Goal: Task Accomplishment & Management: Complete application form

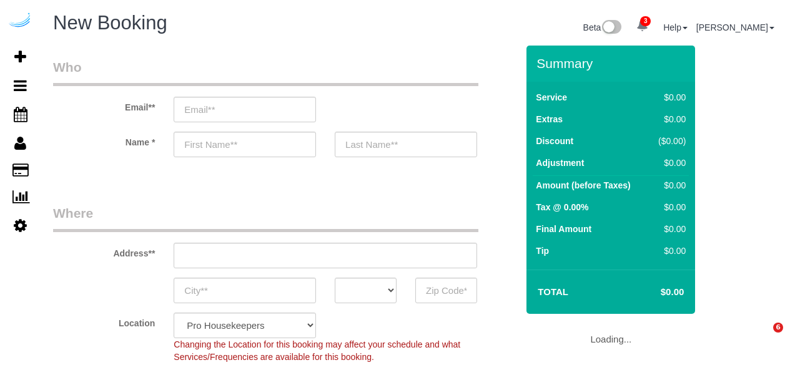
select select "4"
select select "number:9"
click at [274, 102] on input "email" at bounding box center [245, 110] width 142 height 26
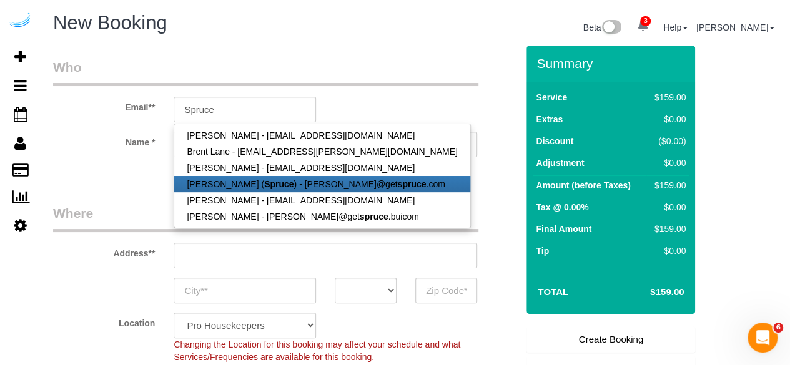
click at [275, 180] on strong "Spruce" at bounding box center [278, 184] width 29 height 10
type input "[PERSON_NAME][EMAIL_ADDRESS][DOMAIN_NAME]"
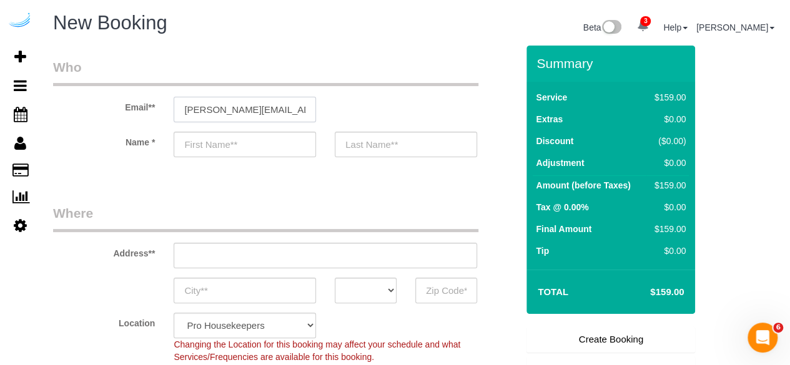
type input "[PERSON_NAME]"
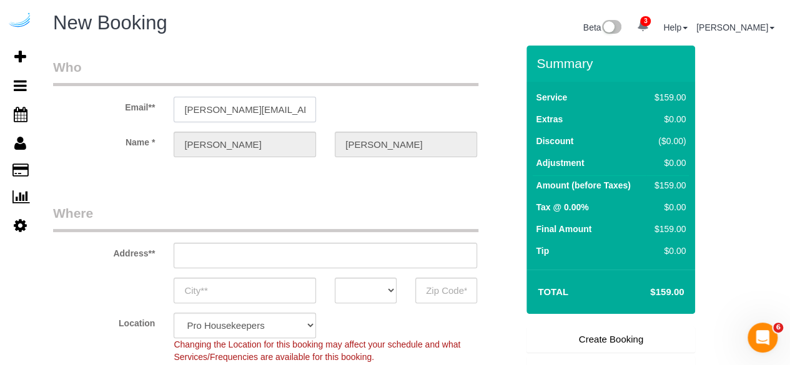
type input "3816 S Lamar Blvd"
type input "Austin"
select select "[GEOGRAPHIC_DATA]"
type input "78704"
click at [314, 258] on input "3816 S Lamar Blvd" at bounding box center [326, 256] width 304 height 26
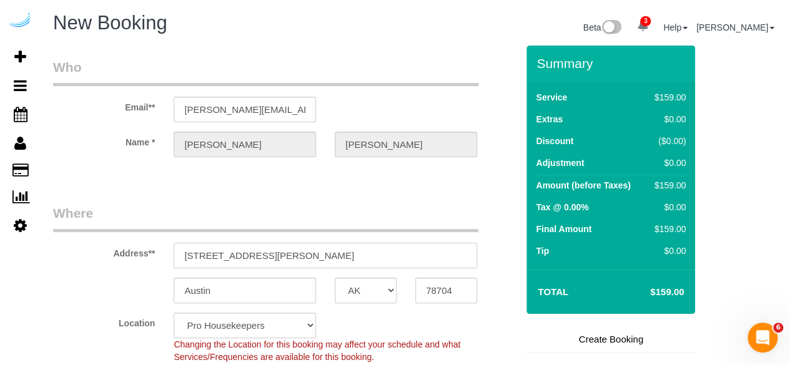
paste input "200 Spring Hill Pkwy SE, Smyrna, GA 30080"
type input "3200 Spring Hill Pkwy SE, Smyrna, GA 30080"
select select "9"
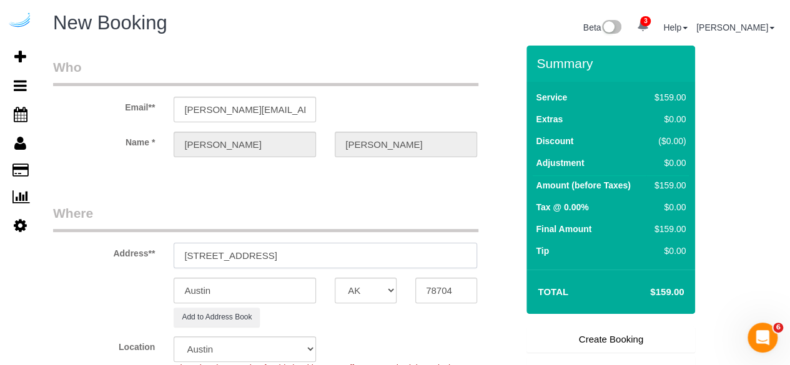
select select "object:4694"
drag, startPoint x: 347, startPoint y: 253, endPoint x: 419, endPoint y: 252, distance: 71.8
click at [416, 252] on input "3200 Spring Hill Pkwy SE, Smyrna, GA 30080" at bounding box center [326, 256] width 304 height 26
type input "3200 Spring Hill Pkwy SE, Smyrna, GA 30080"
click at [436, 289] on input "78704" at bounding box center [446, 291] width 62 height 26
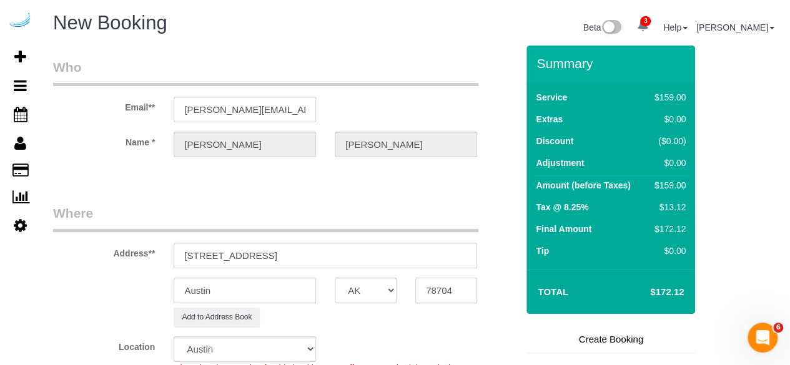
paste input "30080"
type input "30080"
click at [369, 303] on sui-booking-address "Address** 3200 Spring Hill Pkwy SE, Smyrna, GA 30080 Austin AK AL AR AZ CA CO C…" at bounding box center [285, 265] width 464 height 123
select select "8"
click at [355, 291] on select "AK AL AR AZ CA CO CT DC DE FL GA HI IA ID IL IN KS KY LA MA MD ME MI MN MO MS M…" at bounding box center [366, 291] width 62 height 26
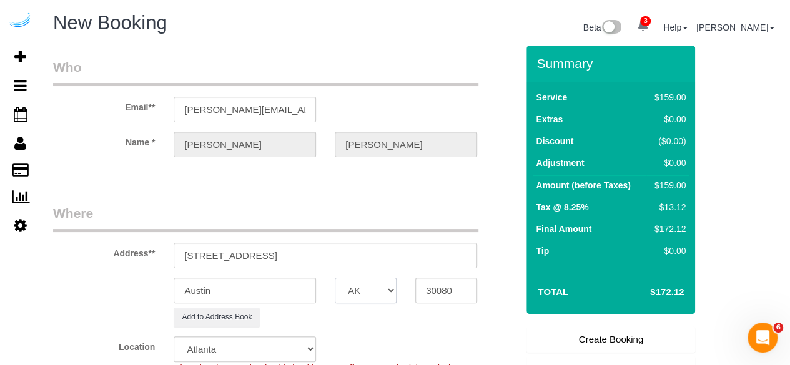
select select "object:4736"
select select "GA"
click at [290, 293] on input "Austin" at bounding box center [245, 291] width 142 height 26
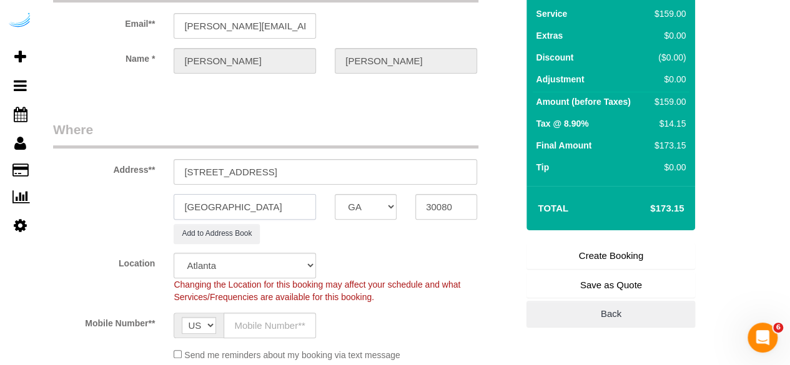
scroll to position [87, 0]
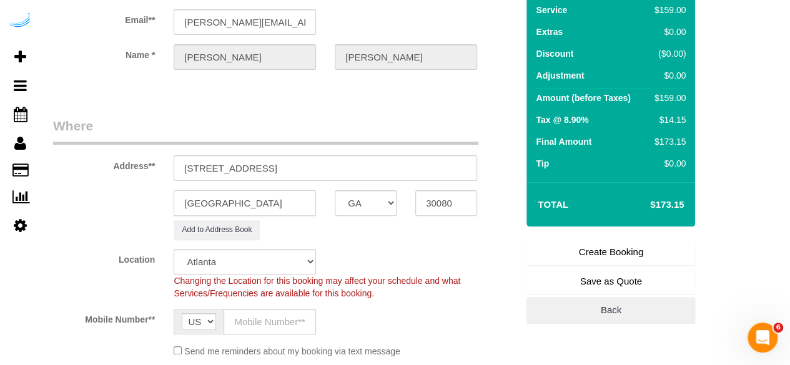
type input "Smyrna"
drag, startPoint x: 296, startPoint y: 171, endPoint x: 480, endPoint y: 152, distance: 185.8
click at [480, 152] on div "Address** 3200 Spring Hill Pkwy SE, Smyrna, GA 30080" at bounding box center [285, 149] width 483 height 64
paste input "Tyler Seladi"
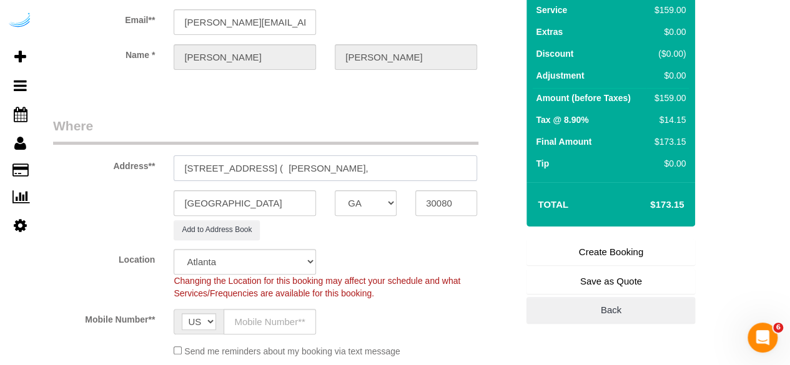
paste input "Berkshires at Vinings"
paste input "1504741"
type input "3200 Spring Hill Pkwy SE, Building 0508, Unit 0508 ( Tyler Seladi, Berkshires a…"
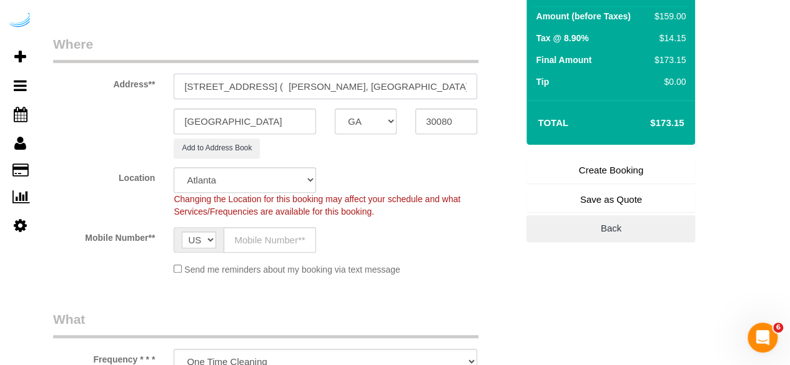
scroll to position [181, 0]
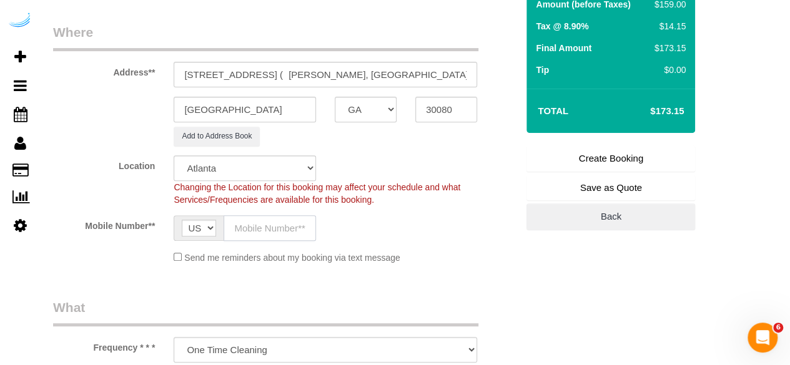
click at [259, 234] on input "text" at bounding box center [270, 229] width 92 height 26
type input "[PHONE_NUMBER]"
type input "Brandie Louck"
type input "[PHONE_NUMBER]"
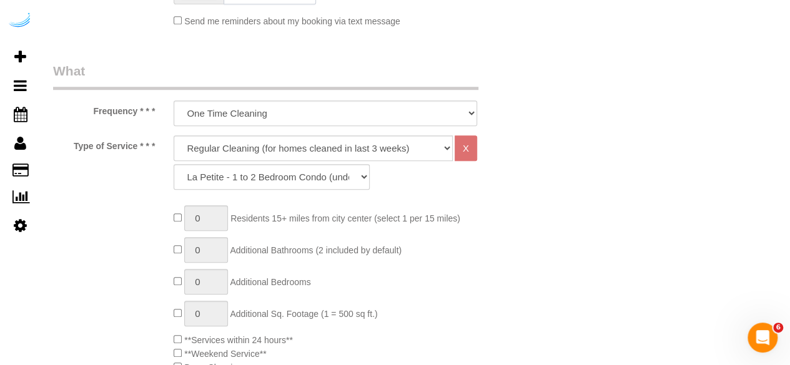
scroll to position [419, 0]
click at [262, 151] on select "Deep Cleaning (for homes that have not been cleaned in 3+ weeks) Spruce Regular…" at bounding box center [313, 148] width 279 height 26
select select "282"
click at [174, 135] on select "Deep Cleaning (for homes that have not been cleaned in 3+ weeks) Spruce Regular…" at bounding box center [313, 148] width 279 height 26
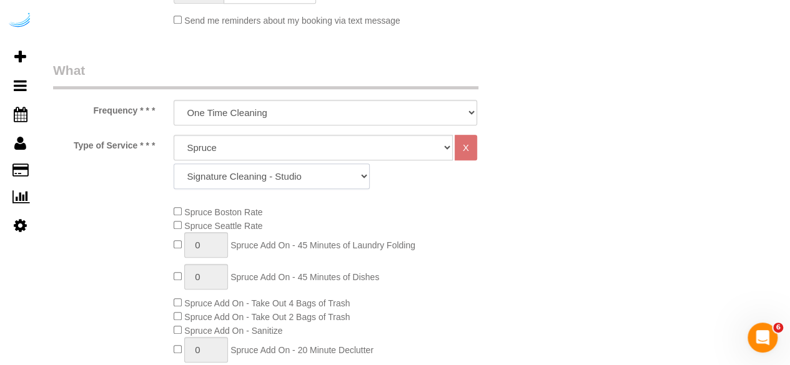
click at [273, 177] on select "Signature Cleaning - Studio Signature Cleaning - 1 Bed 1 Bath Signature Cleanin…" at bounding box center [272, 177] width 196 height 26
select select "325"
click at [174, 164] on select "Signature Cleaning - Studio Signature Cleaning - 1 Bed 1 Bath Signature Cleanin…" at bounding box center [272, 177] width 196 height 26
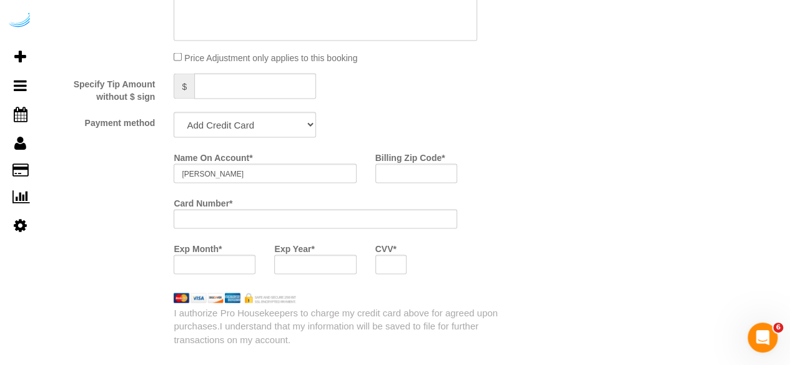
scroll to position [1163, 0]
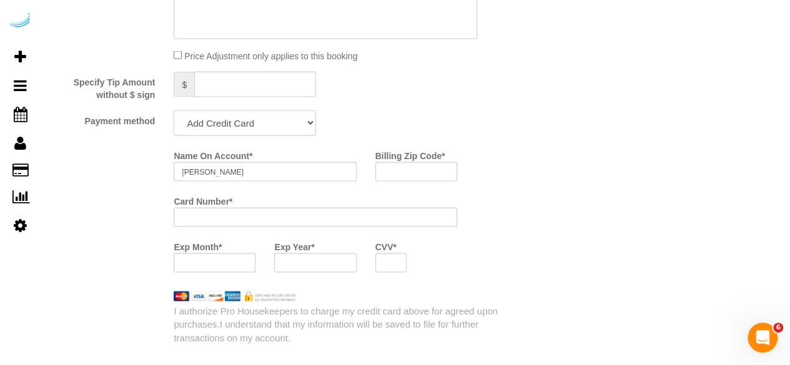
click at [260, 126] on select "Add Credit Card Cash Check Paypal" at bounding box center [245, 123] width 142 height 26
select select "string:check"
click at [174, 111] on select "Add Credit Card Cash Check Paypal" at bounding box center [245, 123] width 142 height 26
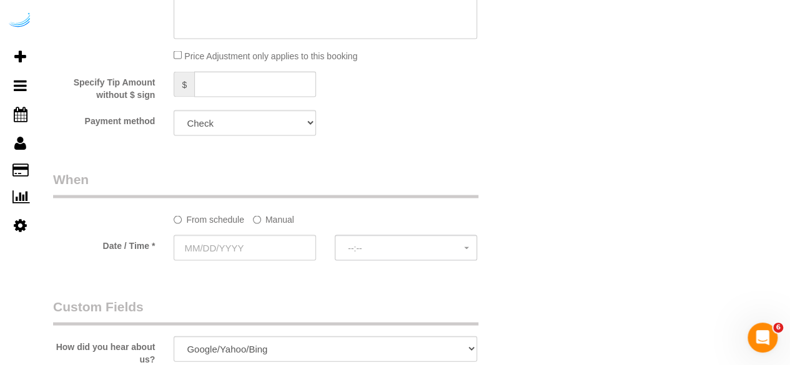
click at [280, 224] on label "Manual" at bounding box center [273, 217] width 41 height 17
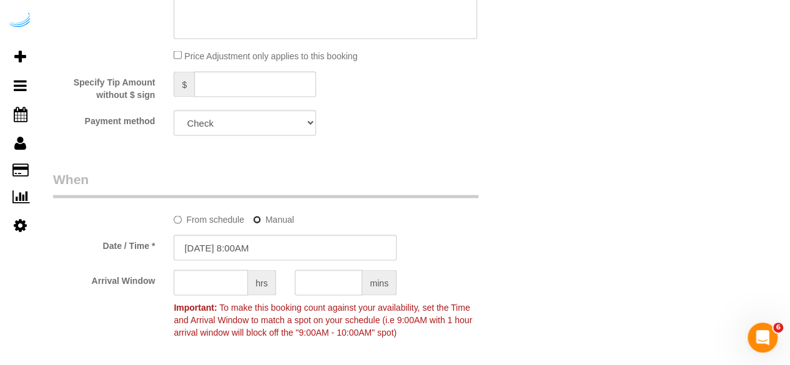
scroll to position [1193, 0]
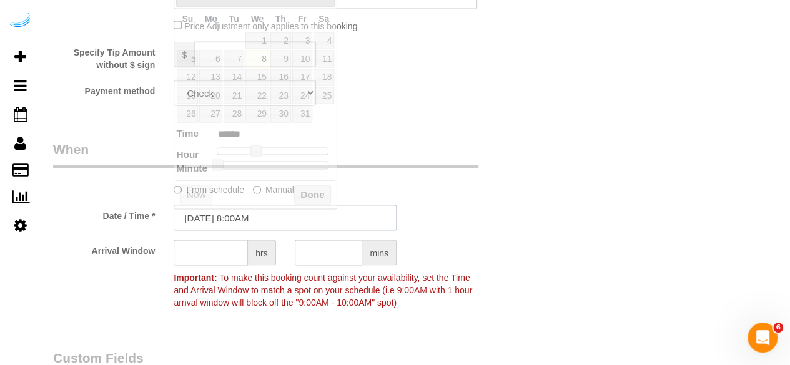
click at [263, 224] on input "10/08/2025 8:00AM" at bounding box center [285, 219] width 223 height 26
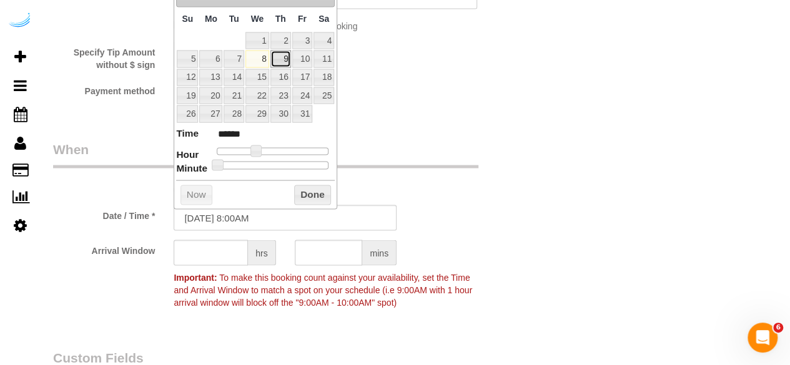
click at [285, 57] on link "9" at bounding box center [281, 59] width 21 height 17
type input "[DATE] 9:00AM"
type input "******"
drag, startPoint x: 256, startPoint y: 151, endPoint x: 264, endPoint y: 151, distance: 7.5
click at [264, 151] on span at bounding box center [260, 151] width 11 height 11
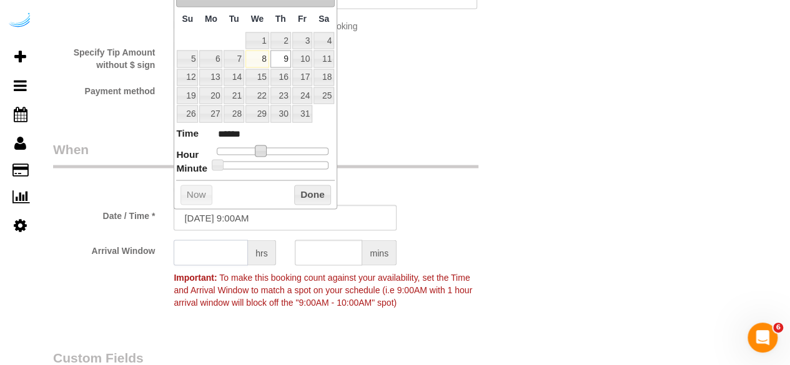
click at [217, 252] on input "text" at bounding box center [211, 254] width 74 height 26
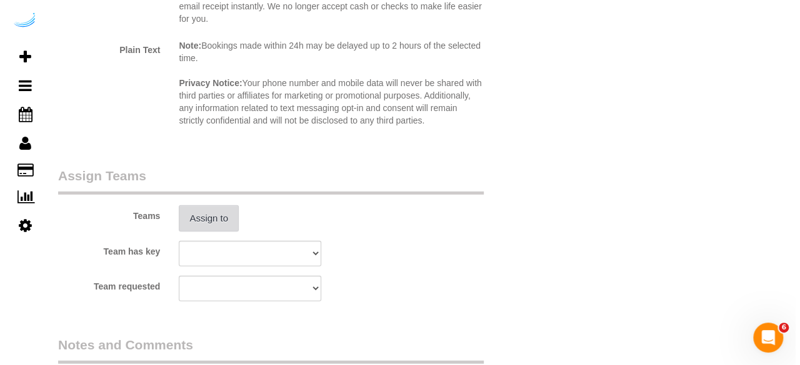
scroll to position [1747, 0]
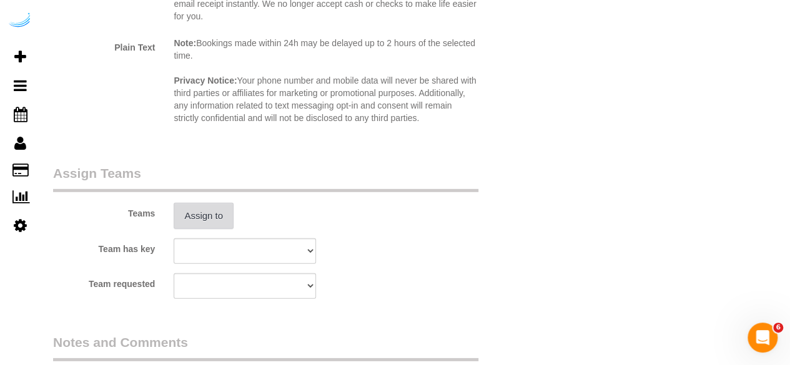
type input "8"
click at [206, 218] on button "Assign to" at bounding box center [204, 216] width 60 height 26
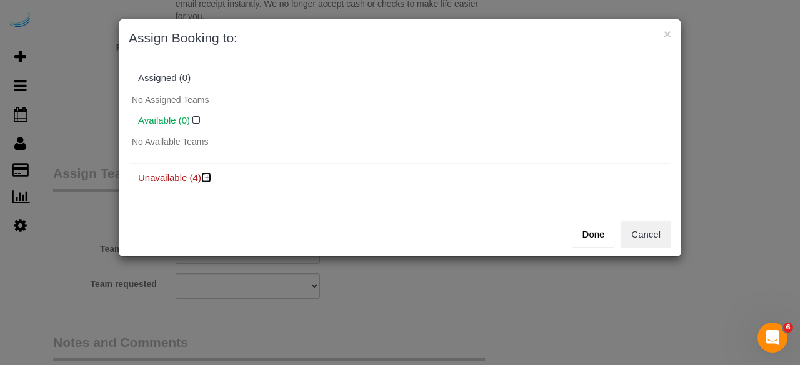
click at [210, 175] on icon at bounding box center [207, 177] width 7 height 9
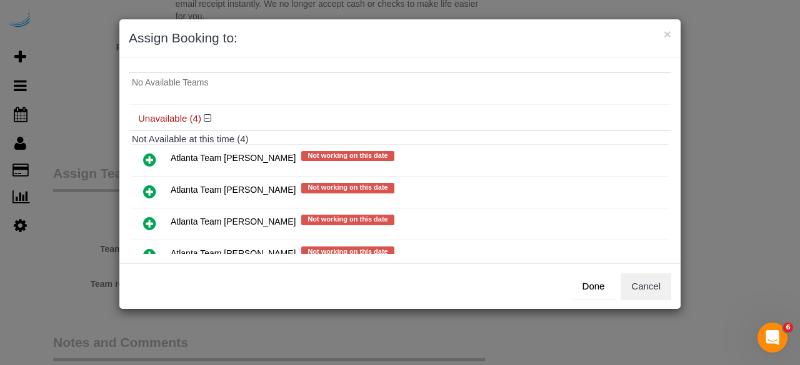
click at [150, 191] on icon at bounding box center [149, 191] width 13 height 15
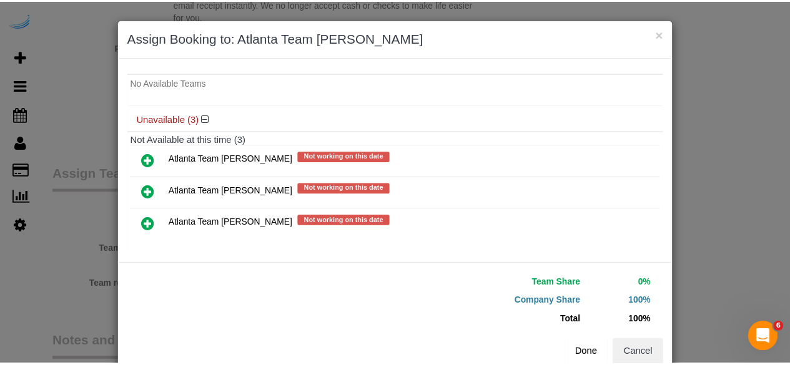
scroll to position [28, 0]
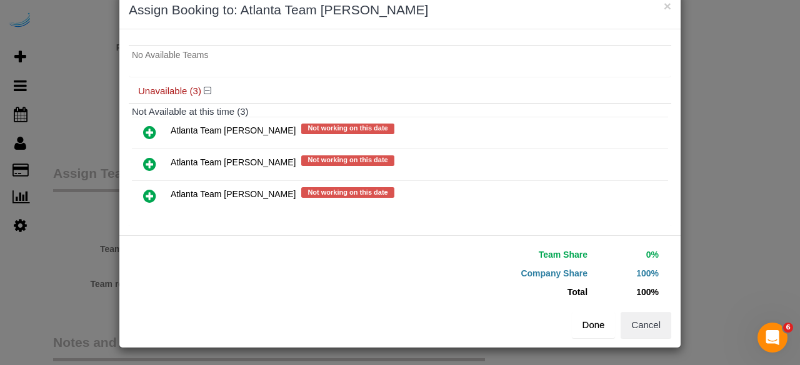
click at [584, 333] on button "Done" at bounding box center [594, 325] width 44 height 26
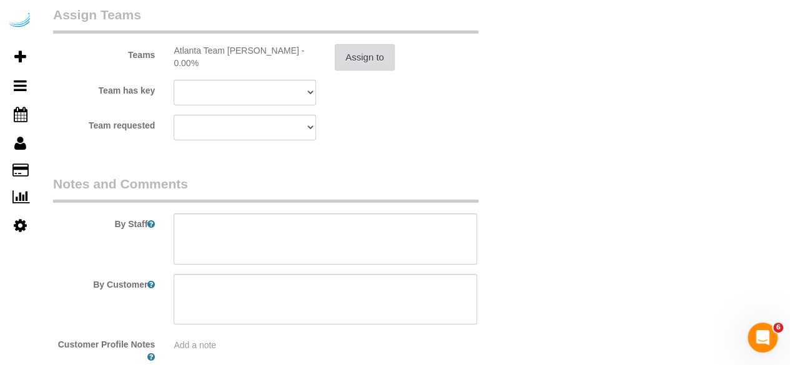
scroll to position [1907, 0]
click at [312, 247] on textarea at bounding box center [326, 237] width 304 height 51
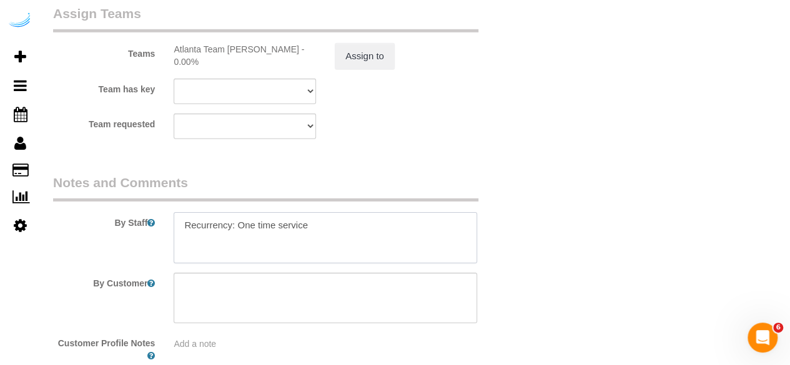
paste textarea "Permanent Notes:No notes from this customer.Today's Notes:No notes from this se…"
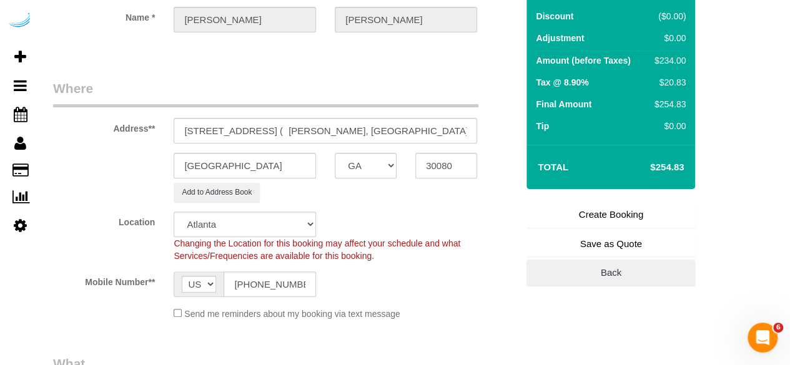
scroll to position [131, 0]
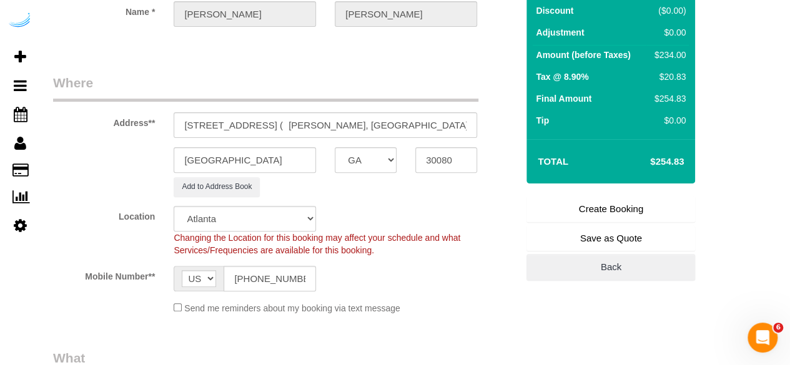
type textarea "Recurrency: One time service Permanent Notes:No notes from this customer.Today'…"
click at [610, 206] on link "Create Booking" at bounding box center [611, 209] width 169 height 26
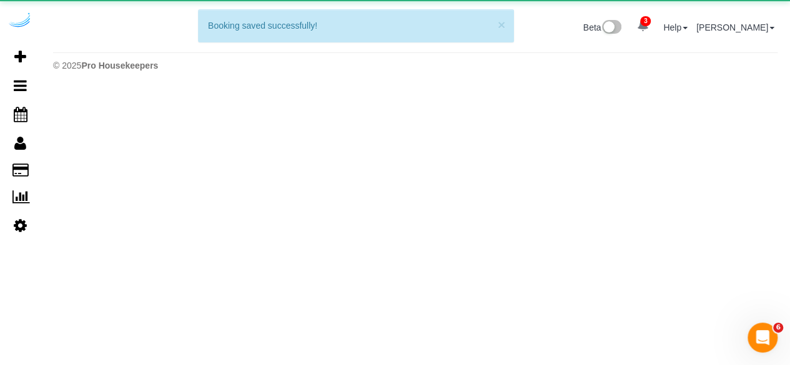
scroll to position [0, 0]
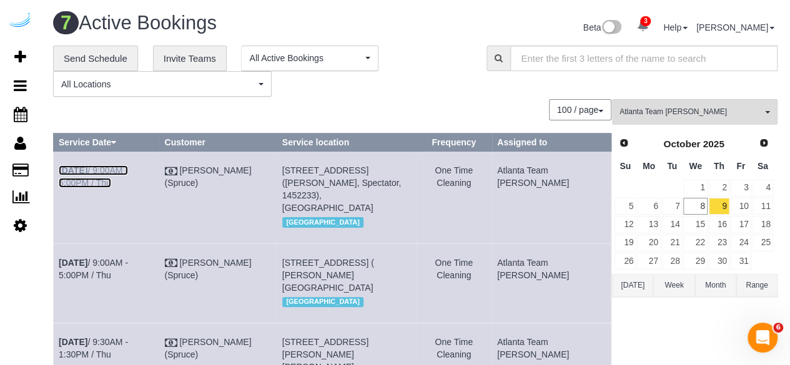
click at [109, 171] on link "Oct 9th / 9:00AM - 5:00PM / Thu" at bounding box center [93, 177] width 69 height 22
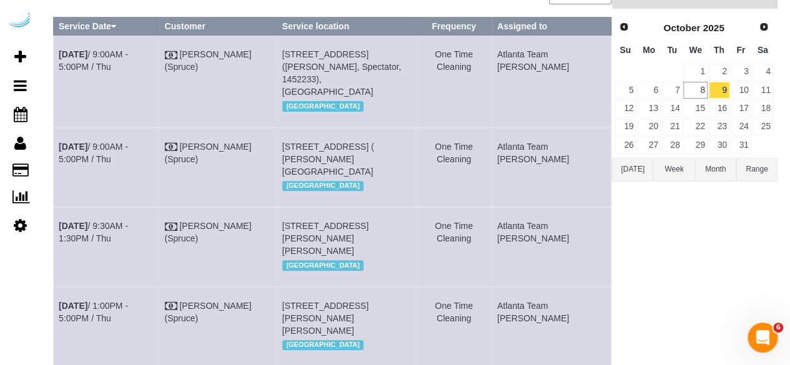
scroll to position [123, 0]
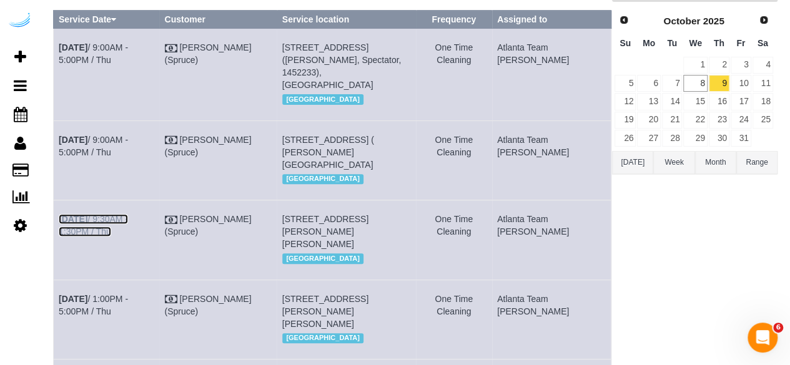
click at [124, 216] on link "Oct 9th / 9:30AM - 1:30PM / Thu" at bounding box center [93, 225] width 69 height 22
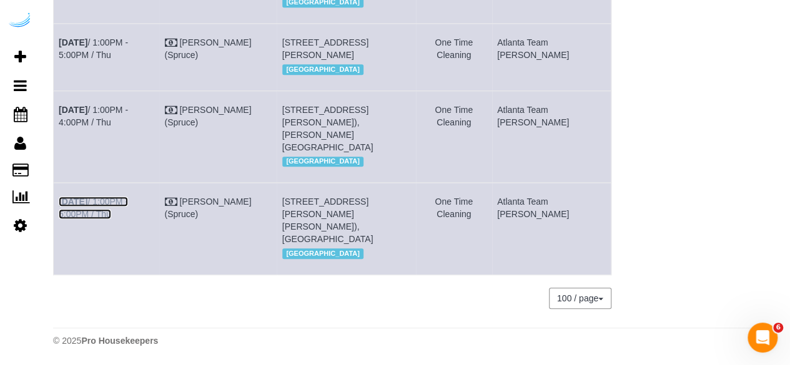
click at [128, 203] on link "Oct 9th / 1:00PM - 5:00PM / Thu" at bounding box center [93, 208] width 69 height 22
click at [127, 107] on link "Oct 9th / 1:00PM - 4:00PM / Thu" at bounding box center [93, 116] width 69 height 22
click at [128, 37] on link "Oct 9th / 1:00PM - 5:00PM / Thu" at bounding box center [93, 48] width 69 height 22
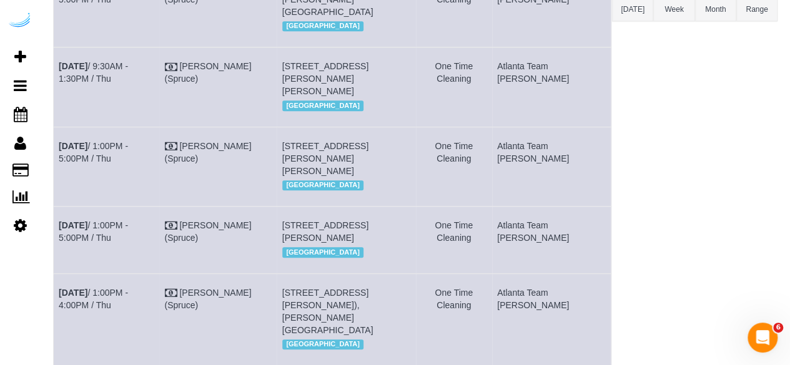
scroll to position [276, 0]
click at [128, 160] on link "Oct 9th / 1:00PM - 5:00PM / Thu" at bounding box center [93, 153] width 69 height 22
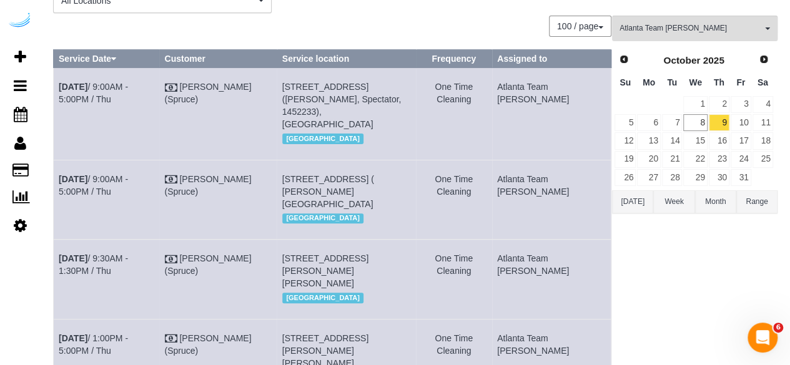
scroll to position [80, 0]
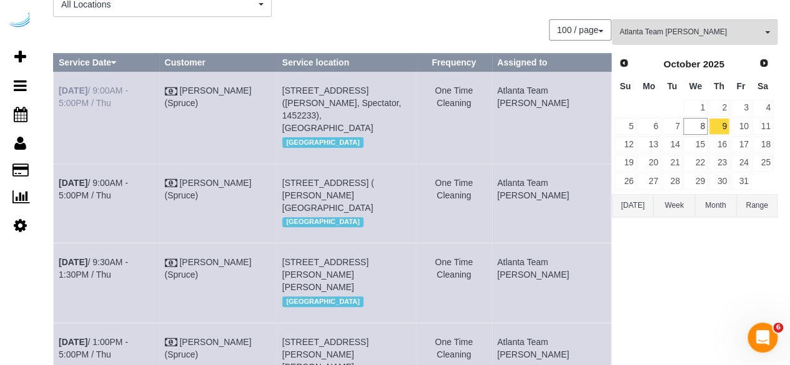
drag, startPoint x: 558, startPoint y: 213, endPoint x: 61, endPoint y: 89, distance: 512.5
click at [61, 89] on tbody "Oct 9th / 9:00AM - 5:00PM / Thu Brandie Louck (Spruce) 2395 Herodian Way, Unit …" at bounding box center [333, 363] width 558 height 582
copy tbody "Oct 9th / 9:00AM - 5:00PM / Thu Brandie Louck (Spruce) 2395 Herodian Way, Unit …"
click at [744, 131] on link "10" at bounding box center [741, 126] width 21 height 17
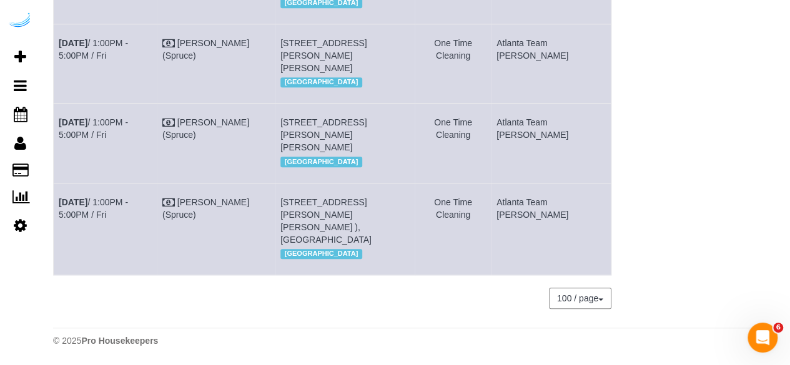
scroll to position [347, 0]
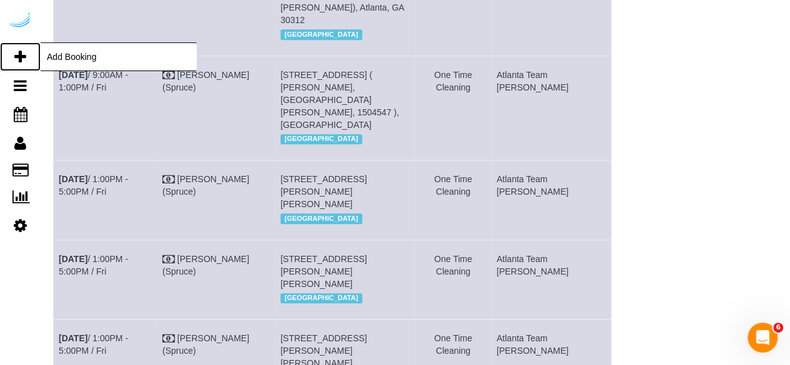
click at [16, 51] on icon at bounding box center [20, 56] width 12 height 15
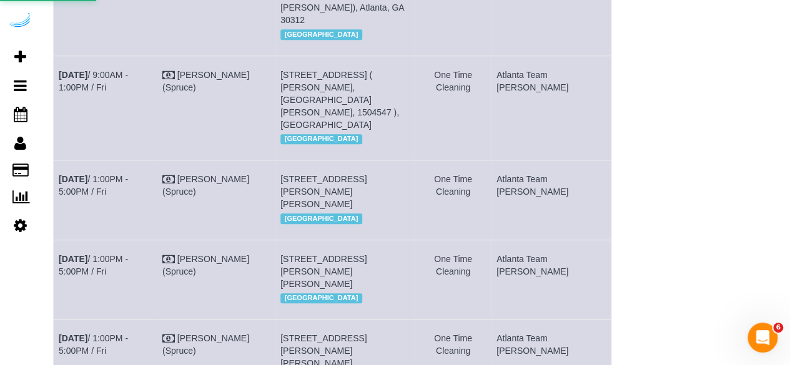
select select "number:9"
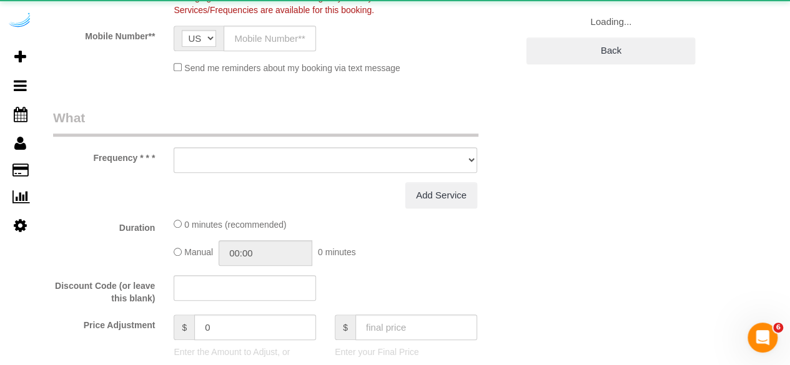
select select "4"
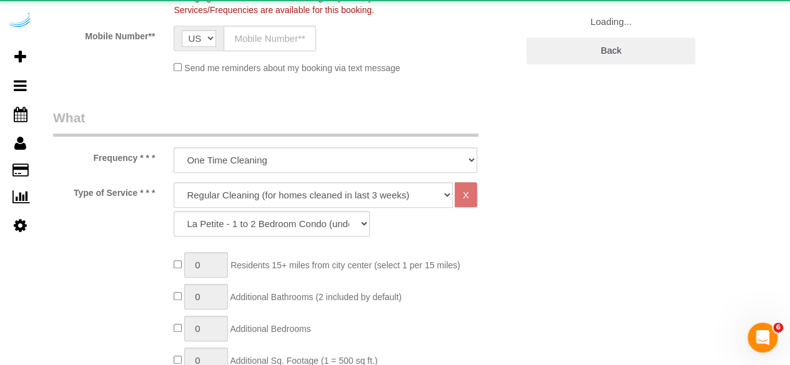
select select "object:6456"
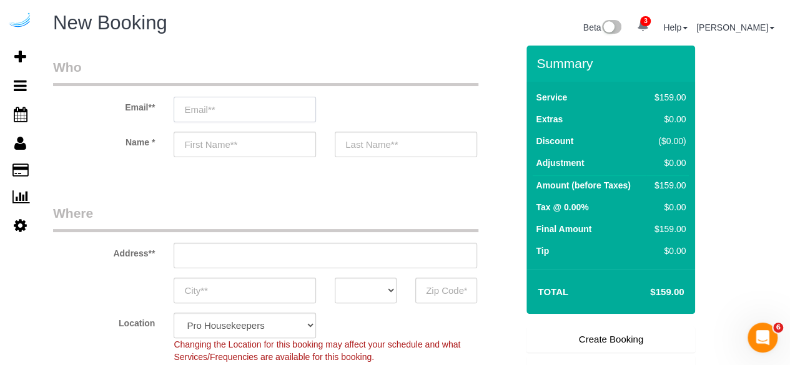
click at [234, 104] on input "email" at bounding box center [245, 110] width 142 height 26
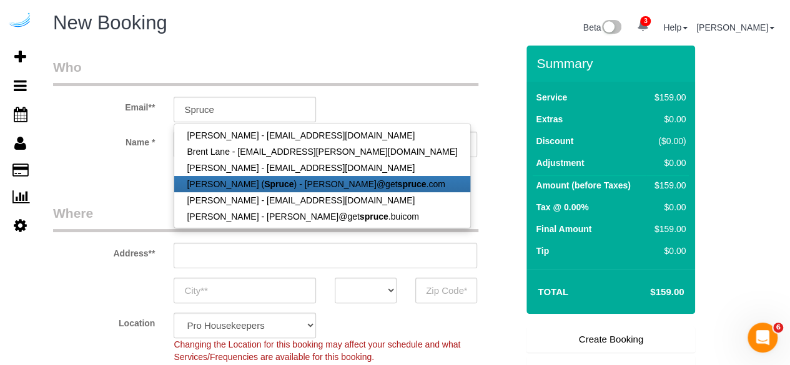
click at [235, 187] on link "Brandie Louck ( Spruce ) - brandie@get spruce .com" at bounding box center [322, 184] width 296 height 16
type input "[PERSON_NAME][EMAIL_ADDRESS][DOMAIN_NAME]"
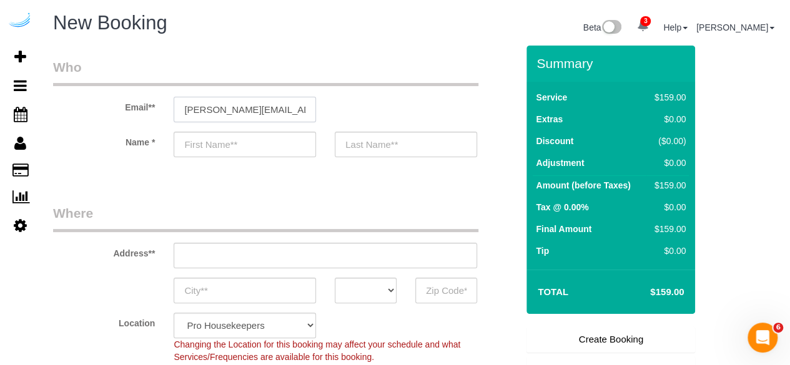
type input "[PERSON_NAME]"
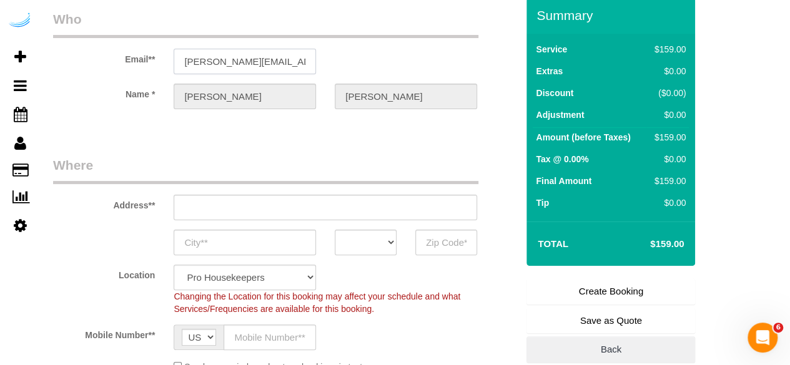
type input "3816 S Lamar Blvd"
type input "Austin"
select select "[GEOGRAPHIC_DATA]"
type input "78704"
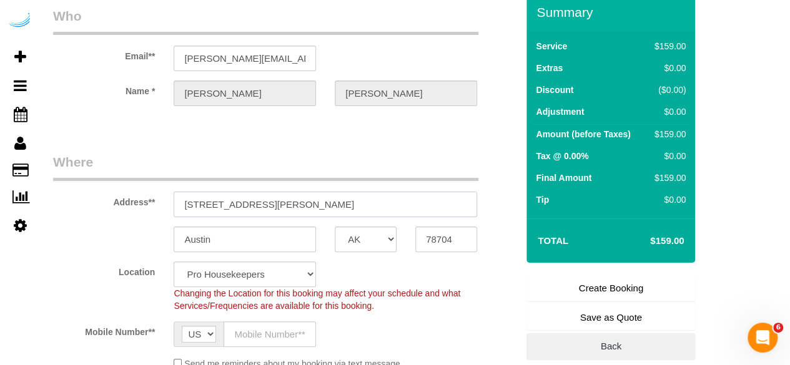
click at [292, 203] on input "3816 S Lamar Blvd" at bounding box center [326, 205] width 304 height 26
select select "9"
paste input "1125 Hammond Dr, Sandy Springs, GA 30328"
type input "1125 Hammond Dr, Sandy Springs, GA 30328"
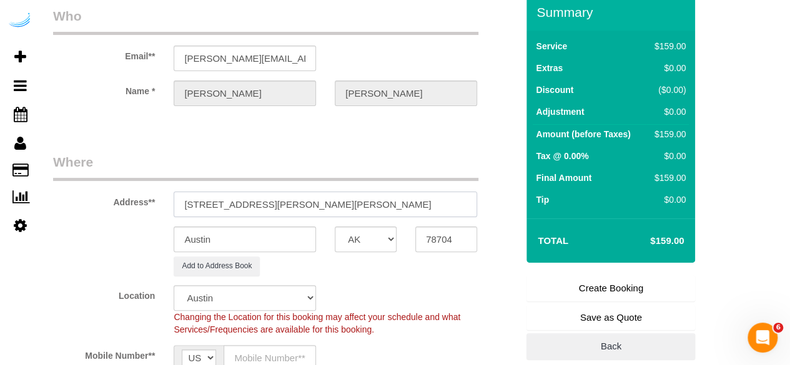
select select "object:6500"
drag, startPoint x: 347, startPoint y: 197, endPoint x: 421, endPoint y: 211, distance: 74.9
click at [421, 211] on input "1125 Hammond Dr, Sandy Springs, GA 30328" at bounding box center [326, 205] width 304 height 26
type input "1125 Hammond Dr, Sandy Springs, GA 30328"
click at [444, 235] on input "78704" at bounding box center [446, 240] width 62 height 26
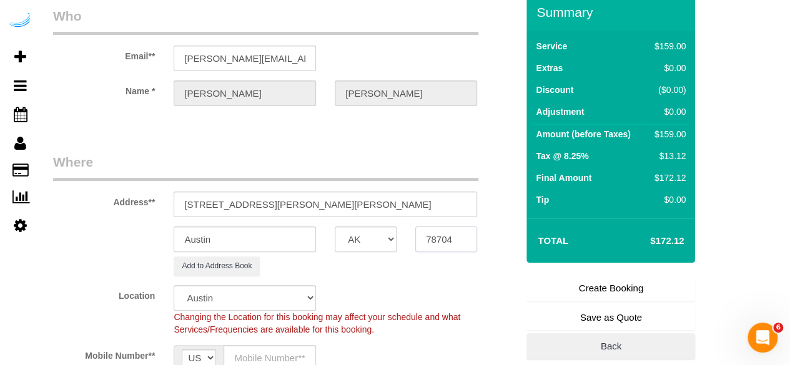
paste input "30328"
type input "30328"
click at [384, 239] on select "AK AL AR AZ CA CO CT DC DE FL GA HI IA ID IL IN KS KY LA MA MD ME MI MN MO MS M…" at bounding box center [366, 240] width 62 height 26
select select "8"
select select "object:6542"
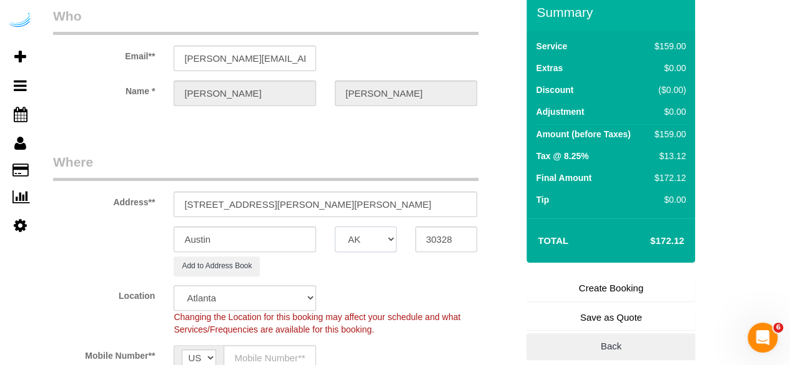
select select "GA"
click at [297, 237] on input "Austin" at bounding box center [245, 240] width 142 height 26
drag, startPoint x: 327, startPoint y: 205, endPoint x: 266, endPoint y: 207, distance: 61.3
click at [266, 207] on input "1125 Hammond Dr, Sandy Springs, GA 30328" at bounding box center [326, 205] width 304 height 26
click at [241, 239] on input "Austin" at bounding box center [245, 240] width 142 height 26
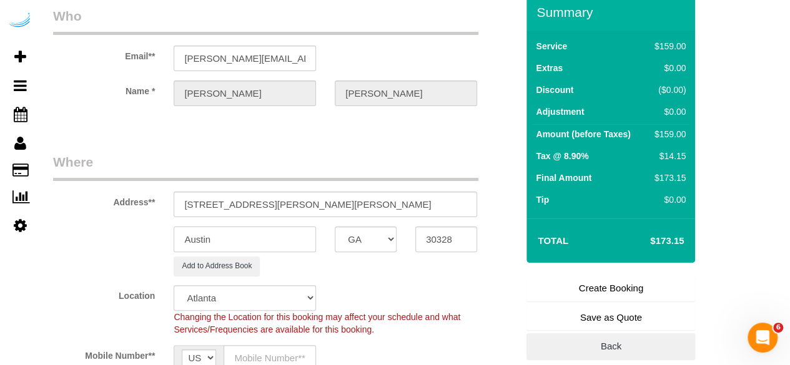
paste input "Sandy Springs"
type input "Sandy Springs"
drag, startPoint x: 268, startPoint y: 202, endPoint x: 444, endPoint y: 185, distance: 176.4
click at [444, 185] on div "Address** 1125 Hammond Dr, Sandy Springs, GA 30328" at bounding box center [285, 185] width 483 height 64
paste input "Ilene Abrams"
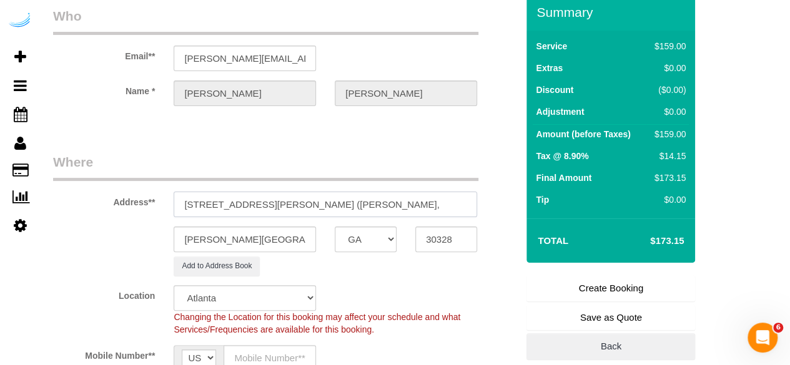
paste input "SYNC at Perimeter"
paste input "1450803"
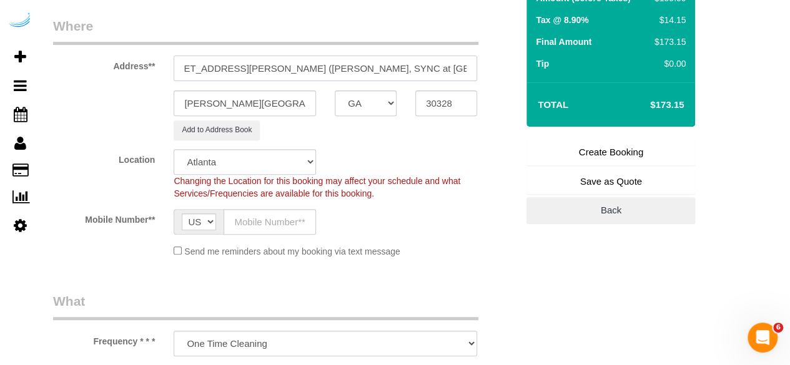
scroll to position [190, 0]
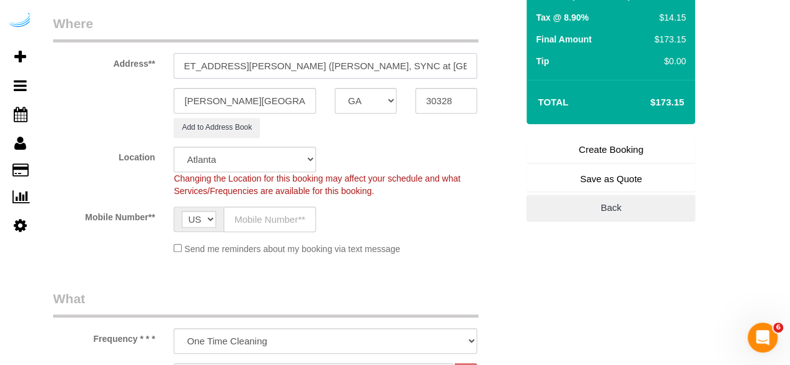
type input "1125 Hammond Dr, Unit 230 (Ilene Abrams, SYNC at Perimeter , 1450803)"
click at [262, 225] on input "text" at bounding box center [270, 220] width 92 height 26
type input "[PHONE_NUMBER]"
type input "Brandie Louck"
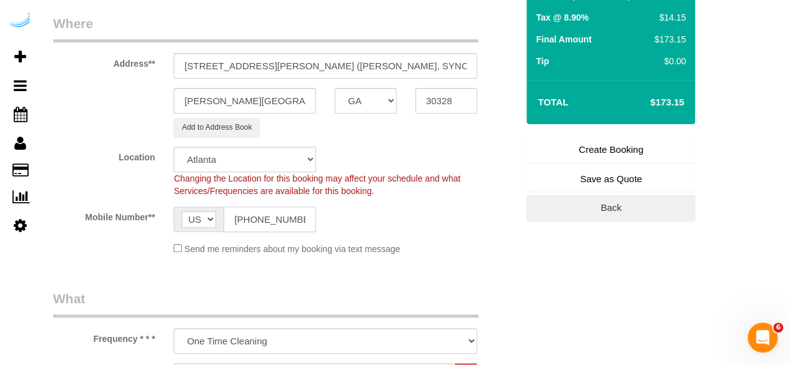
type input "[PHONE_NUMBER]"
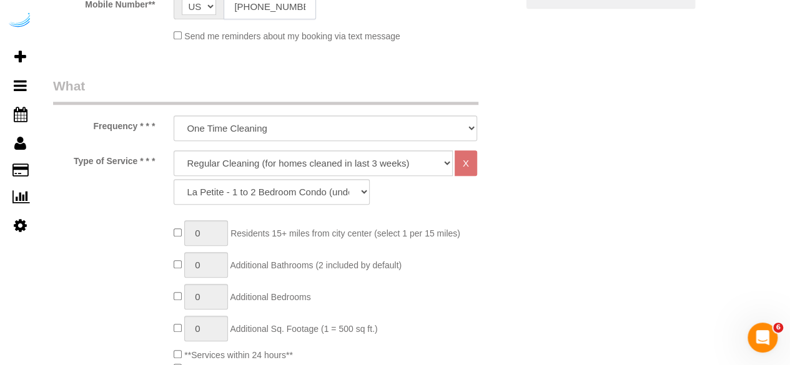
scroll to position [404, 0]
click at [270, 169] on select "Deep Cleaning (for homes that have not been cleaned in 3+ weeks) Spruce Regular…" at bounding box center [313, 162] width 279 height 26
select select "282"
click at [174, 149] on select "Deep Cleaning (for homes that have not been cleaned in 3+ weeks) Spruce Regular…" at bounding box center [313, 162] width 279 height 26
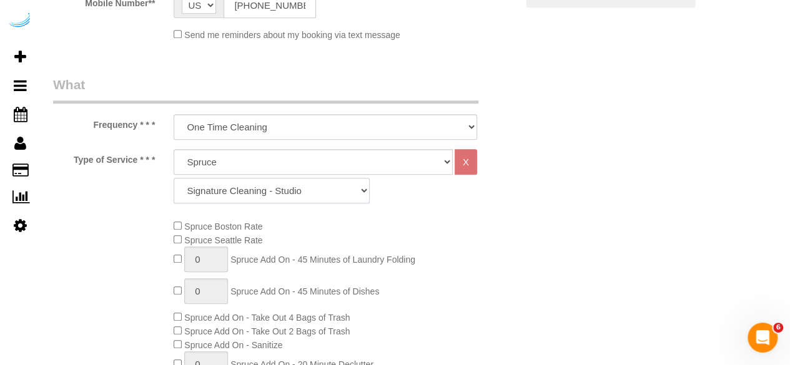
click at [257, 184] on select "Signature Cleaning - Studio Signature Cleaning - 1 Bed 1 Bath Signature Cleanin…" at bounding box center [272, 191] width 196 height 26
select select "309"
click at [174, 178] on select "Signature Cleaning - Studio Signature Cleaning - 1 Bed 1 Bath Signature Cleanin…" at bounding box center [272, 191] width 196 height 26
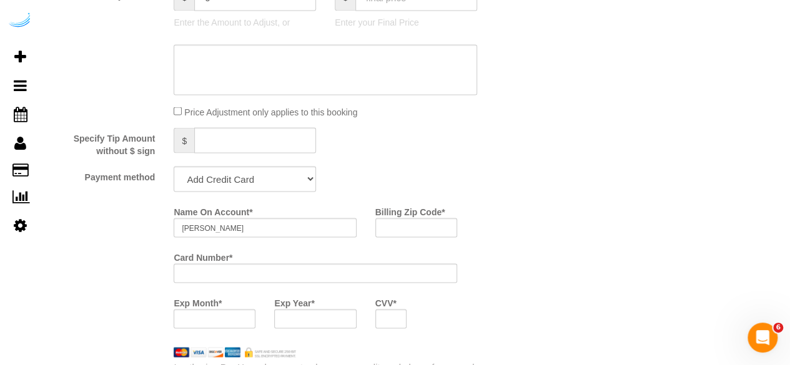
scroll to position [1108, 0]
click at [241, 176] on select "Add Credit Card Cash Check Paypal" at bounding box center [245, 179] width 142 height 26
select select "string:check"
click at [174, 166] on select "Add Credit Card Cash Check Paypal" at bounding box center [245, 179] width 142 height 26
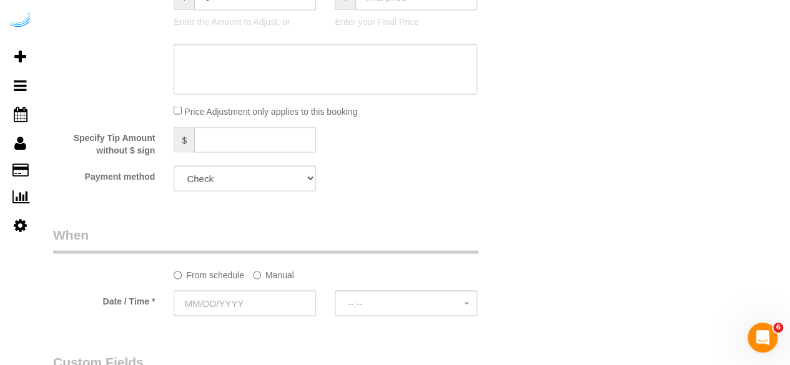
click at [264, 281] on label "Manual" at bounding box center [273, 272] width 41 height 17
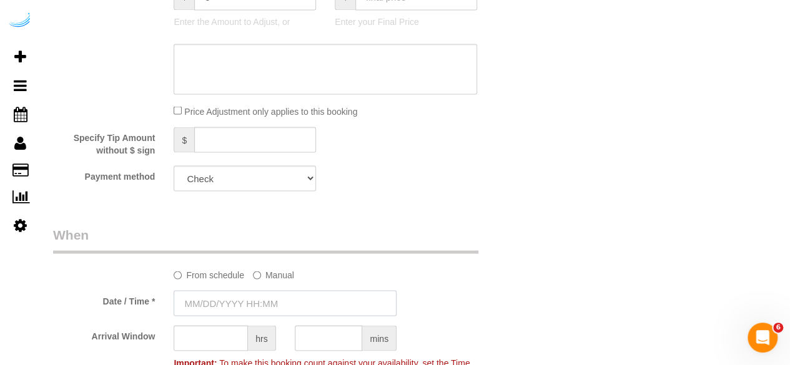
click at [244, 295] on input "text" at bounding box center [285, 304] width 223 height 26
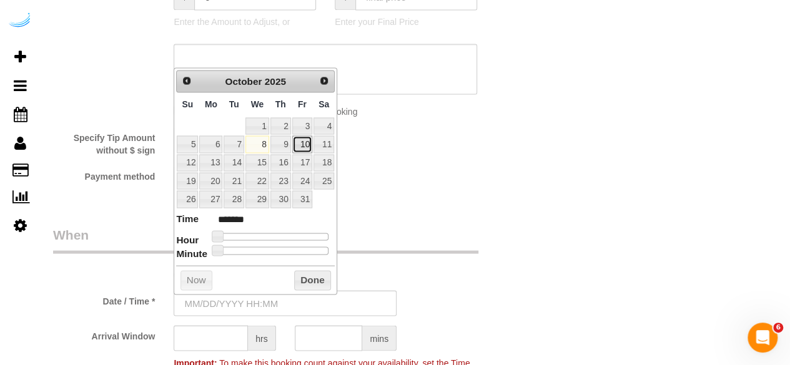
click at [306, 144] on link "10" at bounding box center [302, 144] width 20 height 17
drag, startPoint x: 215, startPoint y: 235, endPoint x: 242, endPoint y: 233, distance: 26.9
click at [222, 236] on dl "Time ****** Hour Minute Second Millisecond Microsecond Time Zone ***** ***** **…" at bounding box center [255, 233] width 159 height 43
type input "10/08/2025 9:00AM"
type input "******"
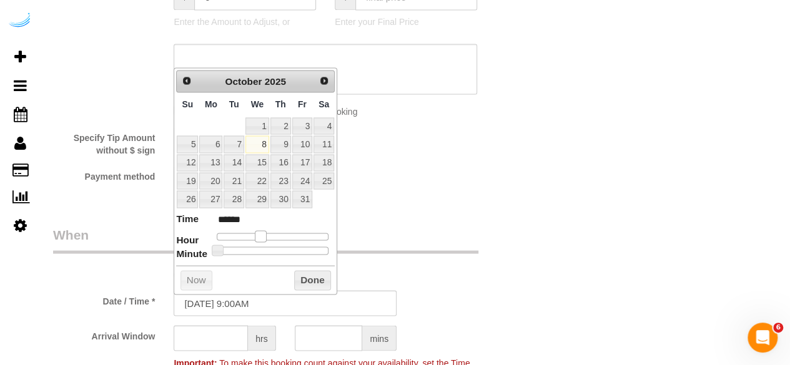
type input "10/08/2025 10:00AM"
type input "*******"
type input "10/08/2025 11:00AM"
type input "*******"
type input "10/08/2025 12:00PM"
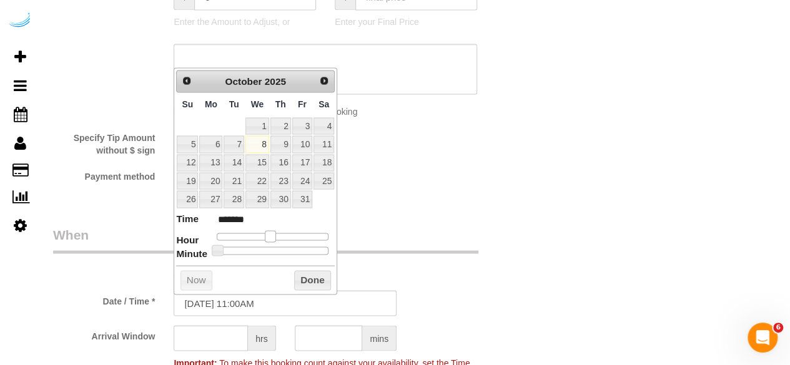
type input "*******"
type input "10/08/2025 1:00PM"
type input "******"
drag, startPoint x: 254, startPoint y: 231, endPoint x: 276, endPoint y: 234, distance: 22.7
click at [276, 234] on span at bounding box center [279, 236] width 11 height 11
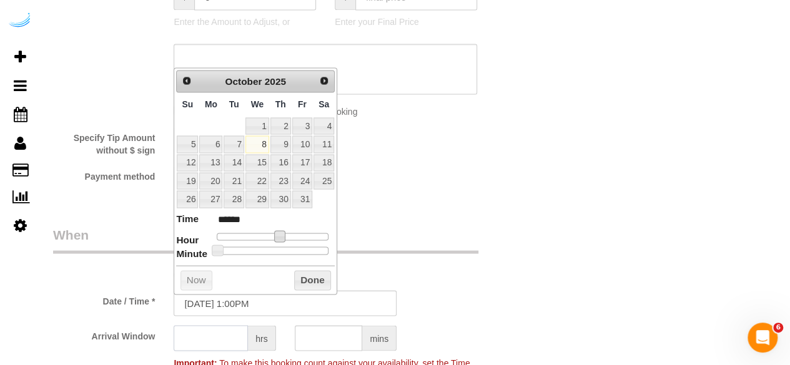
click at [212, 340] on input "text" at bounding box center [211, 338] width 74 height 26
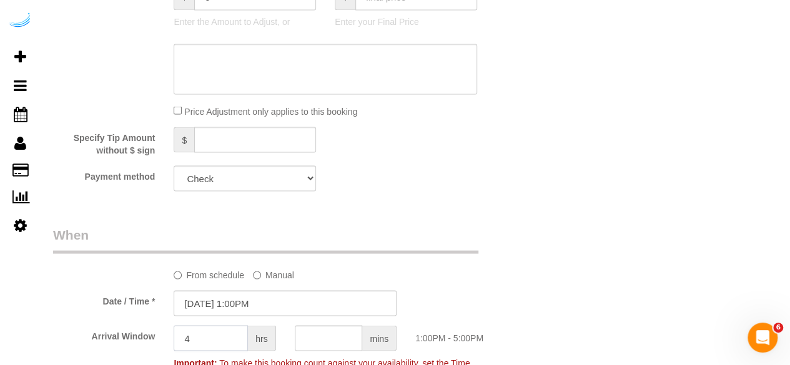
type input "4"
click at [229, 309] on input "10/08/2025 1:00PM" at bounding box center [285, 304] width 223 height 26
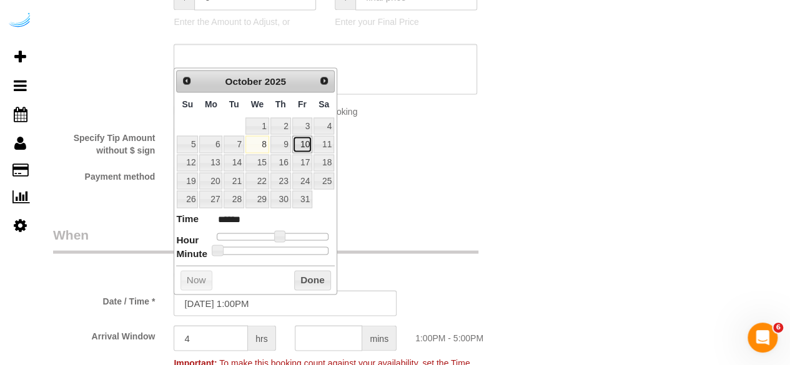
click at [305, 144] on link "10" at bounding box center [302, 144] width 20 height 17
type input "10/10/2025 1:00PM"
click at [459, 259] on div "From schedule Manual" at bounding box center [285, 254] width 483 height 56
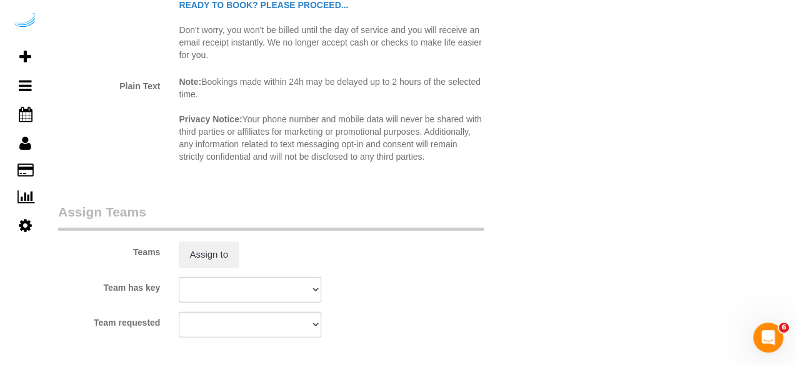
scroll to position [1706, 0]
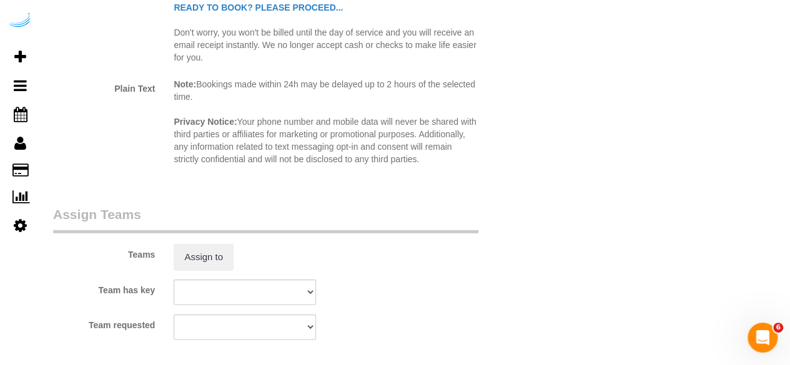
click at [207, 276] on sui-booking-teams "Teams Assign to Team has key Atlanta Team Andrea Atlanta Team Eliane Atlanta Te…" at bounding box center [285, 273] width 464 height 135
click at [211, 260] on button "Assign to" at bounding box center [204, 257] width 60 height 26
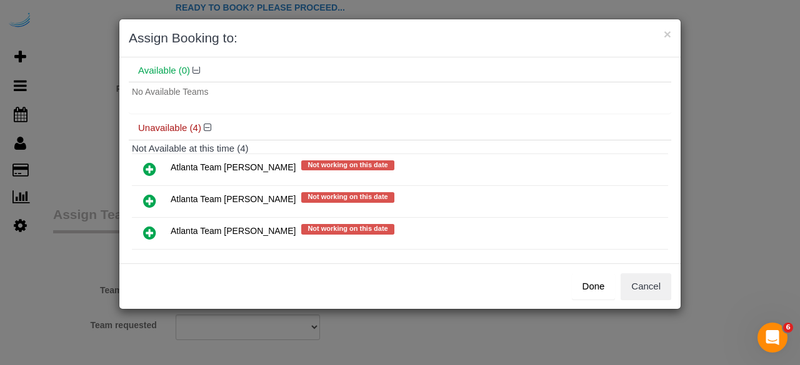
click at [147, 199] on icon at bounding box center [149, 201] width 13 height 15
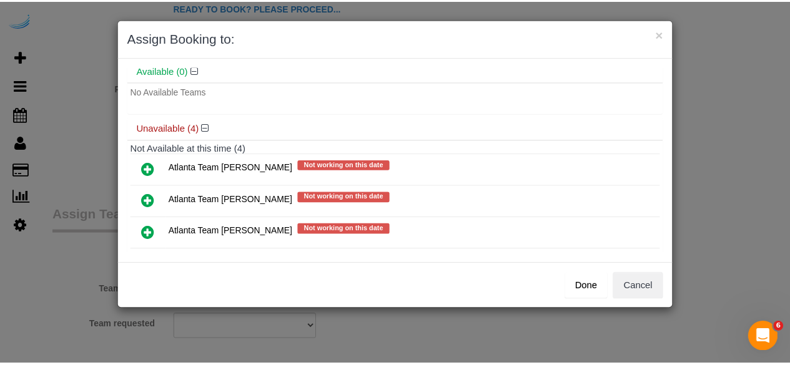
scroll to position [79, 0]
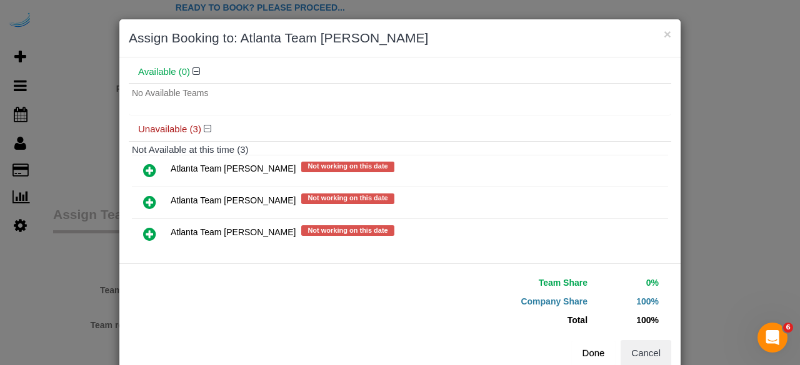
click at [588, 359] on button "Done" at bounding box center [594, 353] width 44 height 26
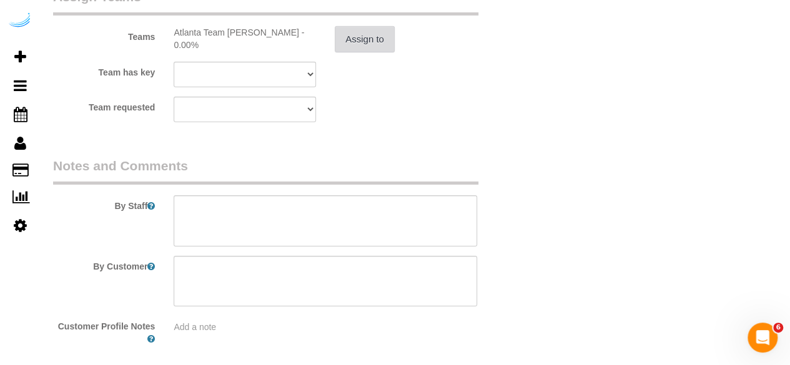
scroll to position [1924, 0]
click at [259, 224] on textarea at bounding box center [326, 220] width 304 height 51
paste textarea "Permanent Notes:very particular customer Prefers Brittany! Let's do our best to…"
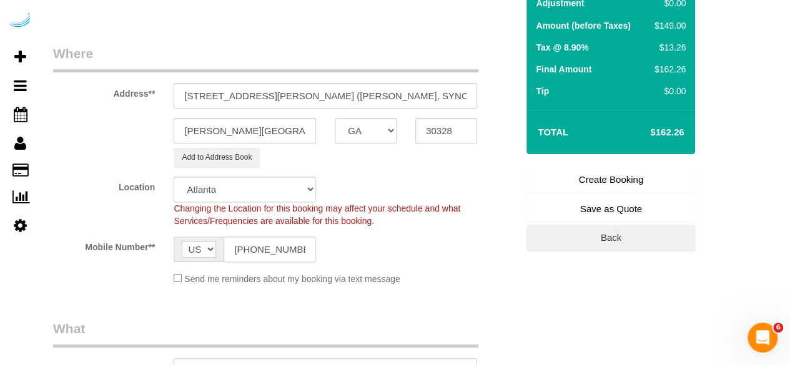
scroll to position [157, 0]
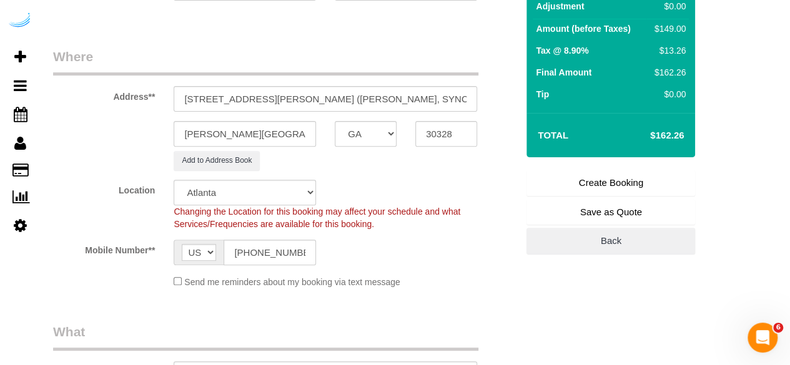
type textarea "Recurrency: Every 2 weeks Permanent Notes:very particular customer Prefers Brit…"
click at [577, 186] on link "Create Booking" at bounding box center [611, 183] width 169 height 26
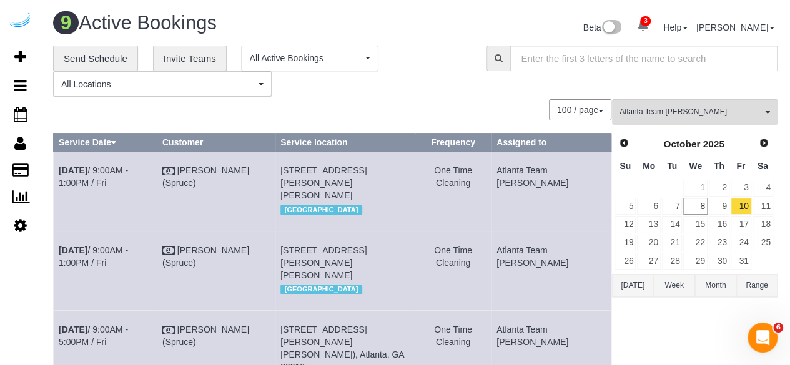
drag, startPoint x: 569, startPoint y: 212, endPoint x: 58, endPoint y: 176, distance: 512.4
click at [58, 176] on tr "Oct 10th / 9:00AM - 1:00PM / Fri Brandie Louck (Spruce) 770 Juniper St Ne, Buil…" at bounding box center [333, 191] width 558 height 79
copy tr "Oct 10th / 9:00AM - 1:00PM / Fri Brandie Louck (Spruce) 770 Juniper St Ne, Buil…"
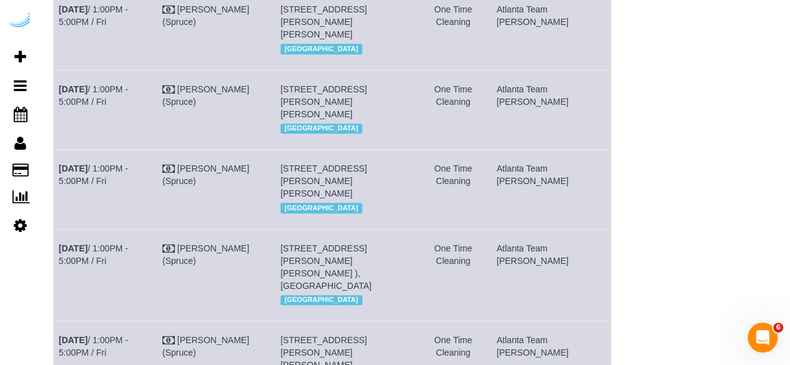
scroll to position [667, 0]
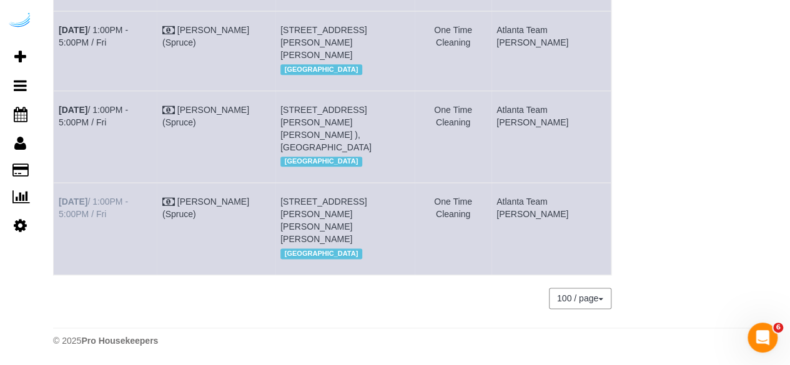
drag, startPoint x: 572, startPoint y: 239, endPoint x: 60, endPoint y: 204, distance: 512.9
click at [60, 204] on tr "Oct 10th / 1:00PM - 5:00PM / Fri Brandie Louck (Spruce) 1125 Hammond Dr, Unit 2…" at bounding box center [333, 229] width 558 height 92
copy tr "Oct 10th / 1:00PM - 5:00PM / Fri Brandie Louck (Spruce) 1125 Hammond Dr, Unit 2…"
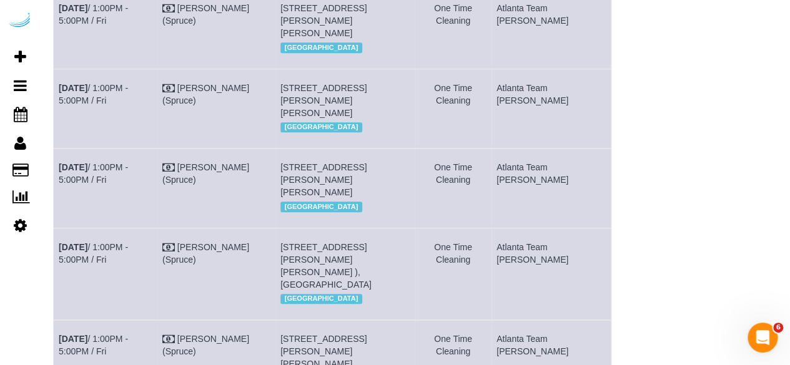
scroll to position [508, 0]
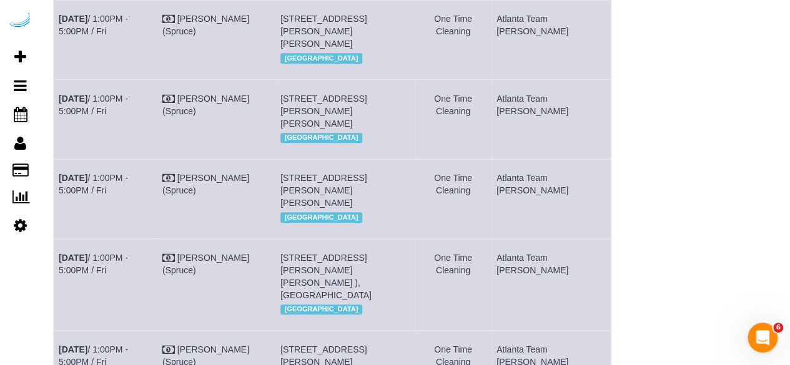
click at [638, 235] on div "Atlanta Team Eliane All Teams Remove Team Filters Atlanta Team Andrea Atlanta T…" at bounding box center [695, 30] width 166 height 878
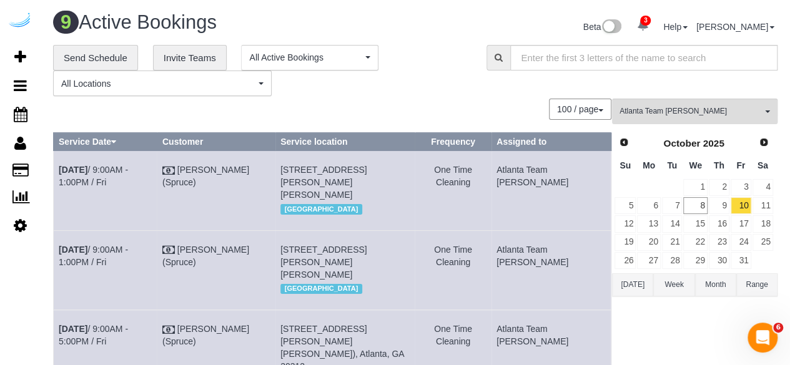
scroll to position [0, 0]
click at [689, 117] on span "Atlanta Team Eliane" at bounding box center [691, 112] width 142 height 11
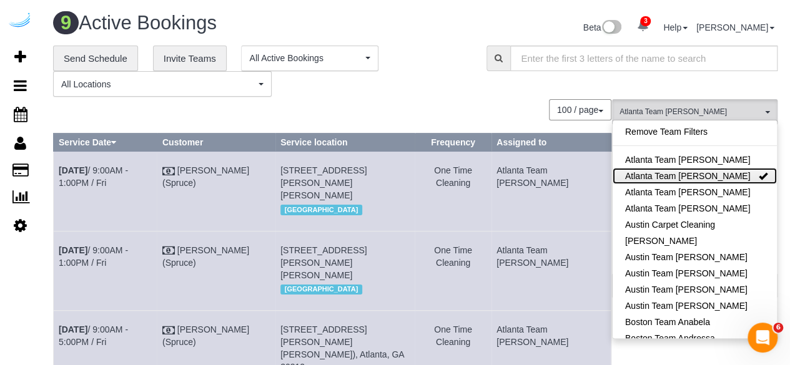
click at [734, 174] on link "Atlanta Team Eliane" at bounding box center [695, 176] width 164 height 16
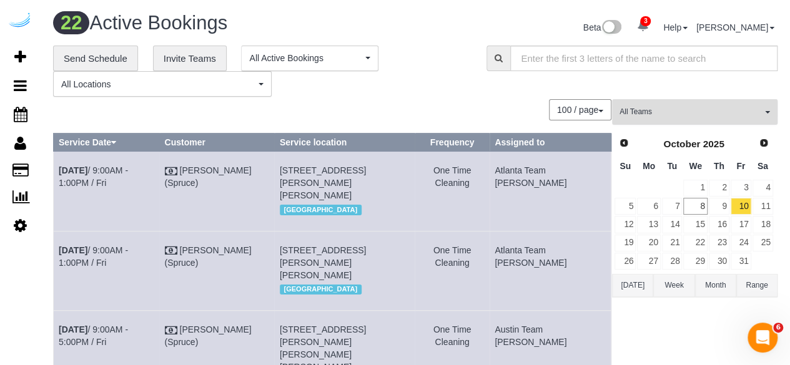
click at [700, 104] on button "All Teams" at bounding box center [695, 112] width 166 height 26
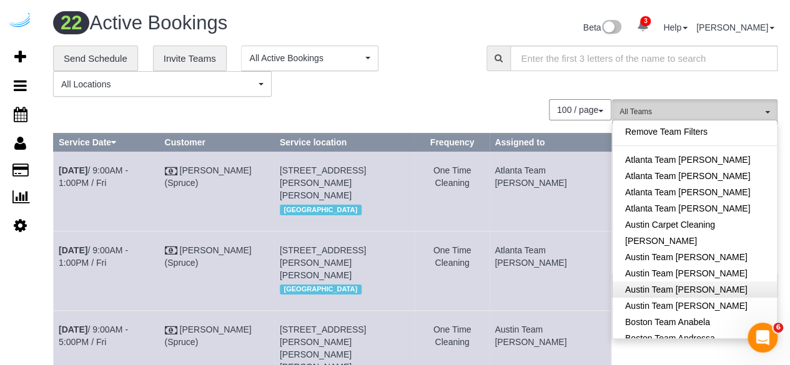
scroll to position [97, 0]
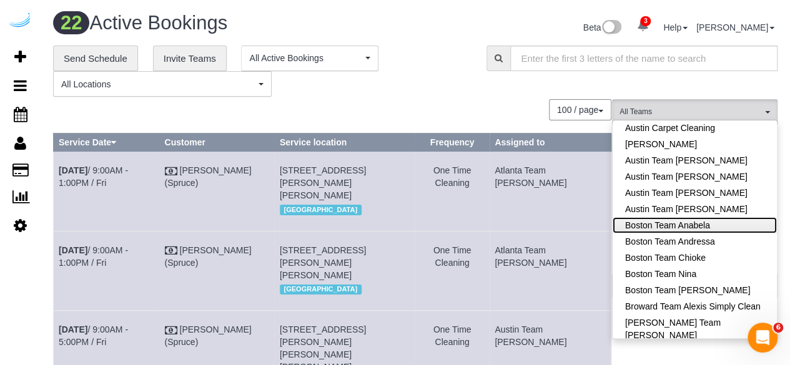
click at [701, 226] on link "Boston Team Anabela" at bounding box center [695, 225] width 164 height 16
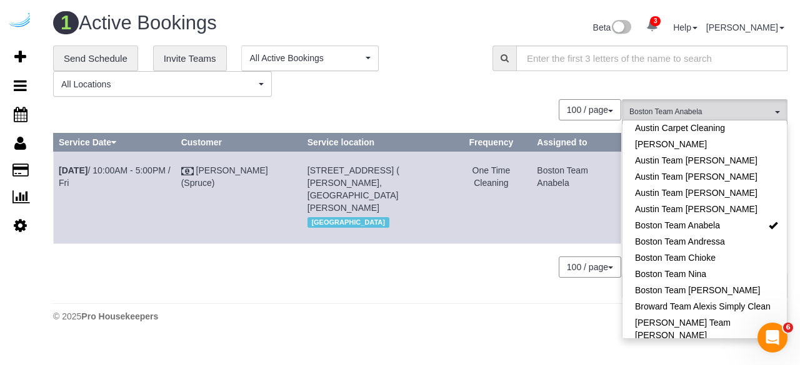
click at [498, 86] on div "**********" at bounding box center [420, 72] width 753 height 52
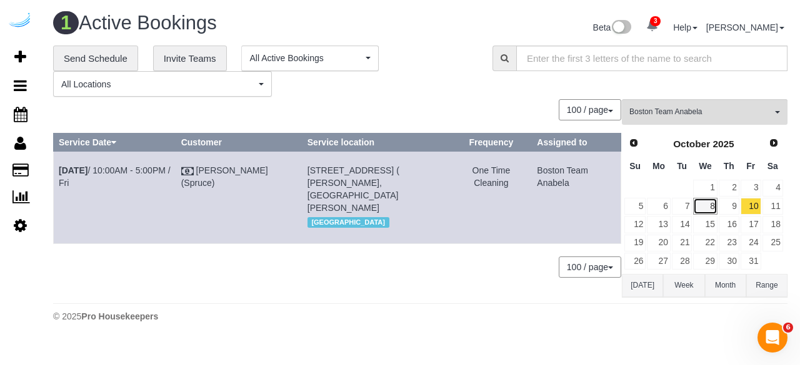
click at [698, 199] on link "8" at bounding box center [705, 206] width 24 height 17
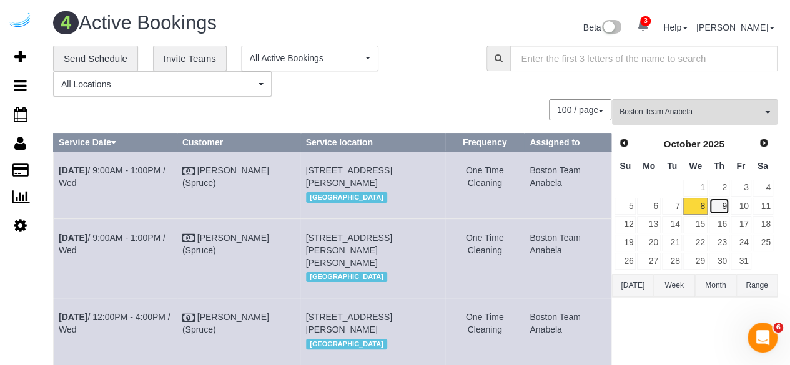
click at [724, 202] on link "9" at bounding box center [719, 206] width 21 height 17
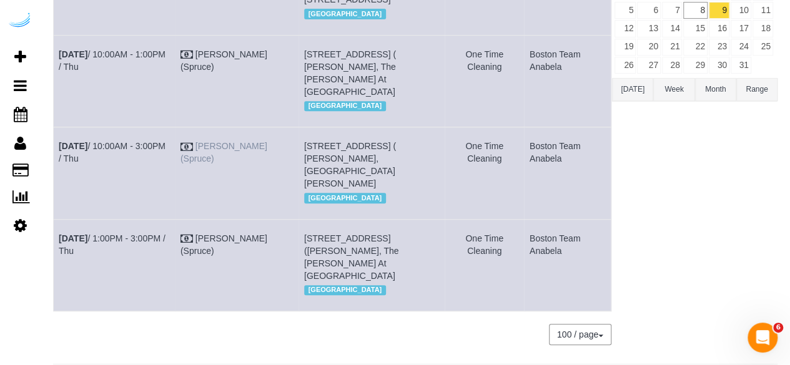
scroll to position [0, 0]
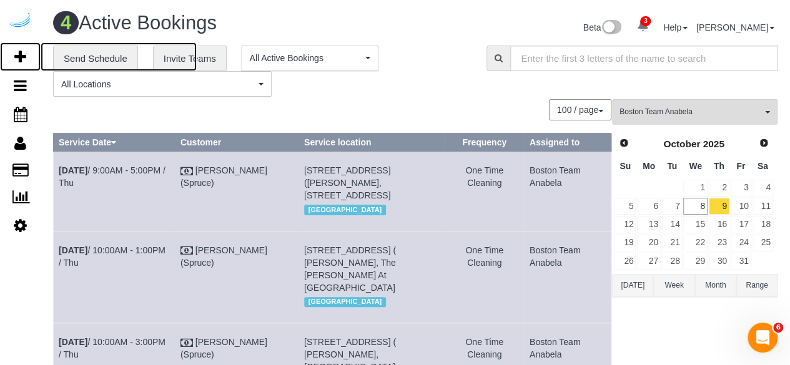
drag, startPoint x: 22, startPoint y: 49, endPoint x: 39, endPoint y: 9, distance: 43.6
click at [22, 49] on icon at bounding box center [20, 56] width 12 height 15
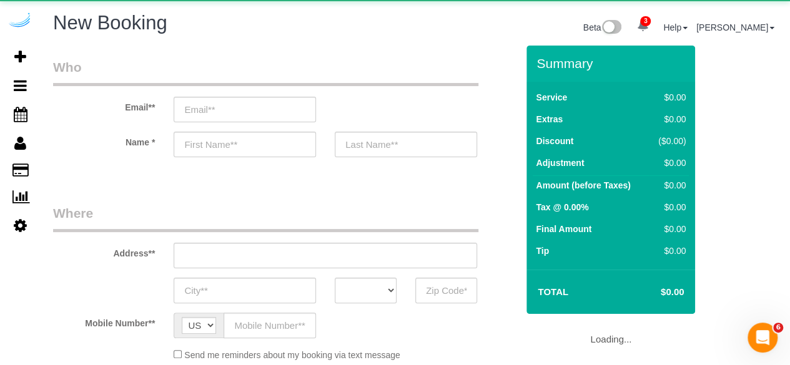
select select "4"
select select "number:9"
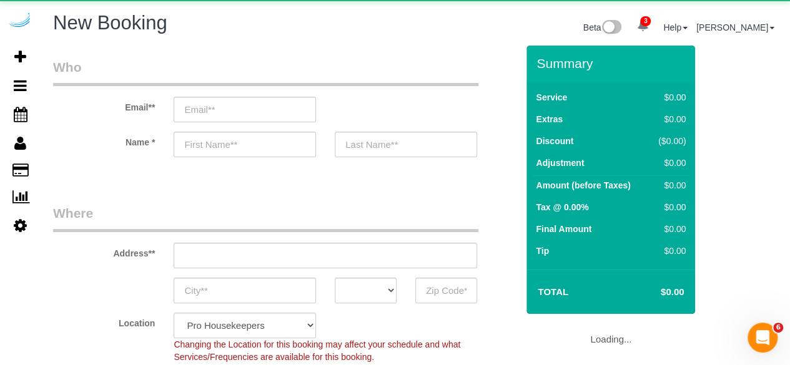
select select "object:8561"
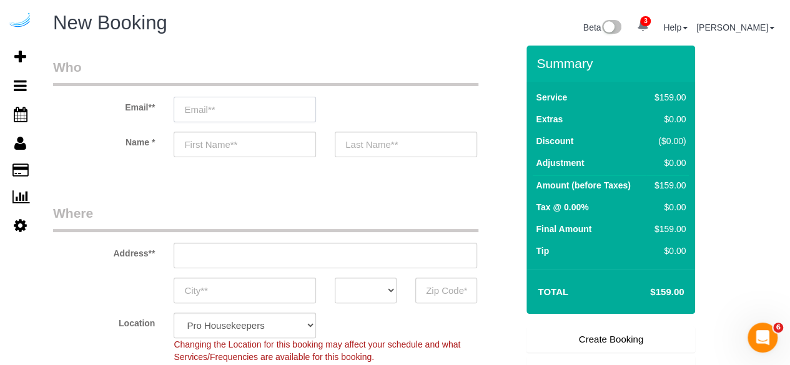
click at [275, 109] on input "email" at bounding box center [245, 110] width 142 height 26
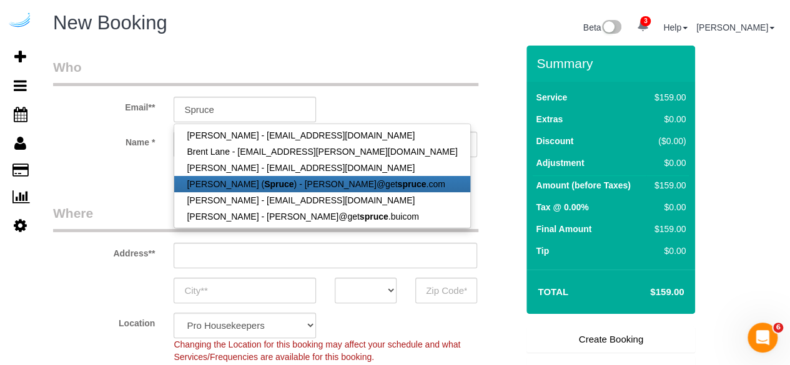
click at [252, 189] on link "Brandie Louck ( Spruce ) - brandie@get spruce .com" at bounding box center [322, 184] width 296 height 16
type input "[PERSON_NAME][EMAIL_ADDRESS][DOMAIN_NAME]"
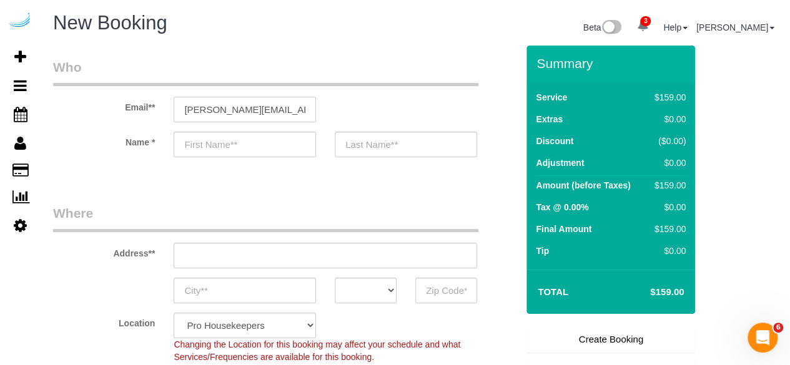
type input "[PERSON_NAME]"
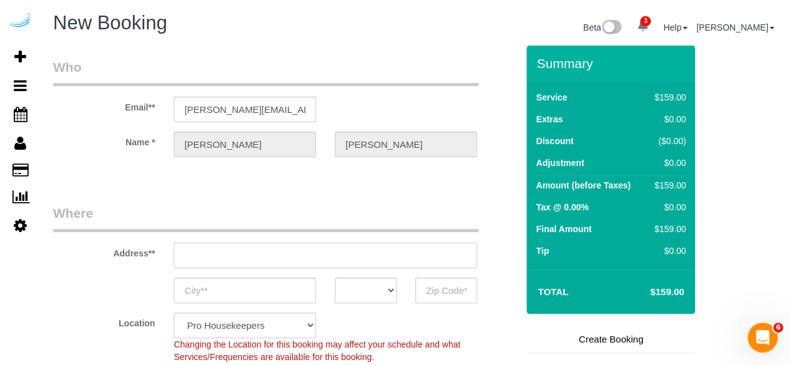
click at [284, 261] on input "text" at bounding box center [326, 256] width 304 height 26
type input "3816 S Lamar Blvd"
type input "Austin"
select select "[GEOGRAPHIC_DATA]"
type input "78704"
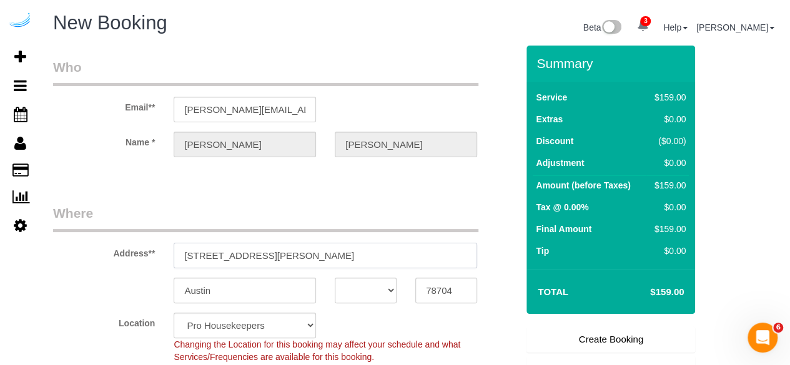
paste input "72 Staniford St, Boston, MA 02114"
type input "3816 S Lamar Blvd72 Staniford St, Boston, MA 02114"
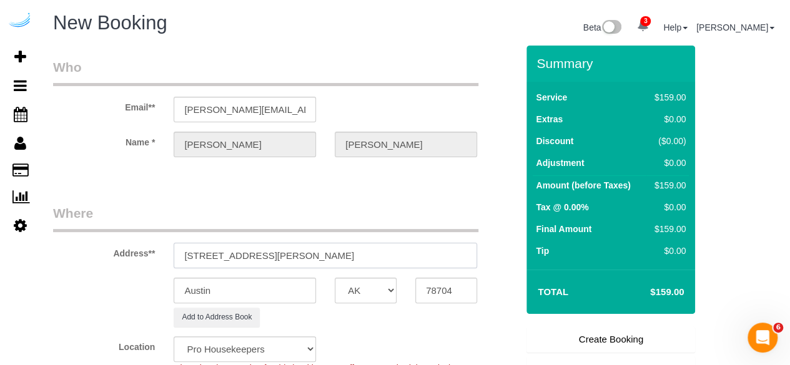
select select "9"
click at [299, 261] on input "3816 S Lamar Blvd72 Staniford St, Boston, MA 02114" at bounding box center [326, 256] width 304 height 26
select select "object:8605"
paste input "text"
drag, startPoint x: 301, startPoint y: 255, endPoint x: 372, endPoint y: 256, distance: 71.2
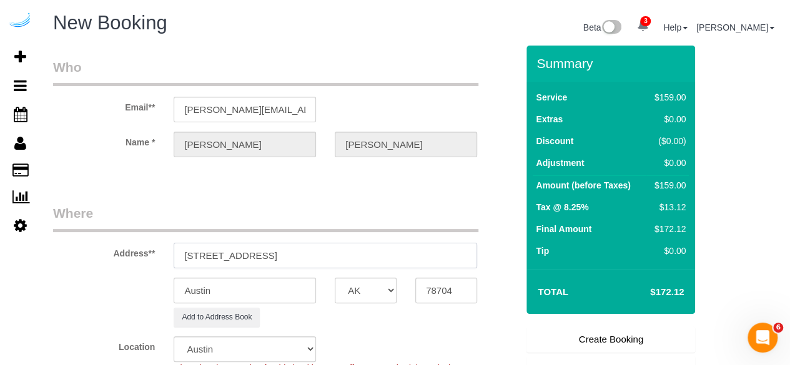
click at [353, 254] on input "72 Staniford St, Boston, MA 02114" at bounding box center [326, 256] width 304 height 26
type input "72 Staniford St, Boston, MA 02114"
click at [447, 286] on input "78704" at bounding box center [446, 291] width 62 height 26
paste input "0211"
type input "02114"
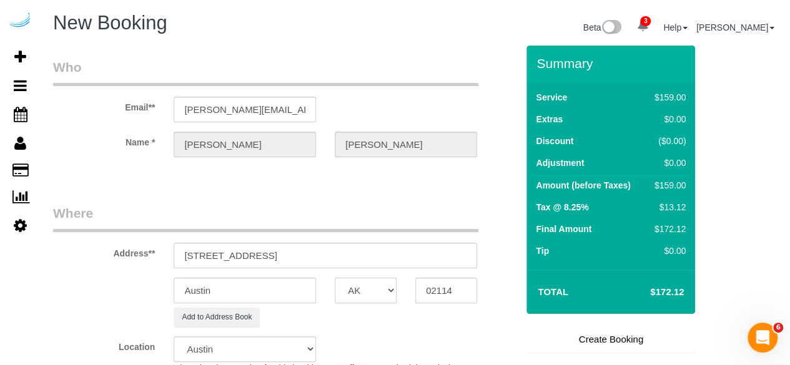
click at [377, 290] on select "AK AL AR AZ CA CO CT DC DE FL GA HI IA ID IL IN KS KY LA MA MD ME MI MN MO MS M…" at bounding box center [366, 291] width 62 height 26
select select "MA"
click at [335, 278] on select "AK AL AR AZ CA CO CT DC DE FL GA HI IA ID IL IN KS KY LA MA MD ME MI MN MO MS M…" at bounding box center [366, 291] width 62 height 26
select select "7"
select select "object:8647"
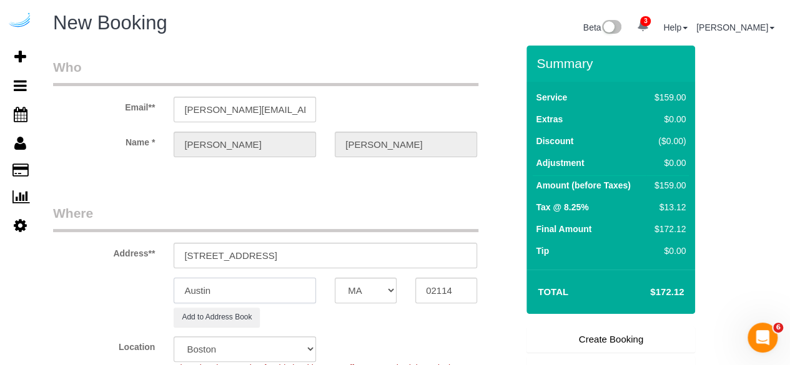
click at [299, 293] on input "Austin" at bounding box center [245, 291] width 142 height 26
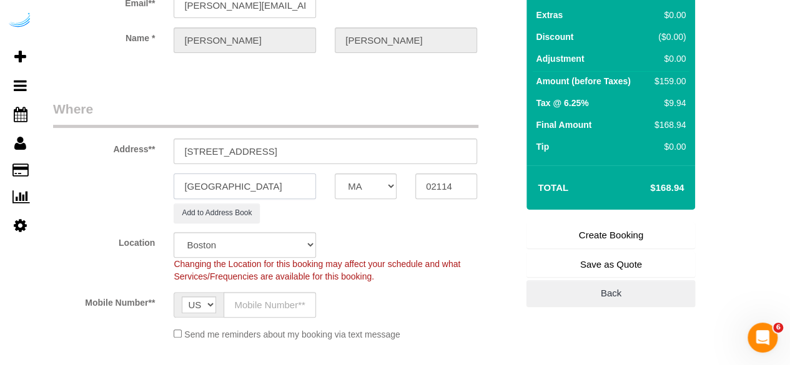
scroll to position [114, 0]
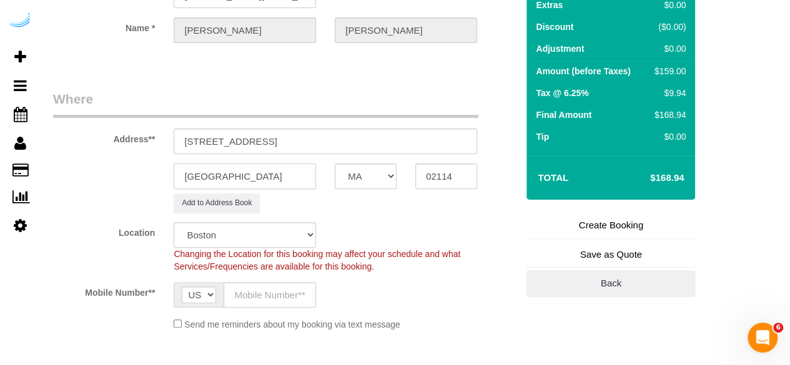
type input "[GEOGRAPHIC_DATA]"
drag, startPoint x: 259, startPoint y: 142, endPoint x: 342, endPoint y: 126, distance: 85.2
click at [342, 126] on div "Address** 72 Staniford St, Boston, MA 02114" at bounding box center [285, 122] width 483 height 64
paste input "Tatum Kalt"
paste input "Towers at Longfellow"
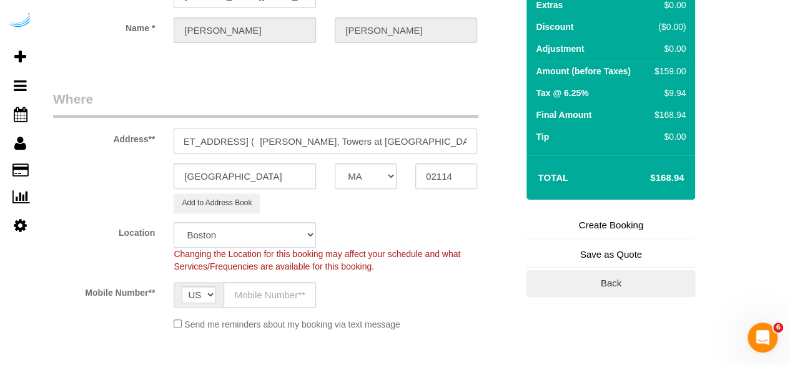
scroll to position [0, 0]
paste input "1504808"
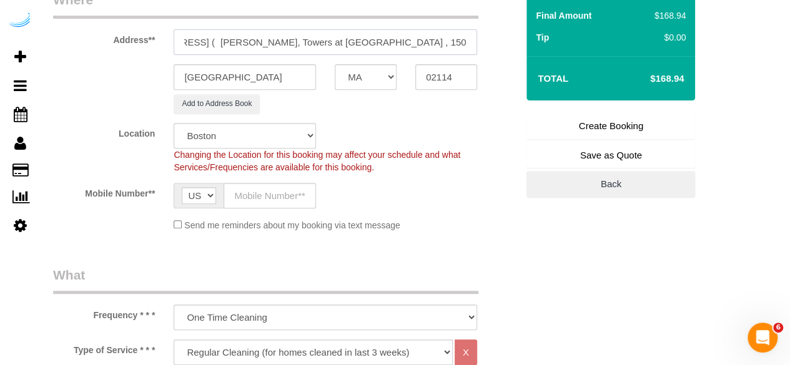
scroll to position [214, 0]
type input "72 Staniford St, Building 1, Unit 2616 ( Tatum Kalt, Towers at Longfellow , 150…"
drag, startPoint x: 274, startPoint y: 194, endPoint x: 277, endPoint y: 202, distance: 8.4
click at [274, 194] on input "text" at bounding box center [270, 195] width 92 height 26
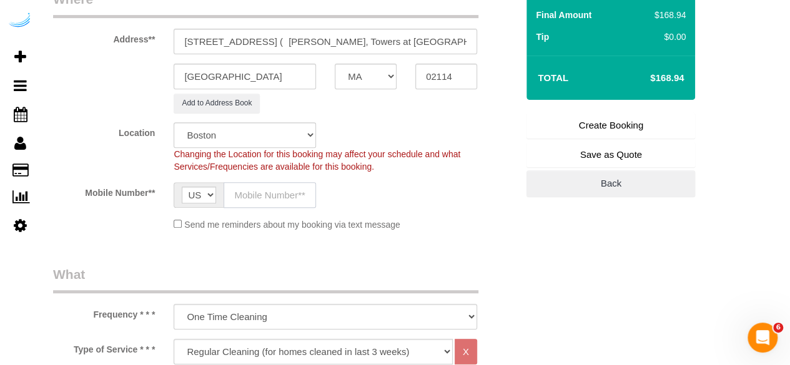
type input "[PHONE_NUMBER]"
type input "Brandie Louck"
type input "[PHONE_NUMBER]"
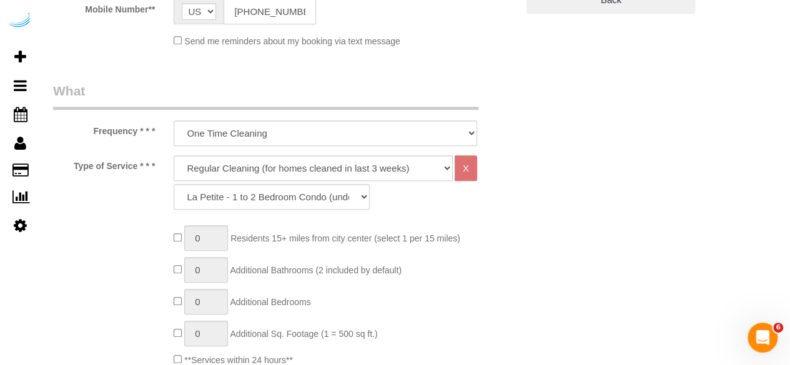
scroll to position [399, 0]
drag, startPoint x: 292, startPoint y: 160, endPoint x: 285, endPoint y: 174, distance: 15.9
click at [292, 160] on select "Deep Cleaning (for homes that have not been cleaned in 3+ weeks) Spruce Regular…" at bounding box center [313, 167] width 279 height 26
select select "282"
click at [174, 154] on select "Deep Cleaning (for homes that have not been cleaned in 3+ weeks) Spruce Regular…" at bounding box center [313, 167] width 279 height 26
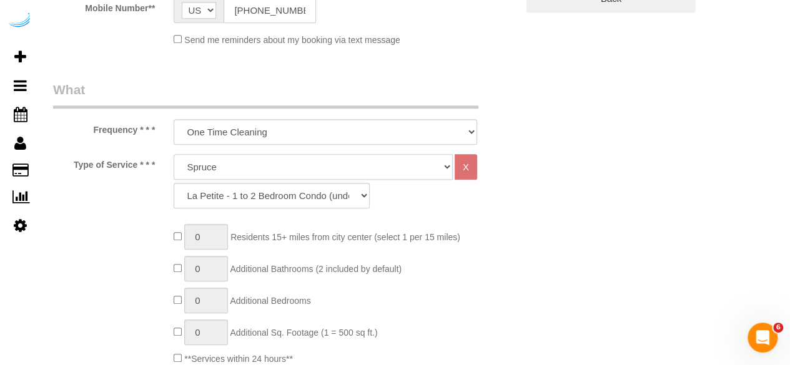
select select "303"
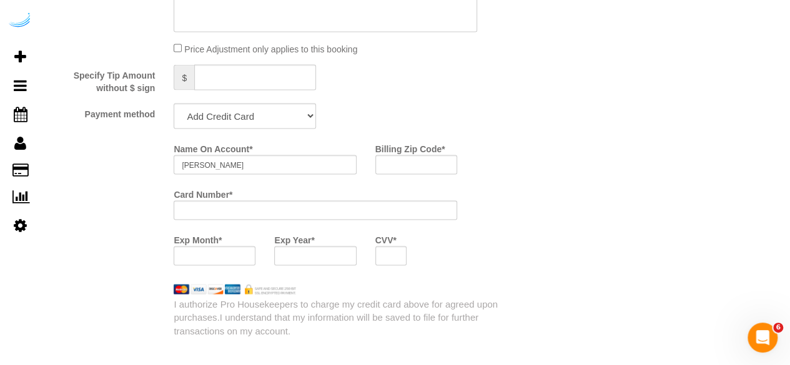
scroll to position [1139, 0]
select select "string:check"
click at [174, 103] on select "Add Credit Card Cash Check Paypal" at bounding box center [245, 115] width 142 height 26
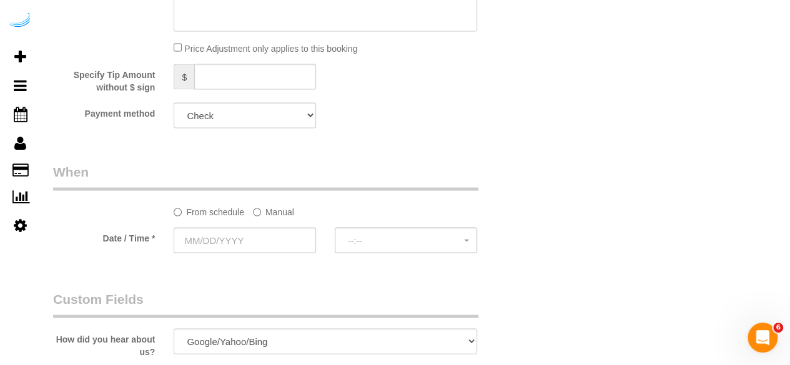
click at [262, 209] on label "Manual" at bounding box center [273, 209] width 41 height 17
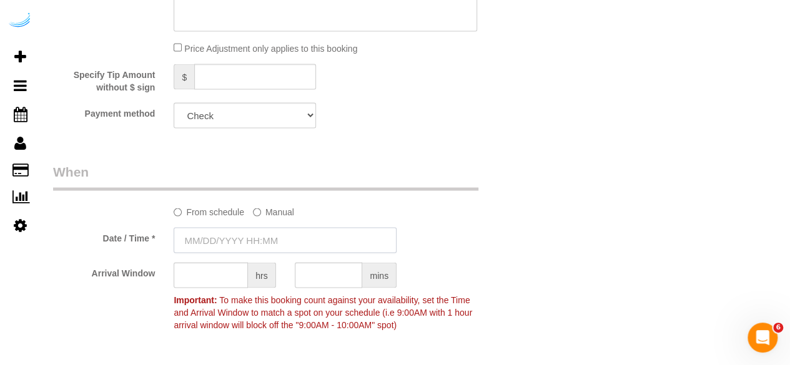
click at [241, 250] on input "text" at bounding box center [285, 240] width 223 height 26
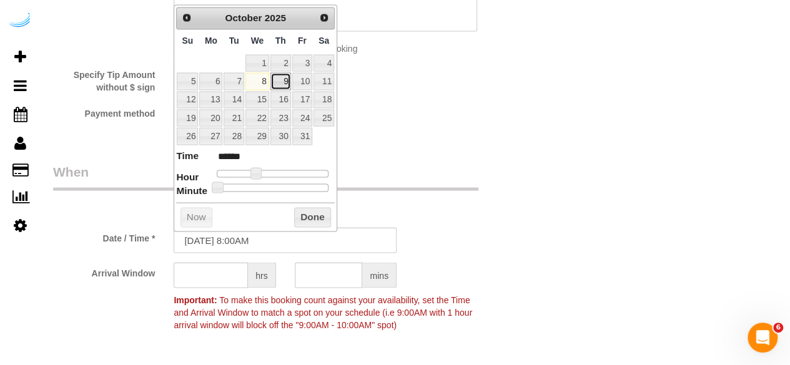
click at [281, 75] on link "9" at bounding box center [281, 80] width 21 height 17
type input "[DATE] 9:00AM"
type input "******"
click at [259, 169] on span at bounding box center [260, 172] width 11 height 11
click at [214, 276] on input "text" at bounding box center [211, 275] width 74 height 26
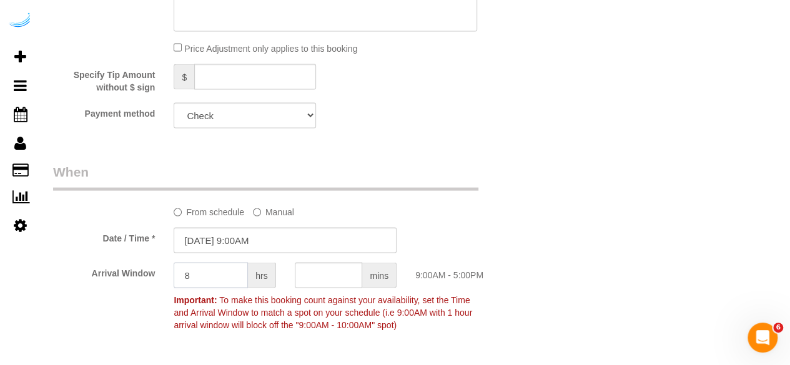
type input "8"
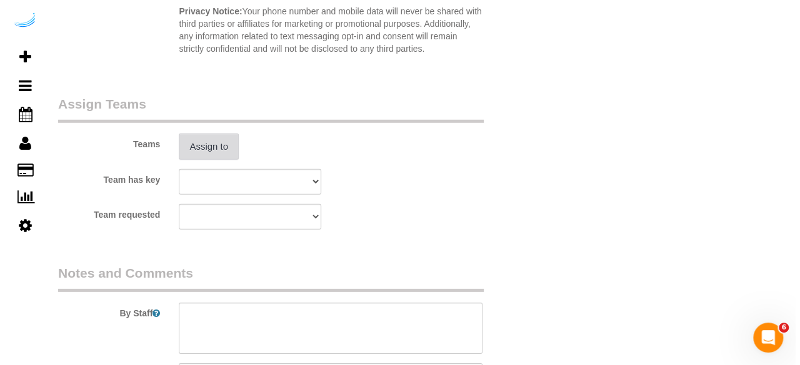
scroll to position [1785, 0]
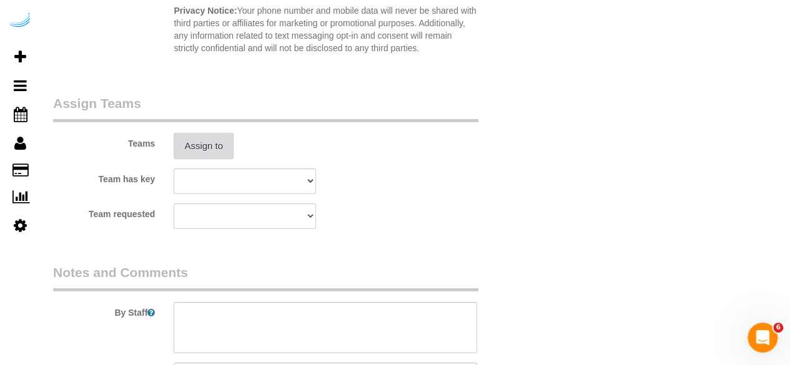
click at [216, 144] on button "Assign to" at bounding box center [204, 146] width 60 height 26
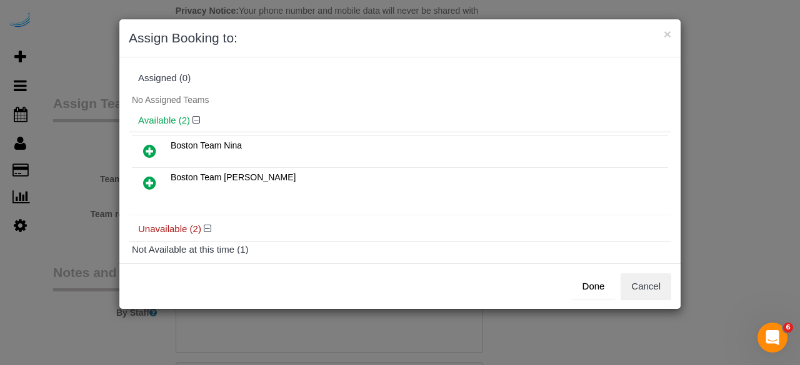
scroll to position [107, 0]
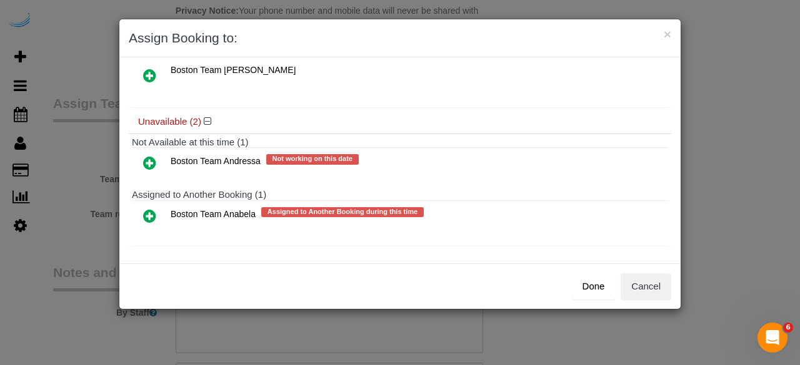
click at [145, 216] on icon at bounding box center [149, 216] width 13 height 15
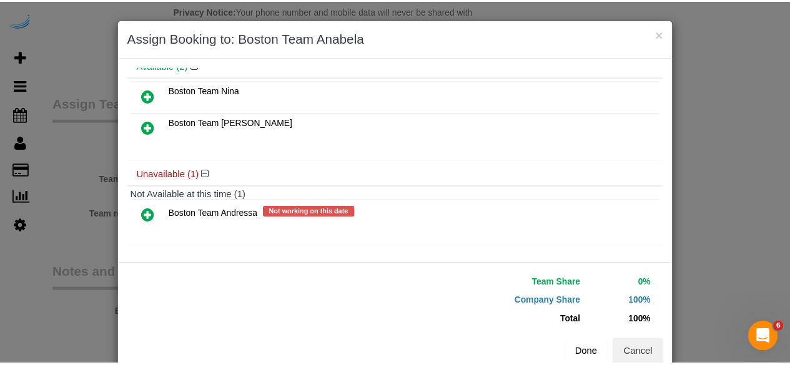
scroll to position [28, 0]
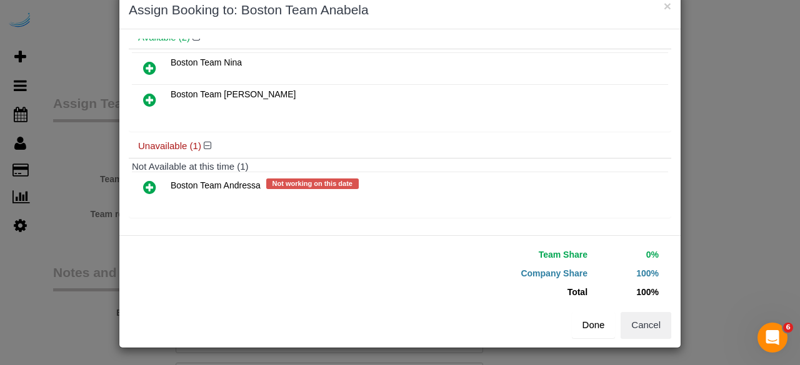
click at [585, 323] on button "Done" at bounding box center [594, 325] width 44 height 26
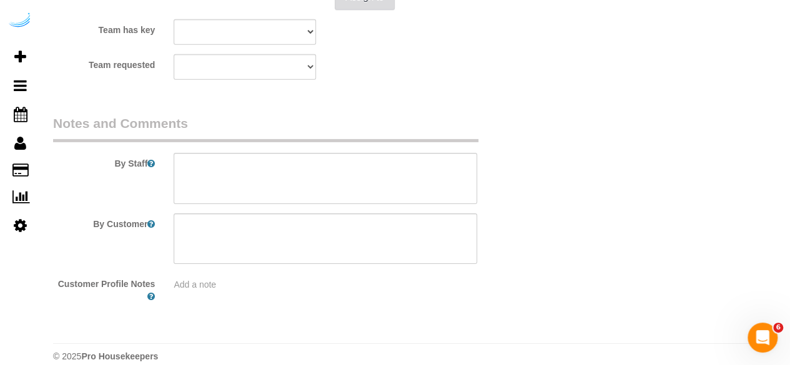
scroll to position [1935, 0]
drag, startPoint x: 297, startPoint y: 182, endPoint x: 282, endPoint y: 58, distance: 125.2
click at [297, 174] on textarea at bounding box center [326, 177] width 304 height 51
paste textarea "Permanent Notes:No notes from this customer.Today's Notes:Hi there, If you coul…"
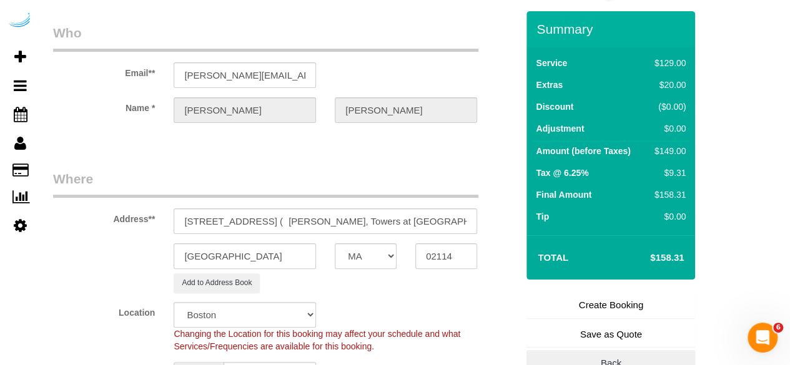
scroll to position [34, 0]
type textarea "Recurrency: Every 1 week Permanent Notes:No notes from this customer.Today's No…"
click at [632, 305] on link "Create Booking" at bounding box center [611, 306] width 169 height 26
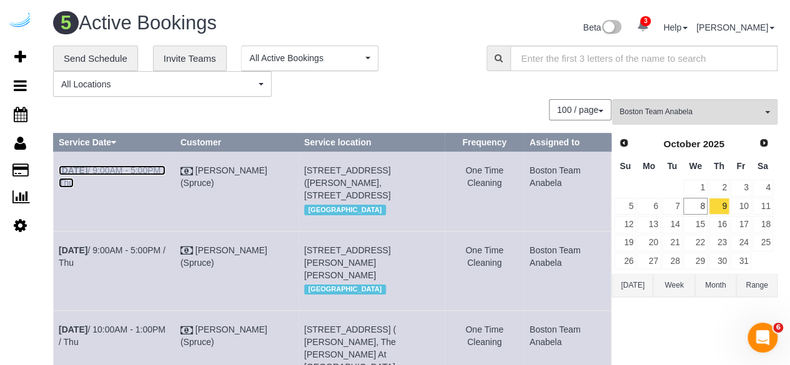
drag, startPoint x: 132, startPoint y: 167, endPoint x: 141, endPoint y: 157, distance: 13.3
click at [132, 167] on link "Oct 9th / 9:00AM - 5:00PM / Thu" at bounding box center [112, 177] width 107 height 22
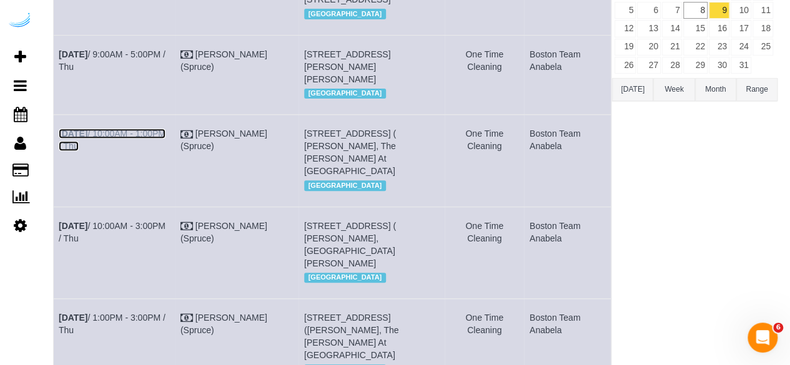
click at [154, 151] on link "Oct 9th / 10:00AM - 1:00PM / Thu" at bounding box center [112, 140] width 107 height 22
click at [156, 244] on link "Oct 9th / 10:00AM - 3:00PM / Thu" at bounding box center [112, 232] width 107 height 22
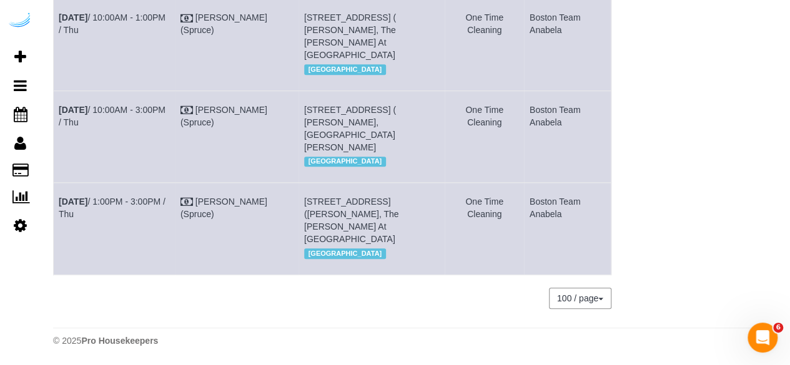
scroll to position [324, 0]
click at [140, 216] on link "Oct 9th / 1:00PM - 3:00PM / Thu" at bounding box center [112, 208] width 107 height 22
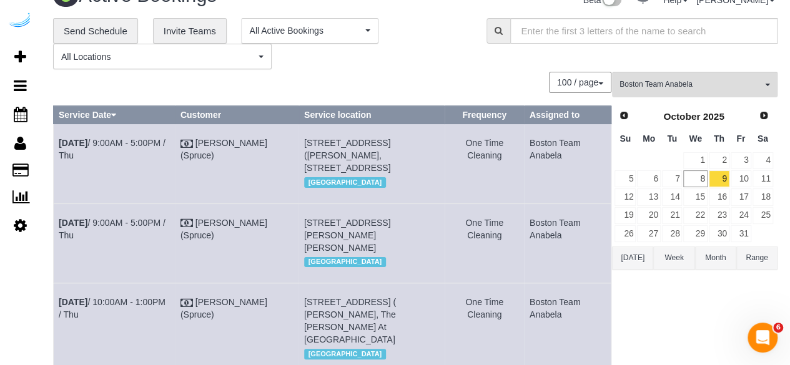
scroll to position [0, 0]
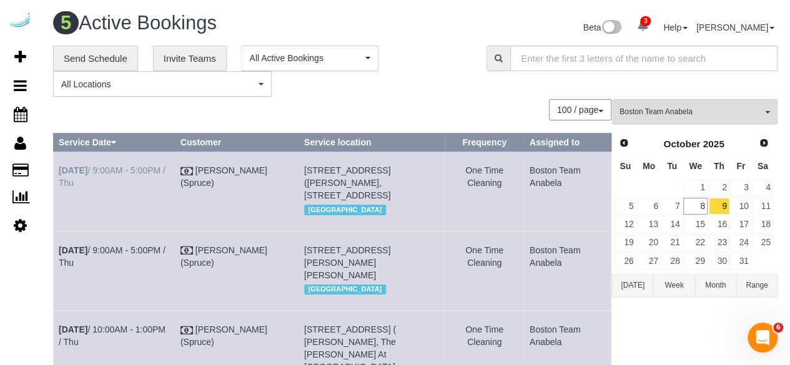
drag, startPoint x: 579, startPoint y: 227, endPoint x: 60, endPoint y: 174, distance: 521.9
click at [60, 174] on tbody "Oct 9th / 9:00AM - 5:00PM / Thu Brandie Louck (Spruce) 500 Ocean Ave, Building …" at bounding box center [333, 369] width 558 height 435
copy tbody "Oct 9th / 9:00AM - 5:00PM / Thu Brandie Louck (Spruce) 500 Ocean Ave, Building …"
click at [431, 116] on div "100 / page 10 / page 20 / page 30 / page 40 / page 50 / page 100 / page" at bounding box center [332, 109] width 559 height 21
click at [741, 211] on link "10" at bounding box center [741, 206] width 21 height 17
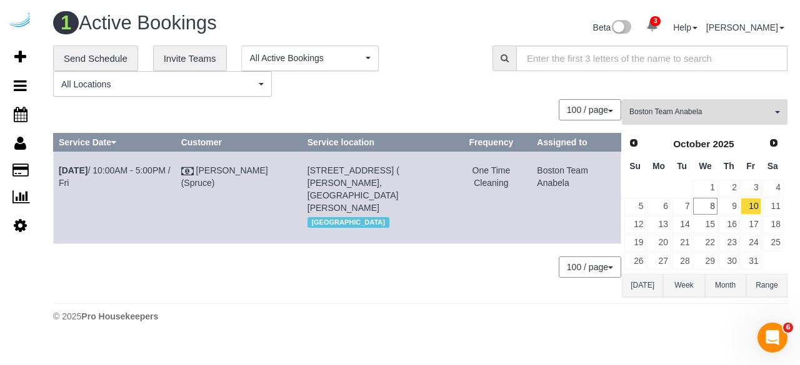
click at [681, 102] on button "Boston Team Anabela All Teams" at bounding box center [705, 112] width 166 height 26
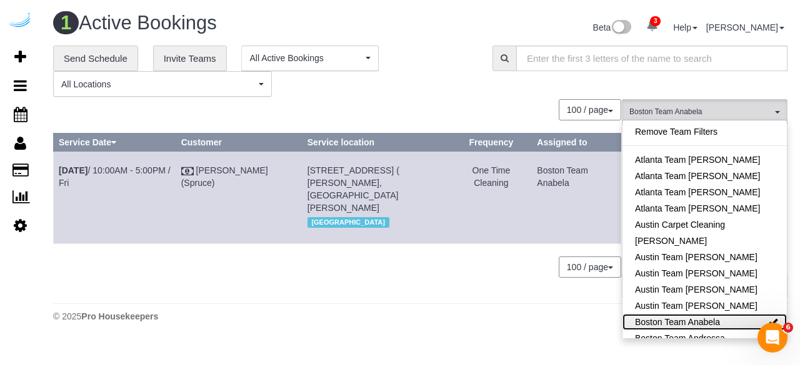
click at [723, 327] on link "Boston Team Anabela" at bounding box center [704, 322] width 164 height 16
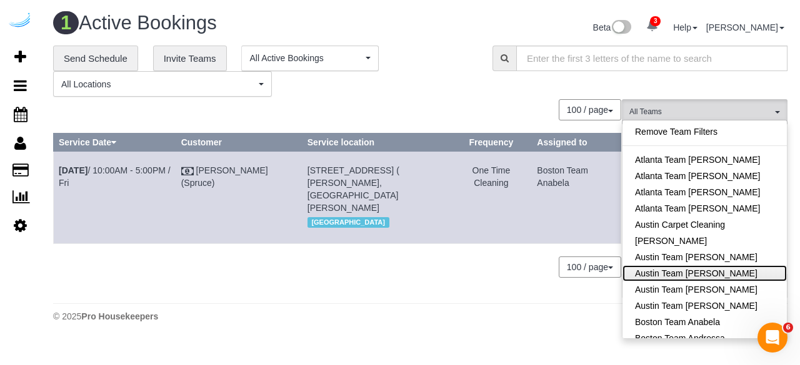
click at [721, 270] on link "Austin Team Isabel" at bounding box center [704, 274] width 164 height 16
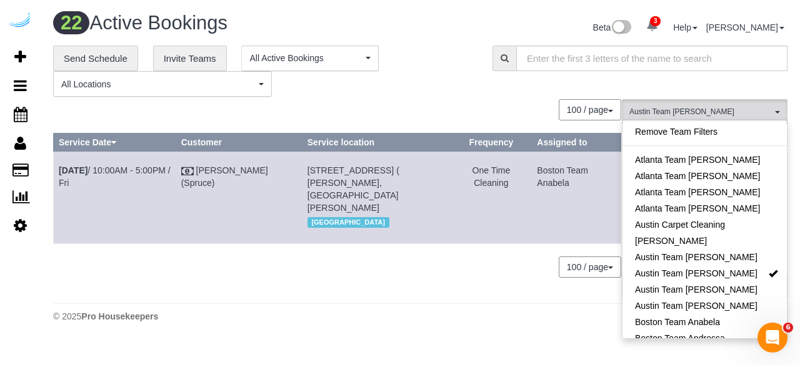
click at [467, 282] on div "0 Bookings found. We couldn't find any bookings that matched your search. Creat…" at bounding box center [337, 197] width 569 height 197
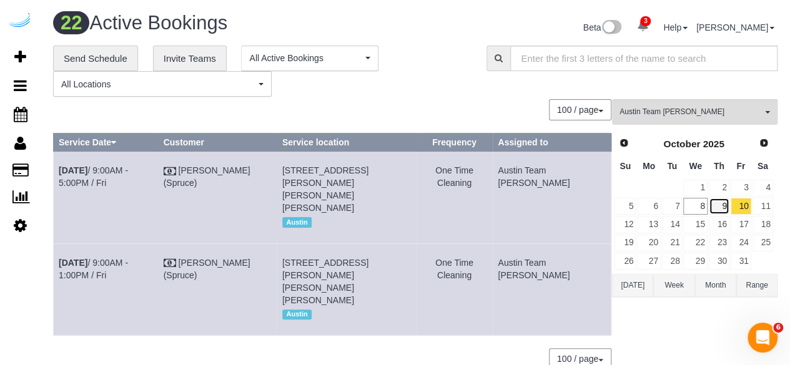
click at [711, 203] on link "9" at bounding box center [719, 206] width 21 height 17
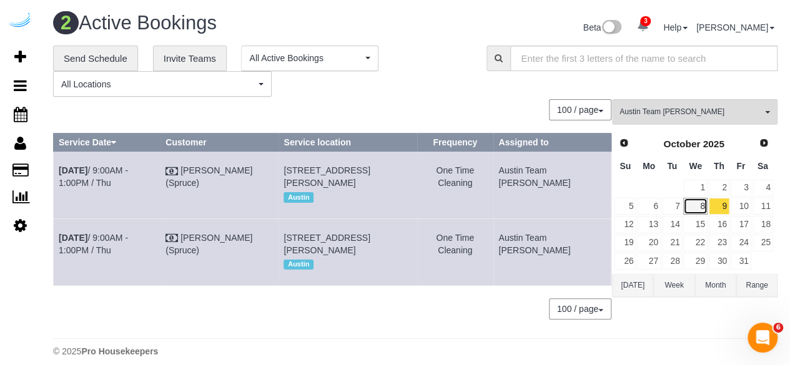
click at [697, 206] on link "8" at bounding box center [695, 206] width 24 height 17
click at [346, 134] on th "Service location" at bounding box center [348, 143] width 139 height 18
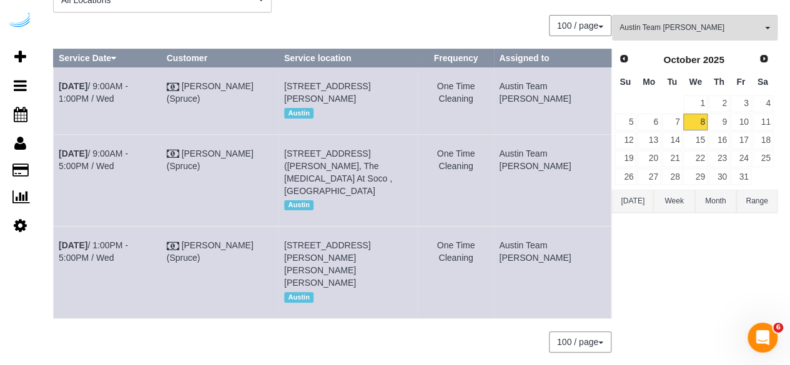
scroll to position [81, 0]
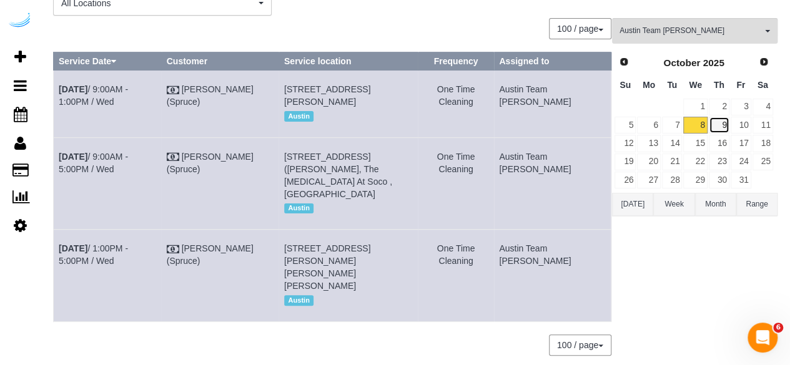
click at [725, 123] on link "9" at bounding box center [719, 125] width 21 height 17
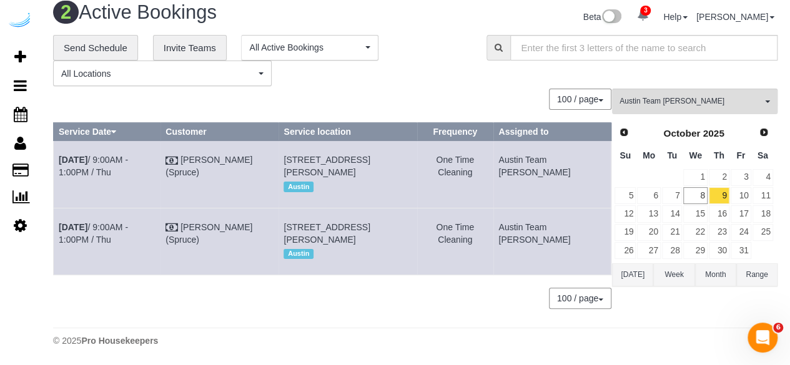
scroll to position [47, 0]
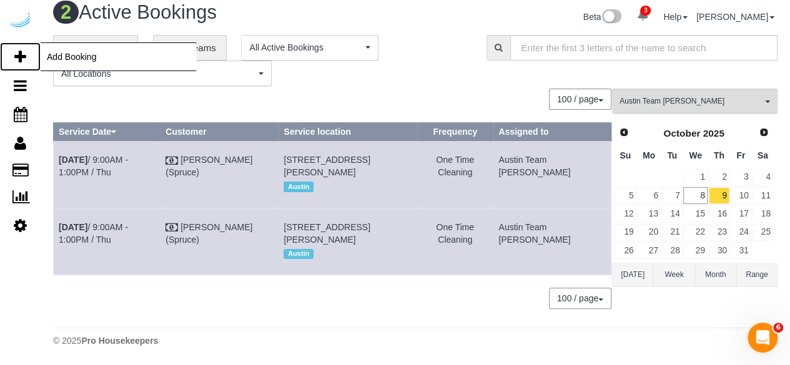
click at [17, 54] on icon at bounding box center [20, 56] width 12 height 15
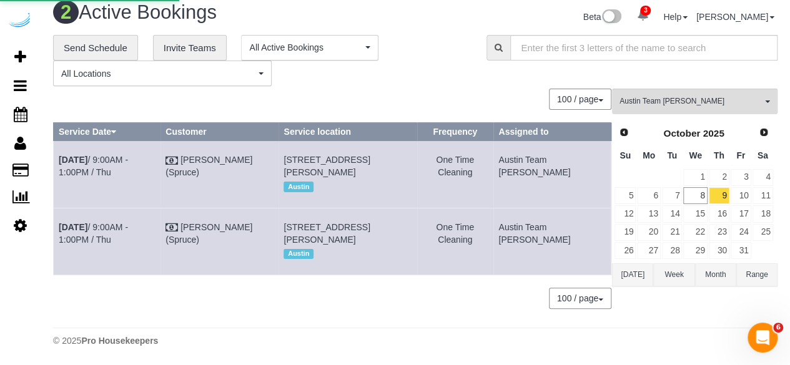
select select "4"
select select "number:9"
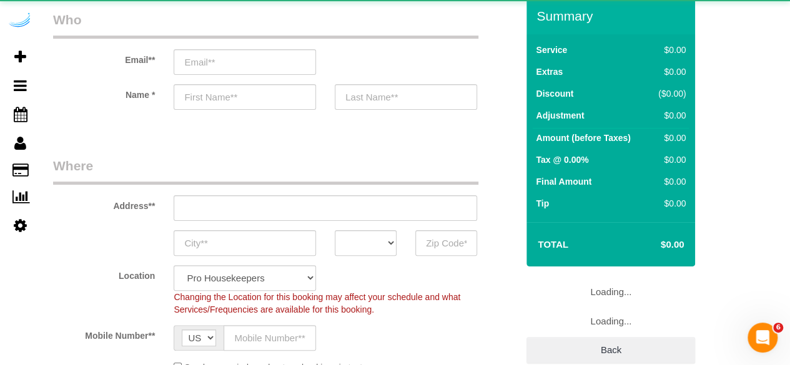
select select "object:10545"
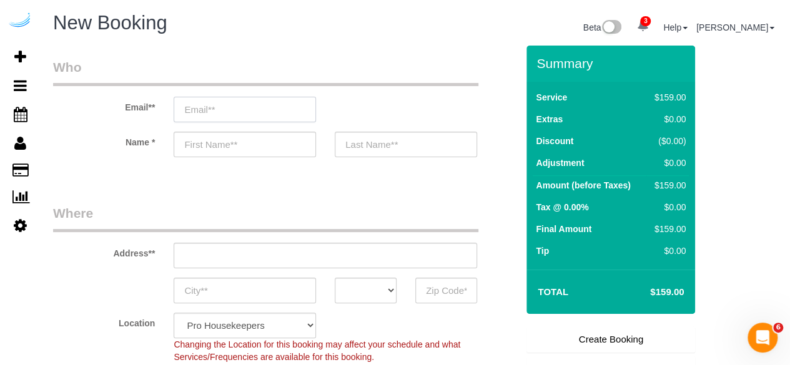
click at [203, 114] on input "email" at bounding box center [245, 110] width 142 height 26
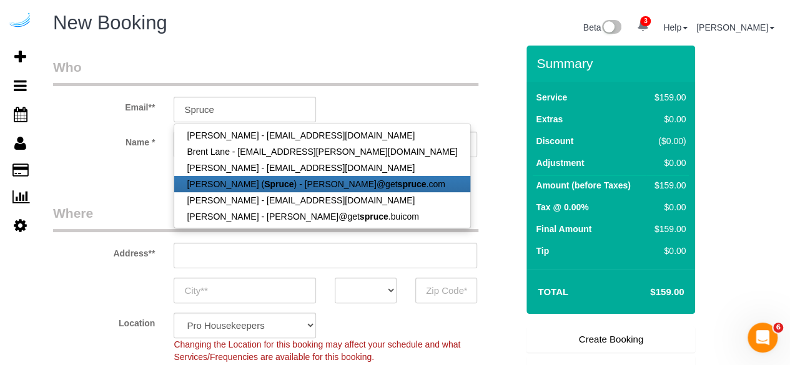
click at [239, 187] on link "Brandie Louck ( Spruce ) - brandie@get spruce .com" at bounding box center [322, 184] width 296 height 16
type input "[PERSON_NAME][EMAIL_ADDRESS][DOMAIN_NAME]"
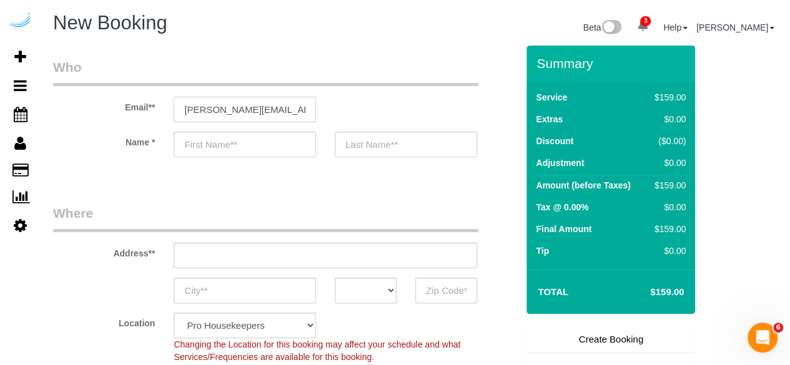
type input "[PERSON_NAME]"
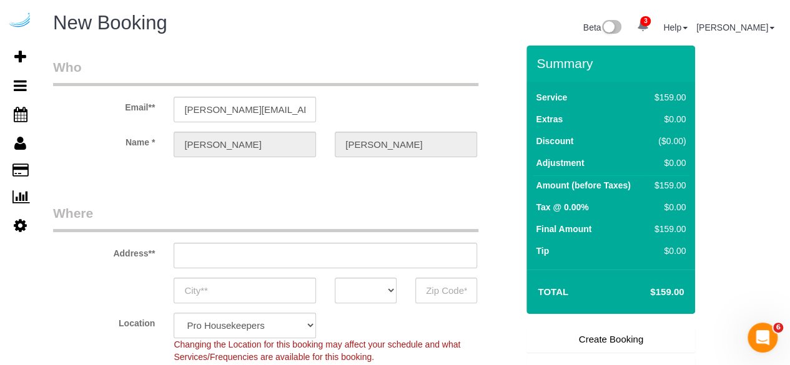
type input "3816 S Lamar Blvd"
type input "Austin"
select select "[GEOGRAPHIC_DATA]"
type input "78704"
select select "9"
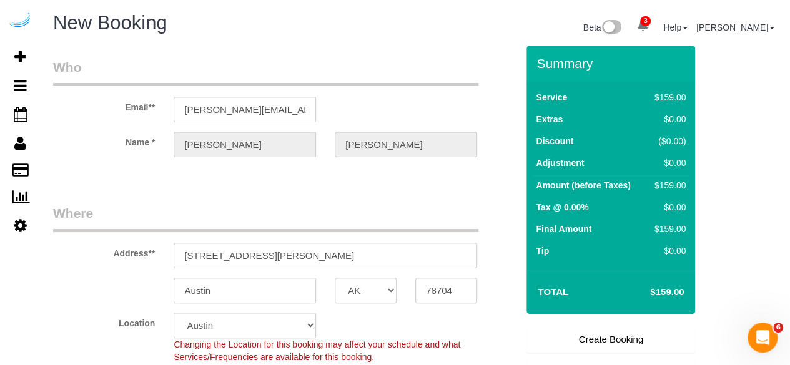
select select "object:10584"
click at [309, 260] on input "3816 S Lamar Blvd" at bounding box center [326, 256] width 304 height 26
paste input "4424 Gaines Ranch Loop, Austin, TX 78735"
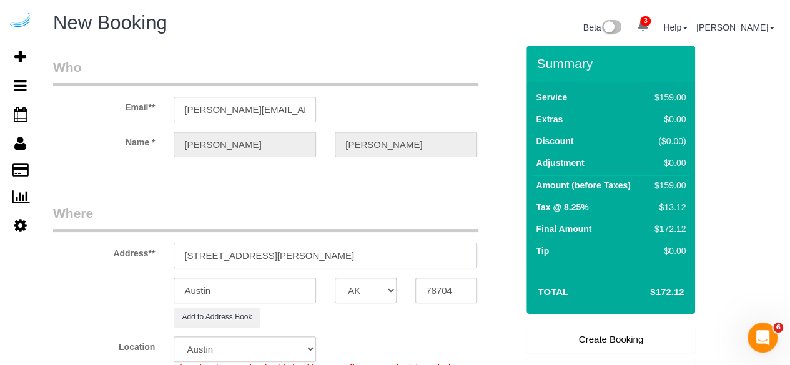
drag, startPoint x: 366, startPoint y: 252, endPoint x: 431, endPoint y: 248, distance: 65.1
click at [420, 248] on input "4424 Gaines Ranch Loop, Austin, TX 78735" at bounding box center [326, 256] width 304 height 26
type input "4424 Gaines Ranch Loop, Austin, TX 78735"
click at [440, 286] on input "78704" at bounding box center [446, 291] width 62 height 26
paste input "35"
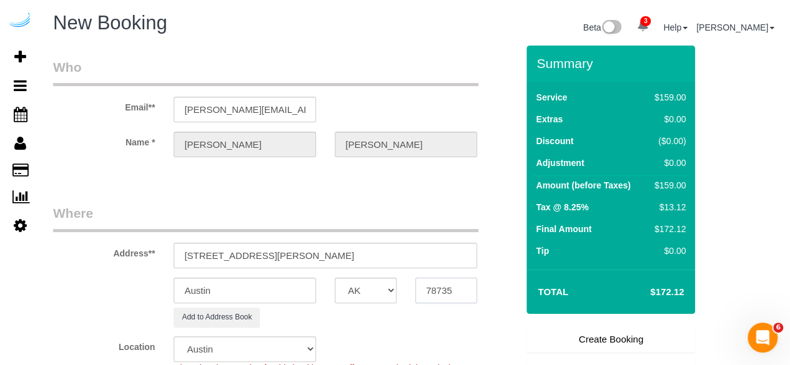
type input "78735"
drag, startPoint x: 295, startPoint y: 260, endPoint x: 410, endPoint y: 247, distance: 115.7
click at [410, 247] on input "4424 Gaines Ranch Loop, Austin, TX 78735" at bounding box center [326, 256] width 304 height 26
paste input "Bonnie Hickman"
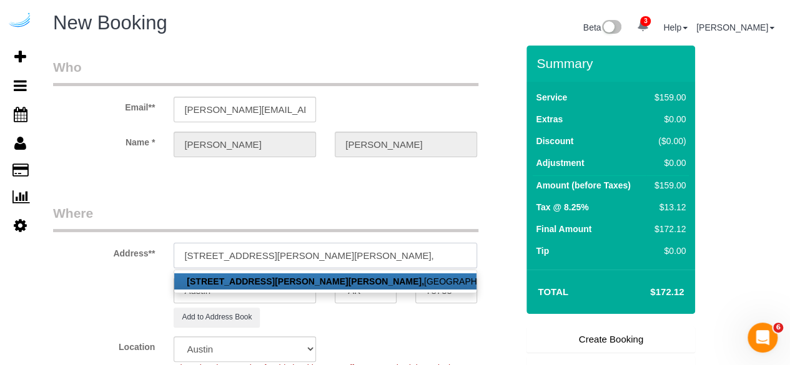
paste input "Camden Gaines Ranch"
paste input "1469271"
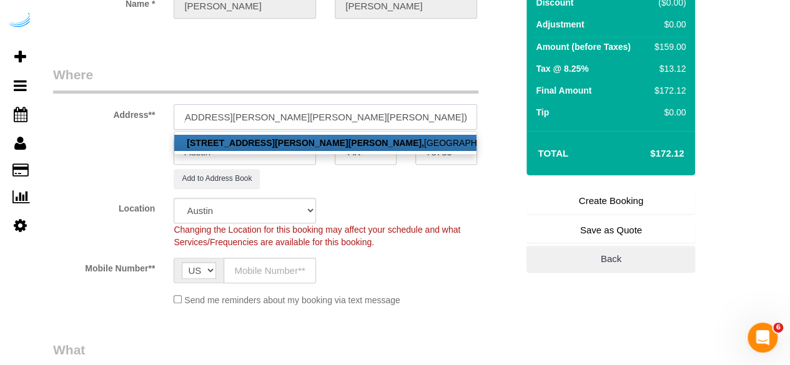
scroll to position [139, 0]
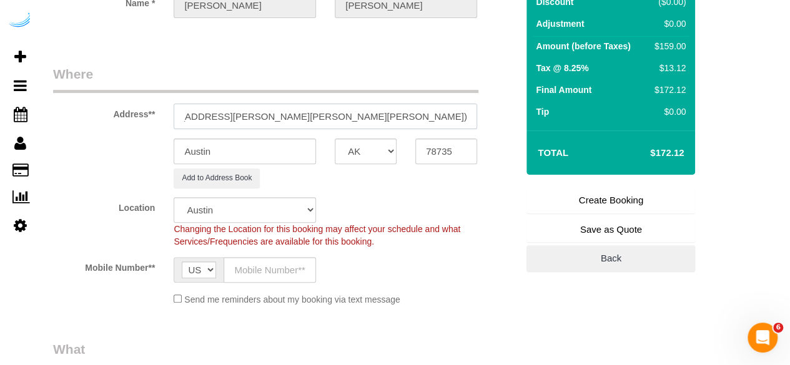
type input "4424 Gaines Ranch Loop, Building 13, Unit 1315 (Bonnie Hickman, Camden Gaines R…"
click at [266, 283] on sui-booking-location "Location Pro Housekeepers Atlanta Austin Boston Chicago Cincinnati Clearwater D…" at bounding box center [285, 251] width 464 height 109
drag, startPoint x: 274, startPoint y: 273, endPoint x: 289, endPoint y: 279, distance: 16.2
click at [274, 273] on input "text" at bounding box center [270, 270] width 92 height 26
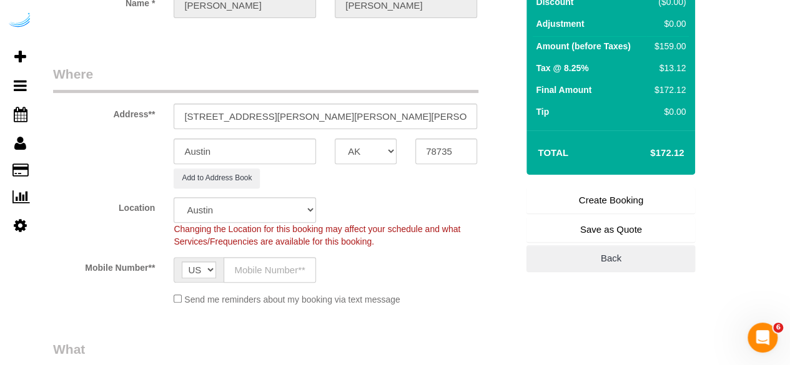
click at [415, 189] on fieldset "Where Address** 4424 Gaines Ranch Loop, Building 13, Unit 1315 (Bonnie Hickman,…" at bounding box center [285, 190] width 464 height 251
click at [262, 271] on input "text" at bounding box center [270, 270] width 92 height 26
paste input "[PHONE_NUMBER]"
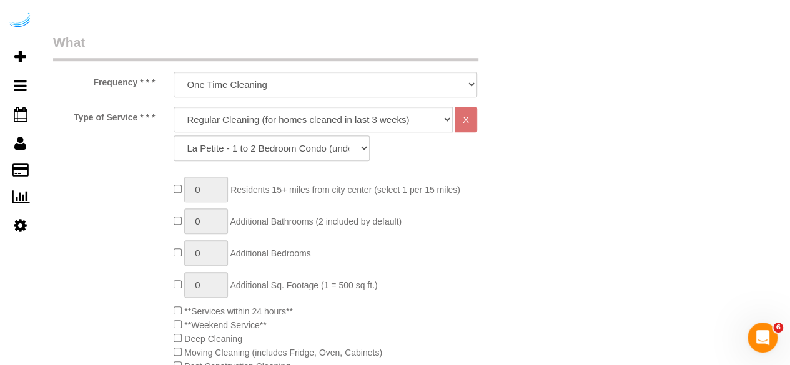
scroll to position [447, 0]
type input "[PHONE_NUMBER]"
drag, startPoint x: 282, startPoint y: 111, endPoint x: 273, endPoint y: 130, distance: 21.5
click at [282, 111] on select "Deep Cleaning (for homes that have not been cleaned in 3+ weeks) Spruce Regular…" at bounding box center [313, 119] width 279 height 26
select select "282"
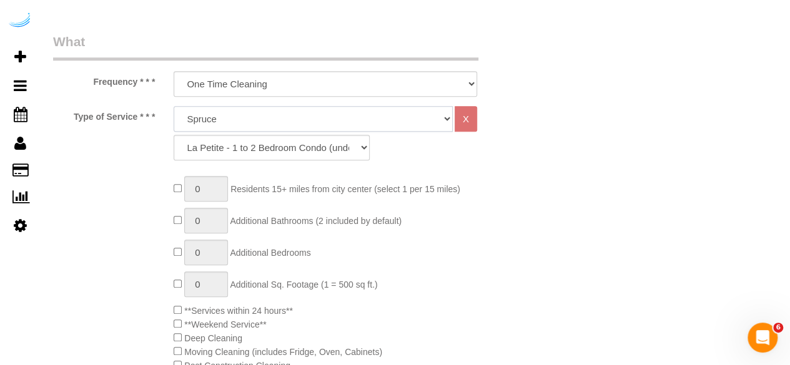
click at [174, 106] on select "Deep Cleaning (for homes that have not been cleaned in 3+ weeks) Spruce Regular…" at bounding box center [313, 119] width 279 height 26
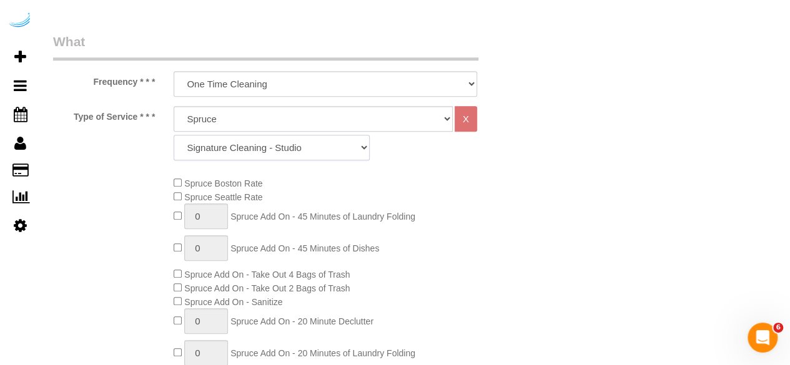
click at [295, 147] on select "Signature Cleaning - Studio Signature Cleaning - 1 Bed 1 Bath Signature Cleanin…" at bounding box center [272, 148] width 196 height 26
select select "304"
click at [174, 135] on select "Signature Cleaning - Studio Signature Cleaning - 1 Bed 1 Bath Signature Cleanin…" at bounding box center [272, 148] width 196 height 26
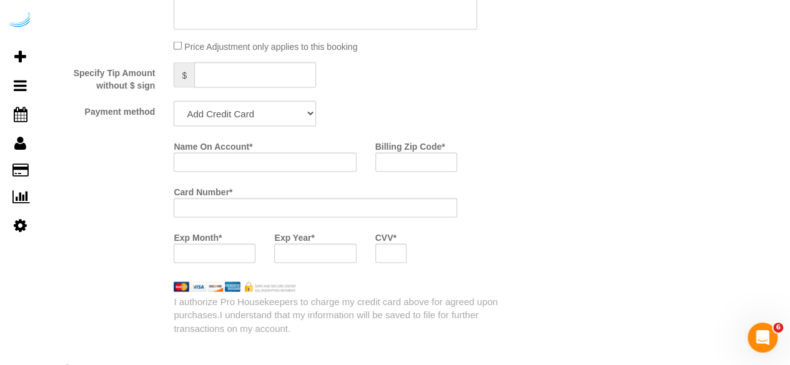
scroll to position [1173, 0]
click at [246, 106] on select "Add Credit Card Cash Check Paypal" at bounding box center [245, 113] width 142 height 26
select select "string:check"
click at [174, 101] on select "Add Credit Card Cash Check Paypal" at bounding box center [245, 113] width 142 height 26
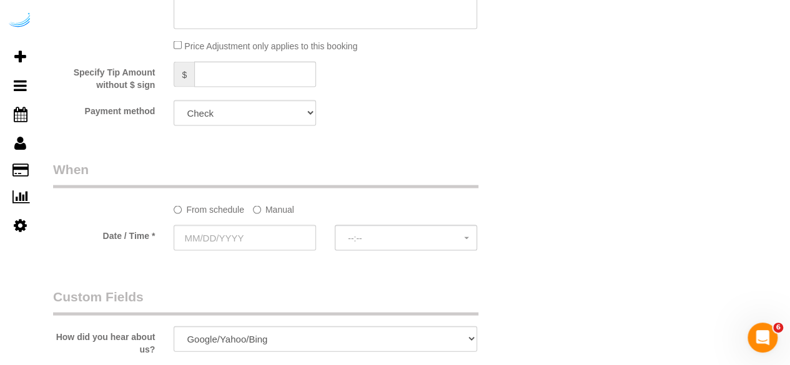
click at [283, 209] on label "Manual" at bounding box center [273, 207] width 41 height 17
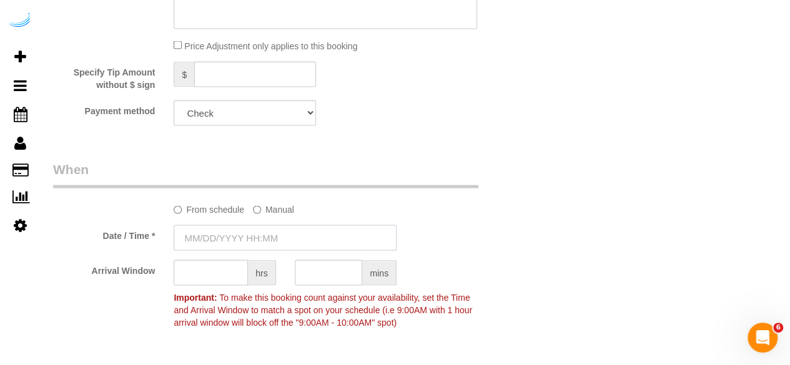
click at [254, 229] on input "text" at bounding box center [285, 238] width 223 height 26
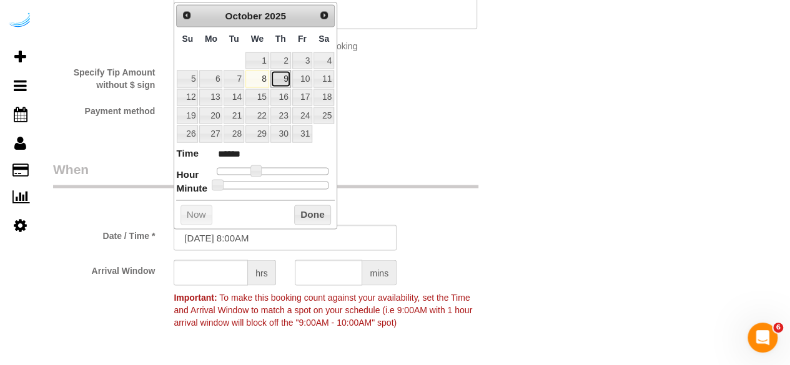
drag, startPoint x: 299, startPoint y: 81, endPoint x: 287, endPoint y: 82, distance: 11.4
click at [287, 82] on link "9" at bounding box center [281, 78] width 21 height 17
type input "[DATE] 9:00AM"
type input "******"
type input "10/09/2025 12:00PM"
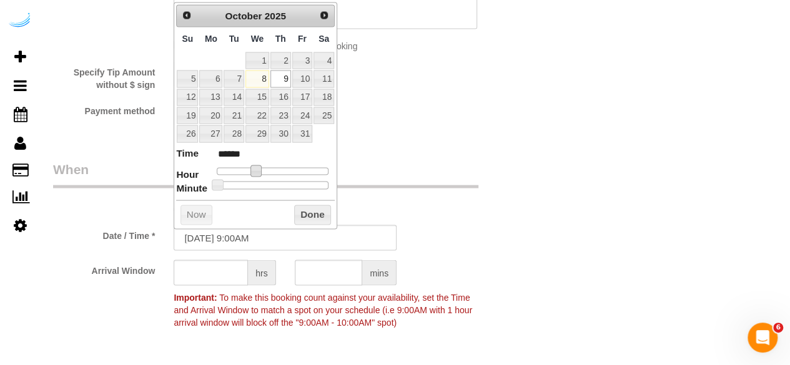
type input "*******"
type input "10/09/2025 1:00PM"
type input "******"
drag, startPoint x: 254, startPoint y: 167, endPoint x: 276, endPoint y: 168, distance: 22.5
click at [276, 168] on span at bounding box center [279, 170] width 11 height 11
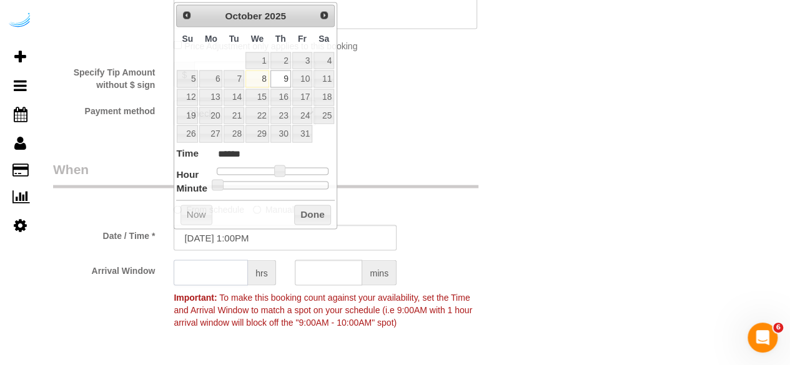
click at [209, 265] on input "text" at bounding box center [211, 273] width 74 height 26
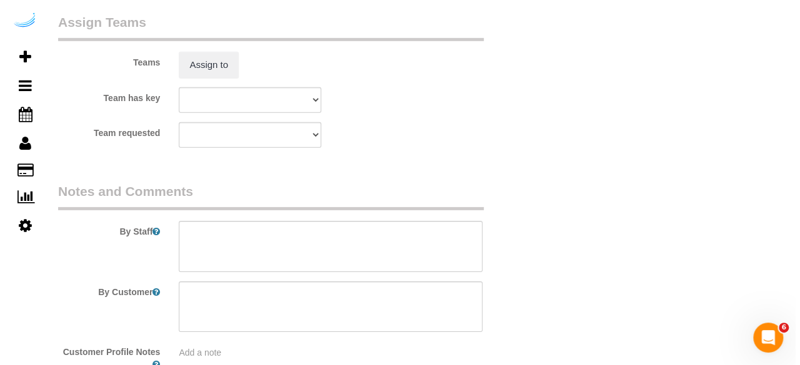
scroll to position [1899, 0]
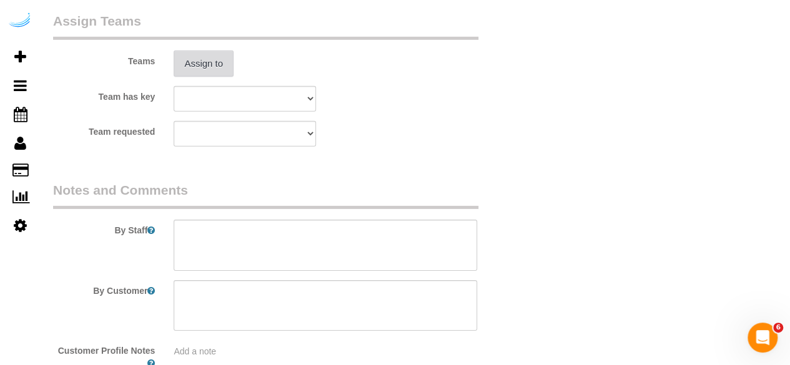
type input "4"
click at [214, 72] on button "Assign to" at bounding box center [204, 64] width 60 height 26
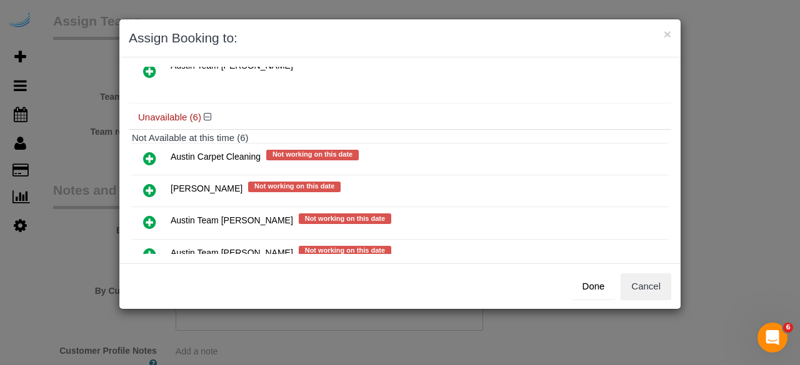
scroll to position [81, 0]
drag, startPoint x: 156, startPoint y: 240, endPoint x: 148, endPoint y: 246, distance: 9.9
click at [148, 247] on icon at bounding box center [149, 254] width 13 height 15
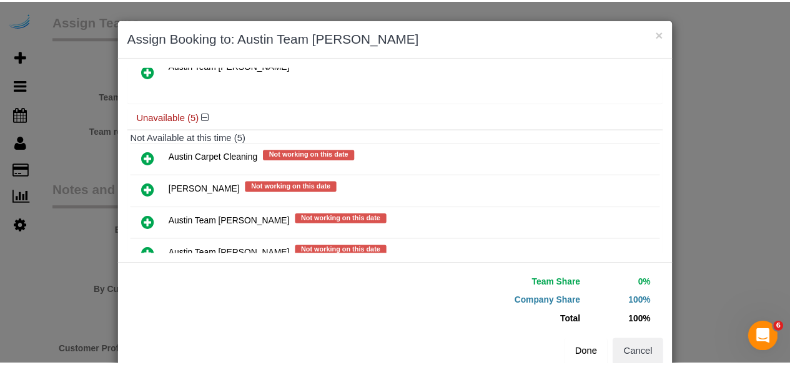
scroll to position [28, 0]
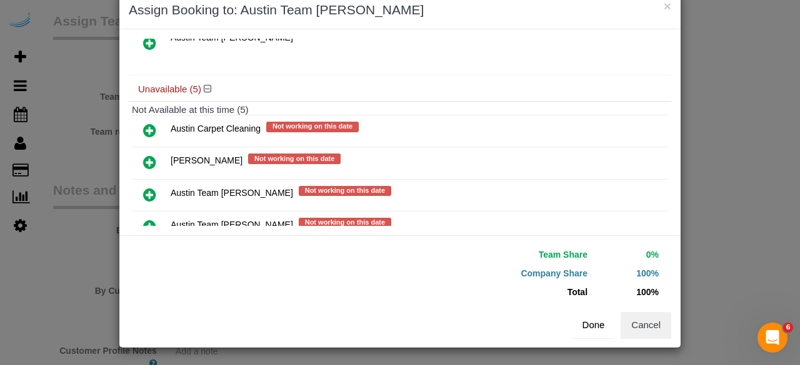
click at [579, 322] on button "Done" at bounding box center [594, 325] width 44 height 26
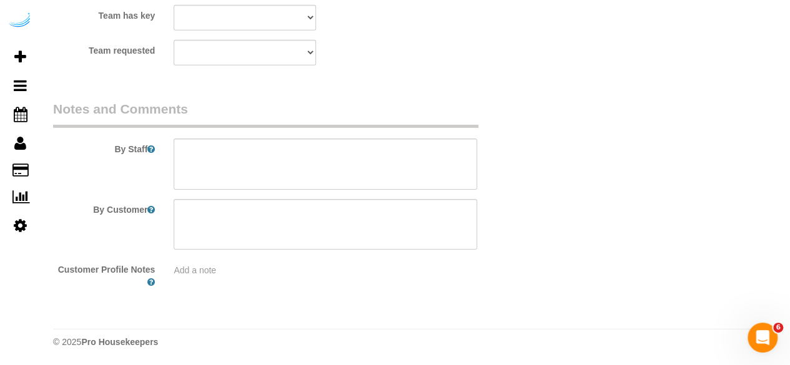
scroll to position [1979, 0]
click at [286, 167] on textarea at bounding box center [326, 165] width 304 height 51
click at [314, 169] on textarea at bounding box center [326, 165] width 304 height 51
paste textarea "Permanent Notes:Customer is allergic to bleach!Today's Notes:**PRIORITY RESCHED…"
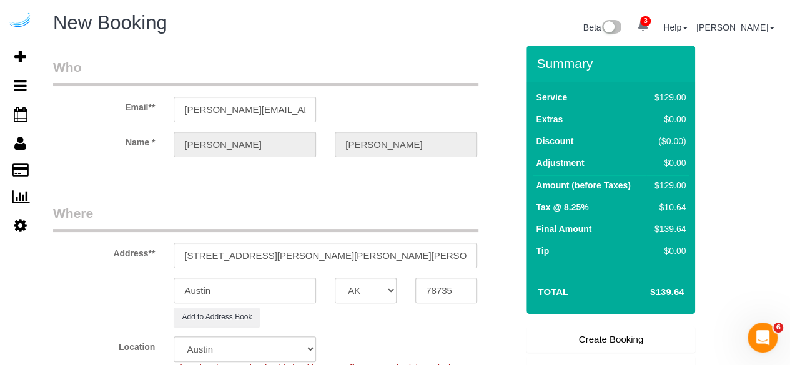
scroll to position [37, 0]
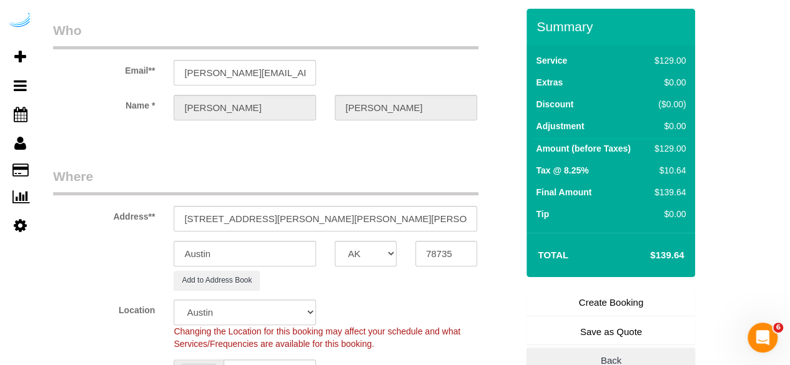
type textarea "Recurrency: Every 4 weeks Permanent Notes:Customer is allergic to bleach!Today'…"
click at [595, 297] on link "Create Booking" at bounding box center [611, 303] width 169 height 26
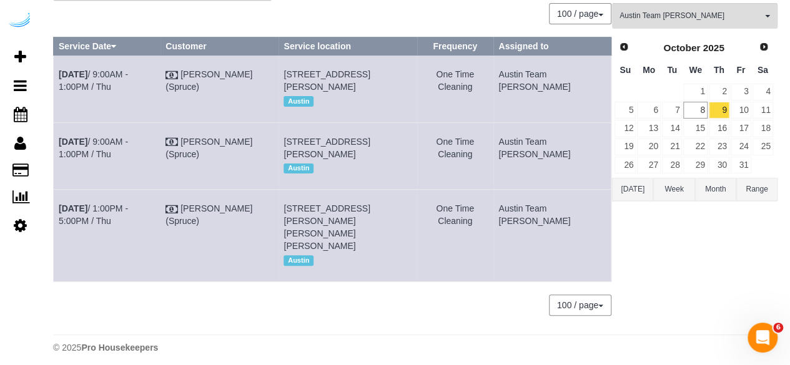
scroll to position [82, 0]
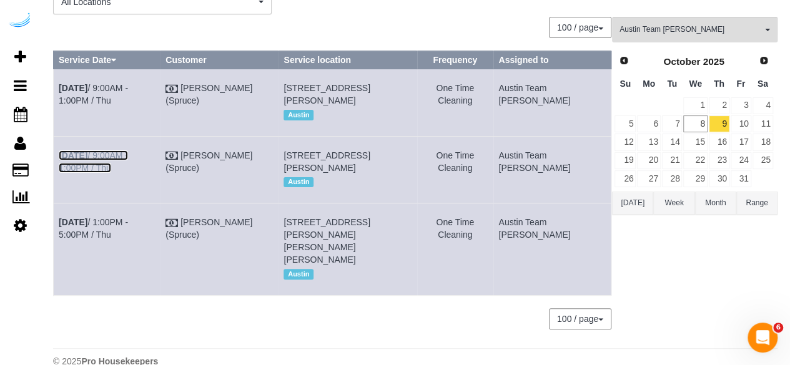
drag, startPoint x: 102, startPoint y: 175, endPoint x: 107, endPoint y: 161, distance: 15.2
click at [102, 173] on link "Oct 9th / 9:00AM - 1:00PM / Thu" at bounding box center [93, 162] width 69 height 22
click at [117, 89] on link "Oct 9th / 9:00AM - 1:00PM / Thu" at bounding box center [93, 94] width 69 height 22
drag, startPoint x: 572, startPoint y: 285, endPoint x: 61, endPoint y: 90, distance: 547.0
click at [61, 90] on tbody "Oct 9th / 9:00AM - 1:00PM / Thu Brandie Louck (Spruce) 9301 Old Bee Caves Rd, B…" at bounding box center [333, 182] width 558 height 226
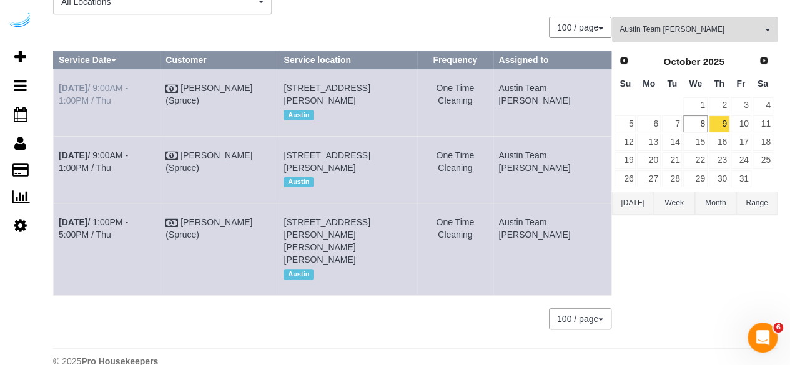
copy tbody "Oct 9th / 9:00AM - 1:00PM / Thu Brandie Louck (Spruce) 9301 Old Bee Caves Rd, B…"
drag, startPoint x: 674, startPoint y: 262, endPoint x: 745, endPoint y: 108, distance: 169.4
click at [688, 252] on div "Austin Team Isabel All Teams Remove Team Filters Atlanta Team Andrea Atlanta Te…" at bounding box center [695, 179] width 166 height 325
click at [747, 117] on link "10" at bounding box center [741, 124] width 21 height 17
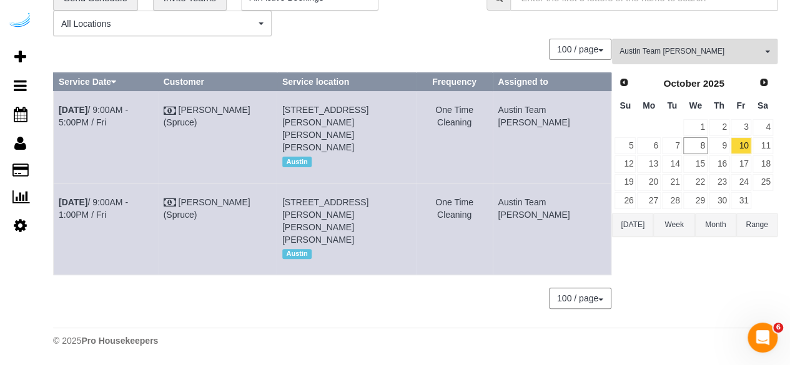
scroll to position [47, 0]
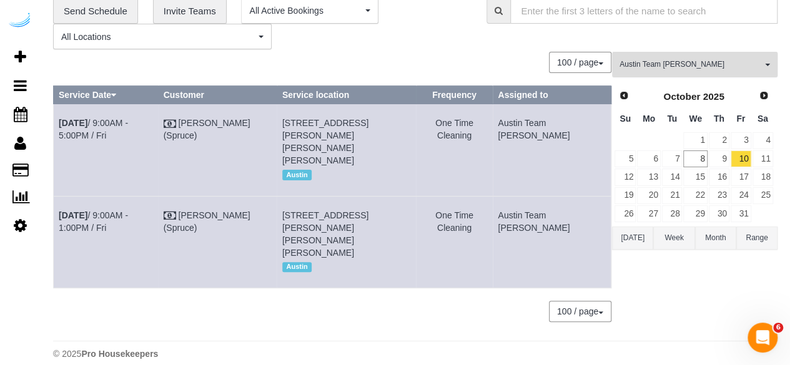
click at [685, 68] on span "Austin Team Isabel" at bounding box center [691, 64] width 142 height 11
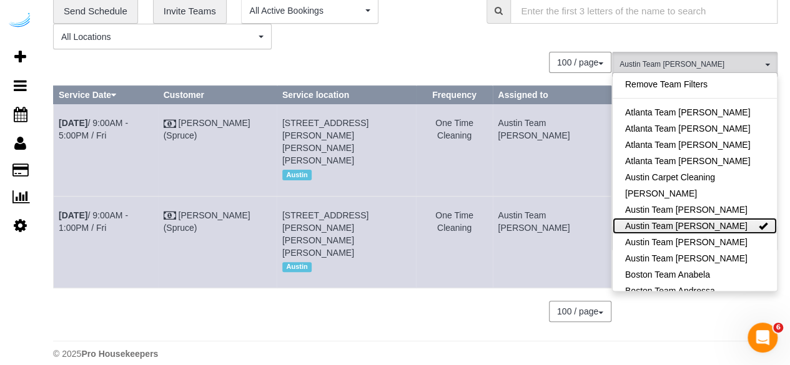
click at [714, 227] on link "Austin Team Isabel" at bounding box center [695, 226] width 164 height 16
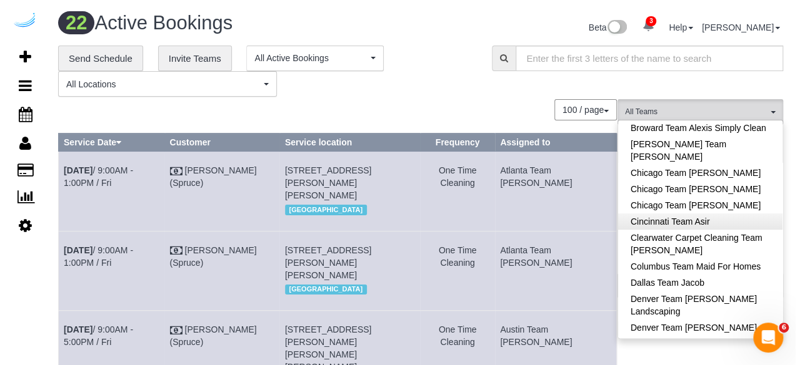
scroll to position [279, 0]
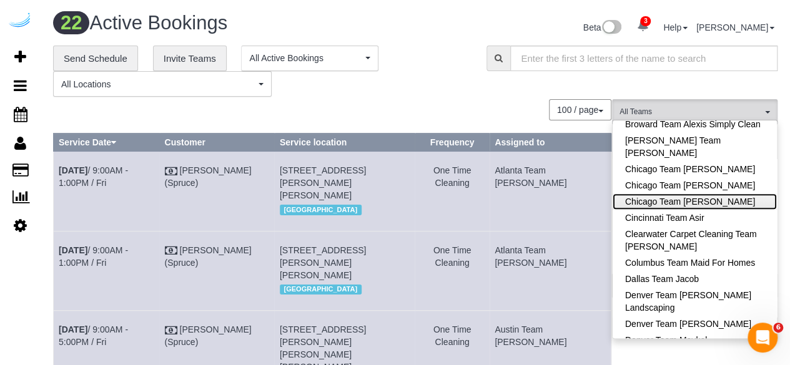
click at [707, 196] on link "Chicago Team Wesley" at bounding box center [695, 202] width 164 height 16
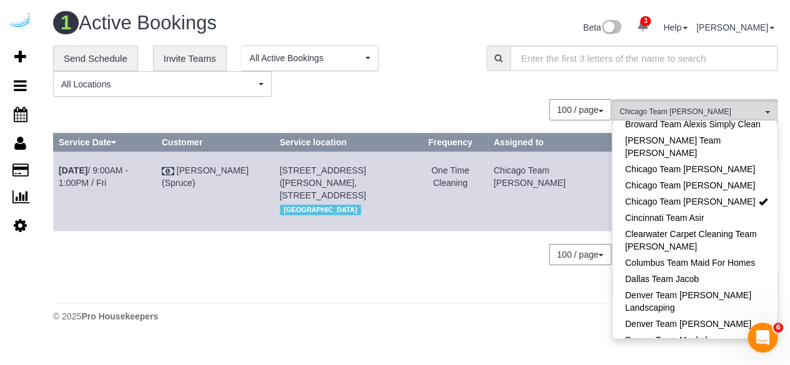
click at [449, 78] on div "**********" at bounding box center [260, 72] width 415 height 52
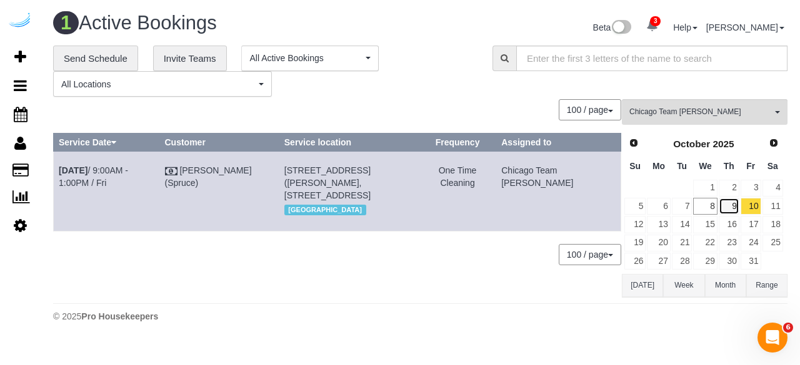
click at [726, 205] on link "9" at bounding box center [728, 206] width 21 height 17
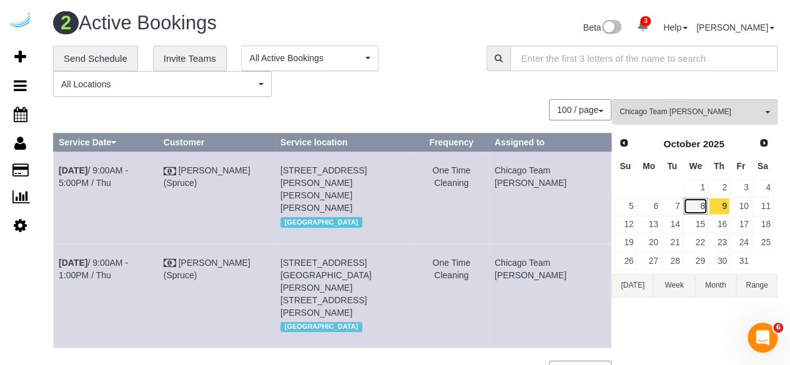
click at [697, 206] on link "8" at bounding box center [695, 206] width 24 height 17
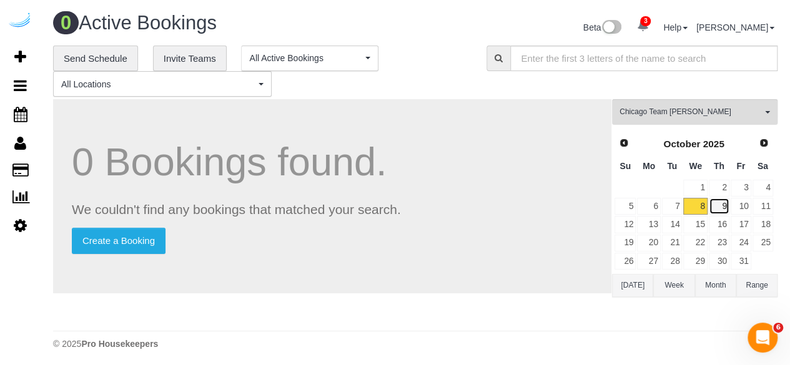
click at [721, 207] on link "9" at bounding box center [719, 206] width 21 height 17
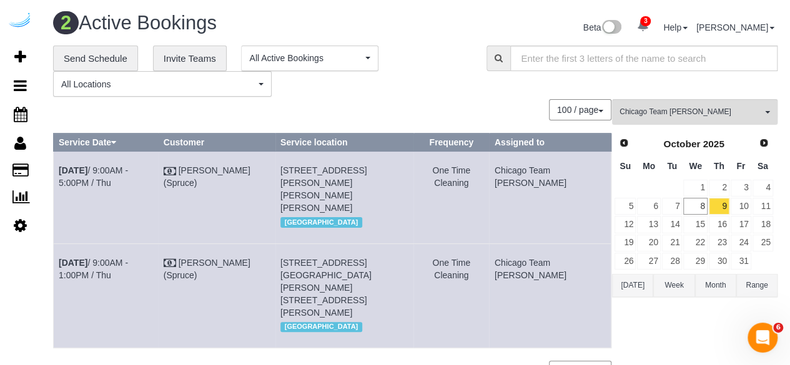
click at [129, 256] on td "Oct 9th / 9:00AM - 1:00PM / Thu" at bounding box center [106, 296] width 105 height 104
click at [128, 258] on link "Oct 9th / 9:00AM - 1:00PM / Thu" at bounding box center [93, 269] width 69 height 22
click at [102, 166] on link "Oct 9th / 9:00AM - 5:00PM / Thu" at bounding box center [93, 177] width 69 height 22
drag, startPoint x: 570, startPoint y: 268, endPoint x: 59, endPoint y: 172, distance: 520.0
click at [59, 172] on tbody "Oct 9th / 9:00AM - 5:00PM / Thu Brandie Louck (Spruce) 360 W Hubbard St, Unit 6…" at bounding box center [333, 250] width 558 height 197
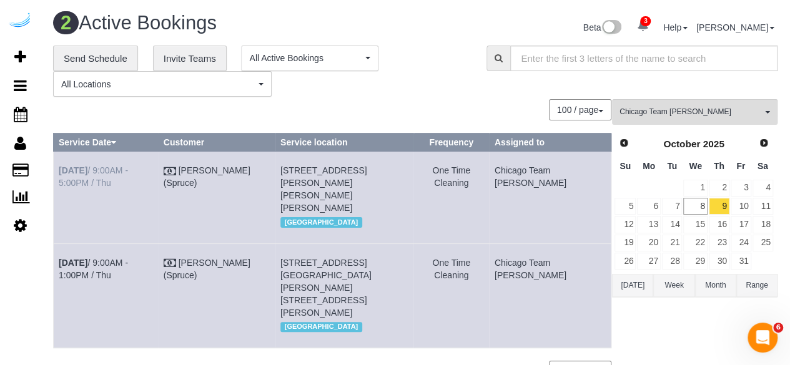
copy tbody "Oct 9th / 9:00AM - 5:00PM / Thu Brandie Louck (Spruce) 360 W Hubbard St, Unit 6…"
click at [745, 204] on link "10" at bounding box center [741, 206] width 21 height 17
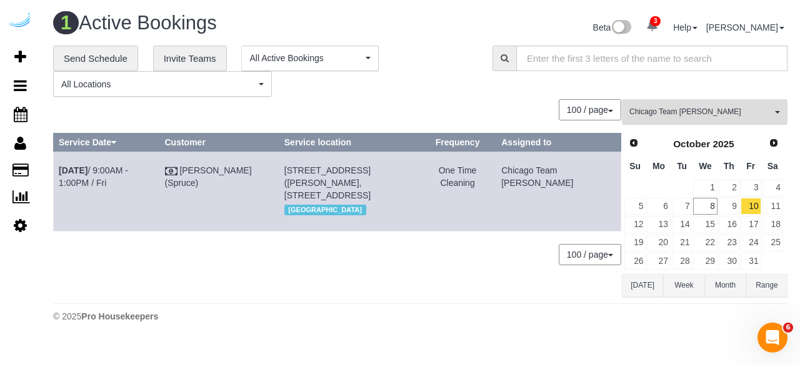
click at [672, 100] on button "Chicago Team Wesley All Teams" at bounding box center [705, 112] width 166 height 26
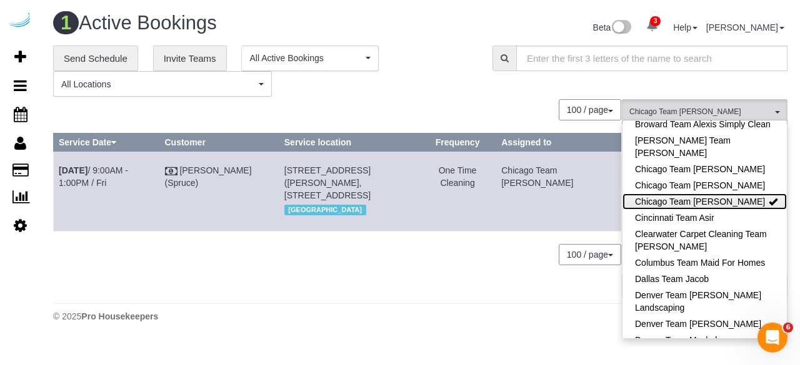
click at [723, 202] on link "Chicago Team Wesley" at bounding box center [704, 202] width 164 height 16
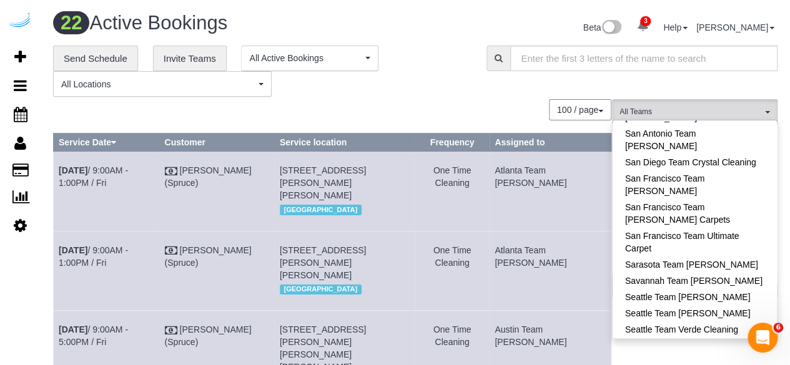
scroll to position [1264, 0]
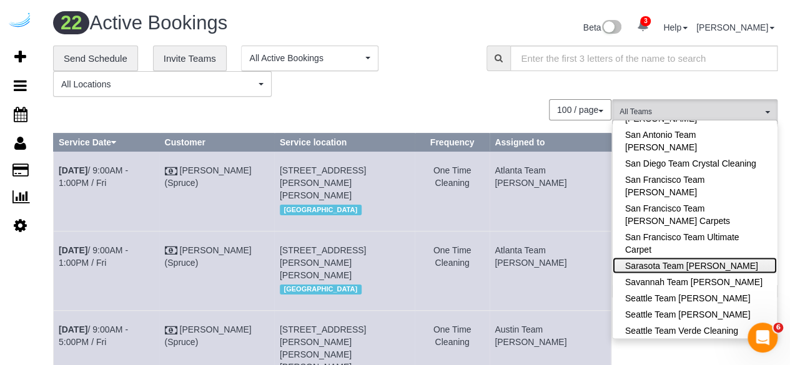
click at [721, 257] on link "Sarasota Team Juan" at bounding box center [695, 265] width 164 height 16
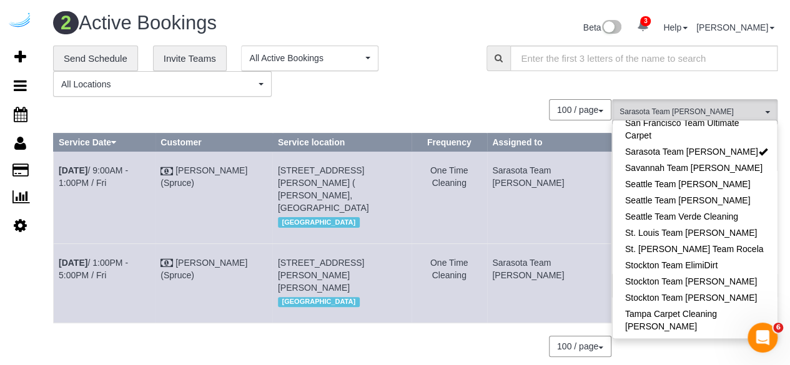
click at [397, 81] on div "**********" at bounding box center [260, 72] width 415 height 52
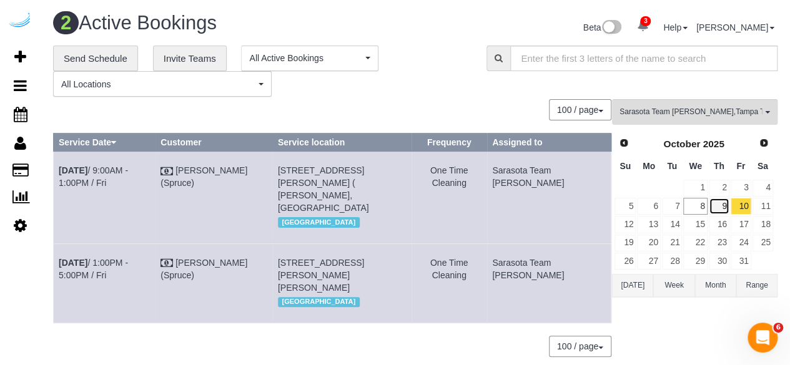
click at [726, 205] on link "9" at bounding box center [719, 206] width 21 height 17
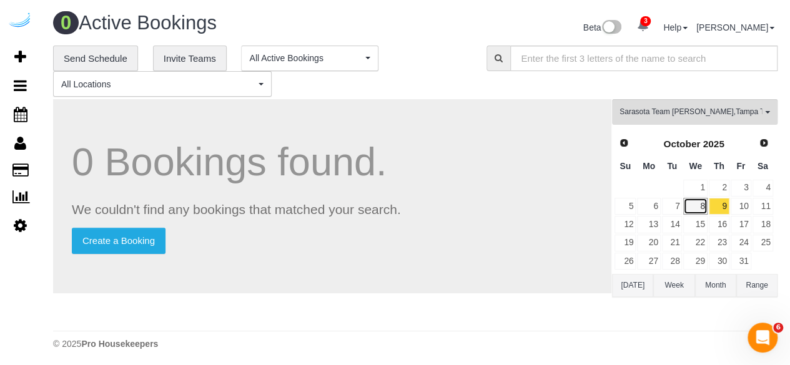
click at [703, 209] on link "8" at bounding box center [695, 206] width 24 height 17
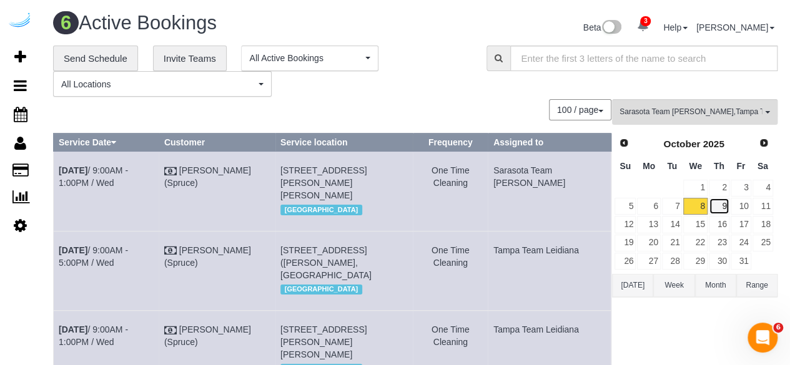
click at [721, 209] on link "9" at bounding box center [719, 206] width 21 height 17
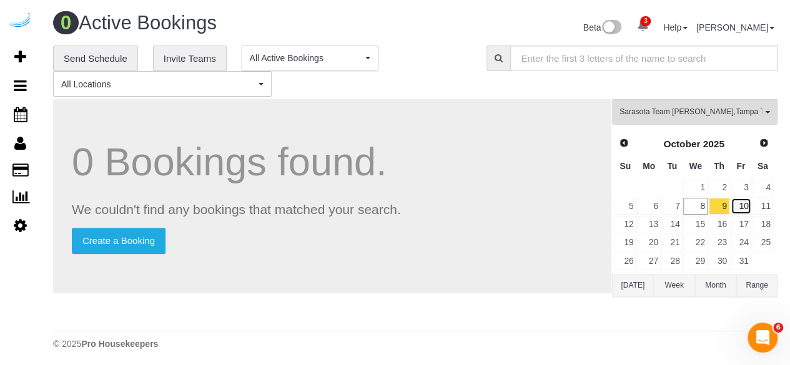
click at [737, 206] on link "10" at bounding box center [741, 206] width 21 height 17
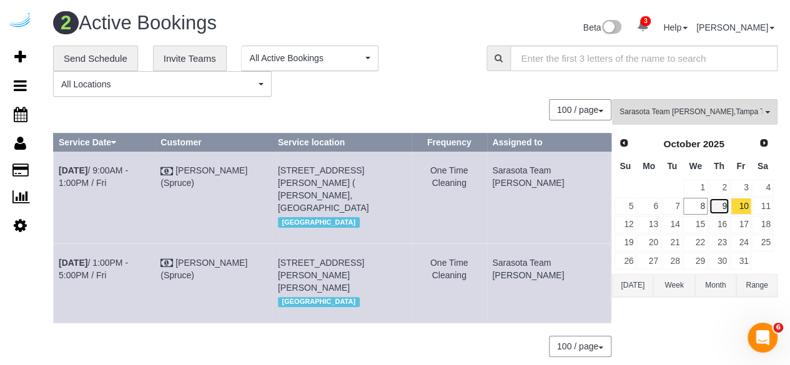
click at [718, 204] on link "9" at bounding box center [719, 206] width 21 height 17
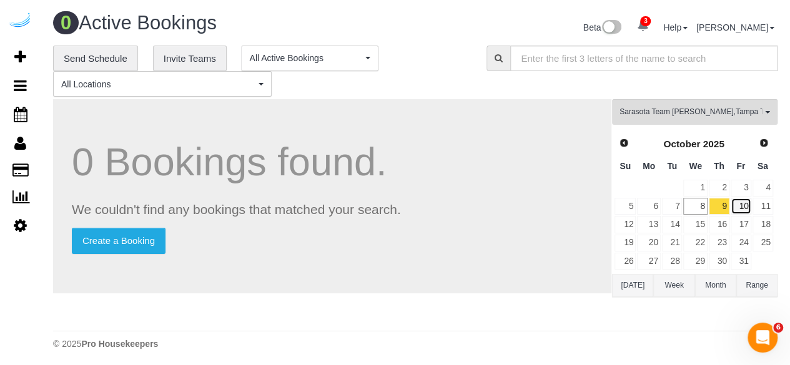
click at [741, 207] on link "10" at bounding box center [741, 206] width 21 height 17
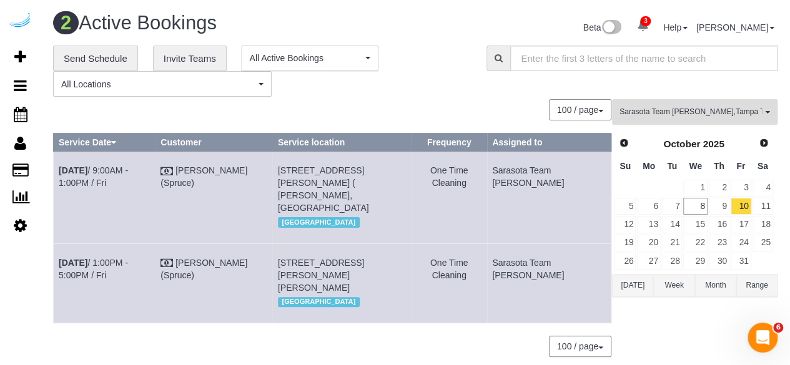
click at [688, 104] on button "Sarasota Team Juan , Tampa Team Leidiana All Teams" at bounding box center [695, 112] width 166 height 26
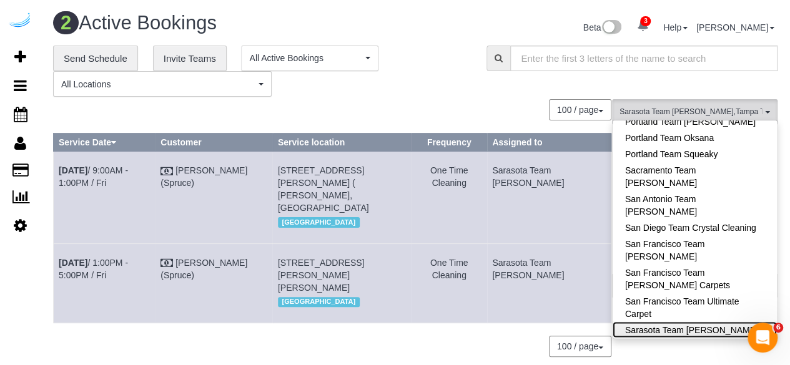
click at [734, 322] on link "Sarasota Team Juan" at bounding box center [695, 330] width 164 height 16
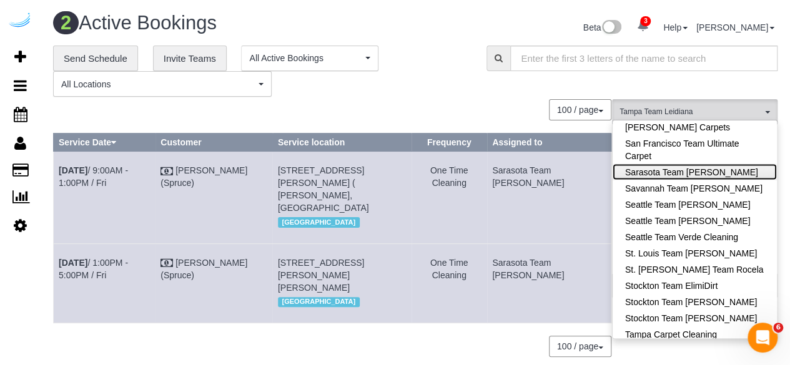
scroll to position [1378, 0]
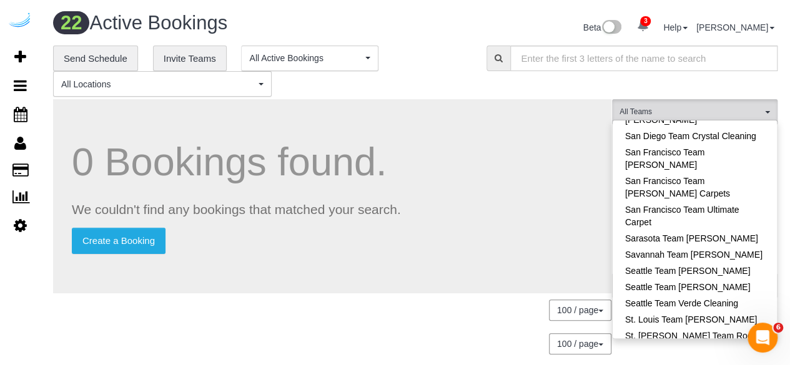
scroll to position [1245, 0]
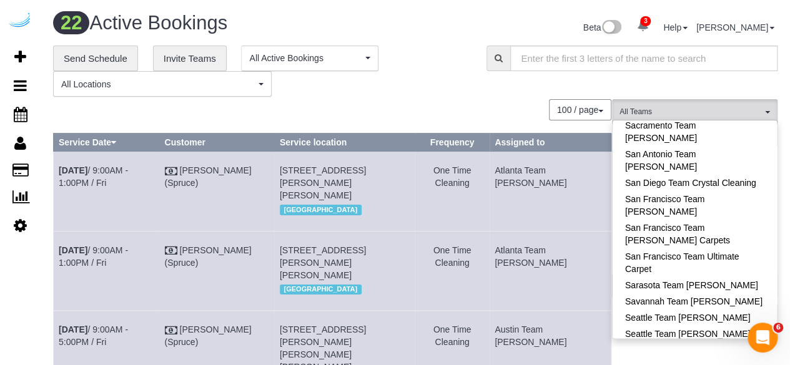
click at [730, 342] on link "Seattle Team Verde Cleaning" at bounding box center [695, 350] width 164 height 16
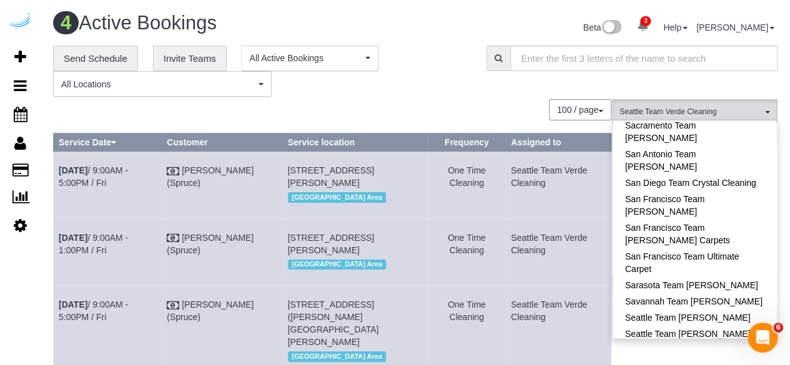
click at [696, 88] on div "**********" at bounding box center [415, 72] width 743 height 52
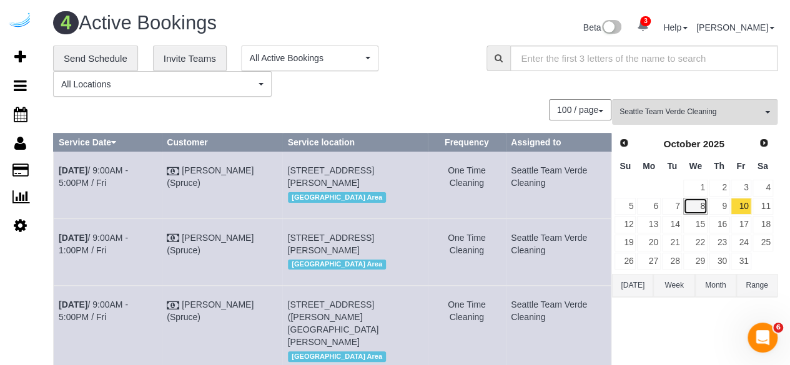
click at [695, 203] on link "8" at bounding box center [695, 206] width 24 height 17
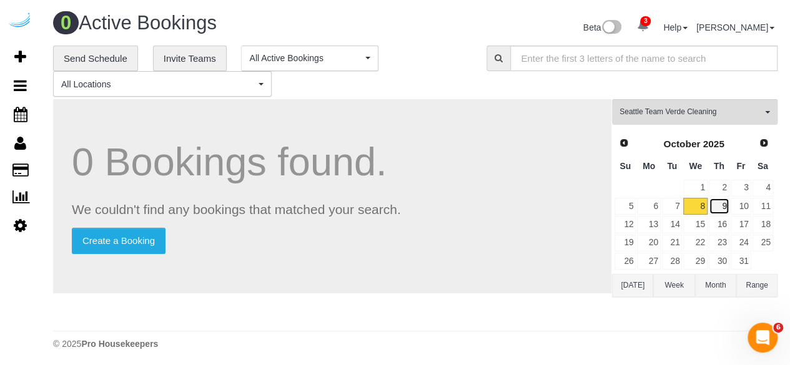
click at [721, 201] on link "9" at bounding box center [719, 206] width 21 height 17
click at [683, 100] on button "Seattle Team Verde Cleaning All Teams" at bounding box center [695, 112] width 166 height 26
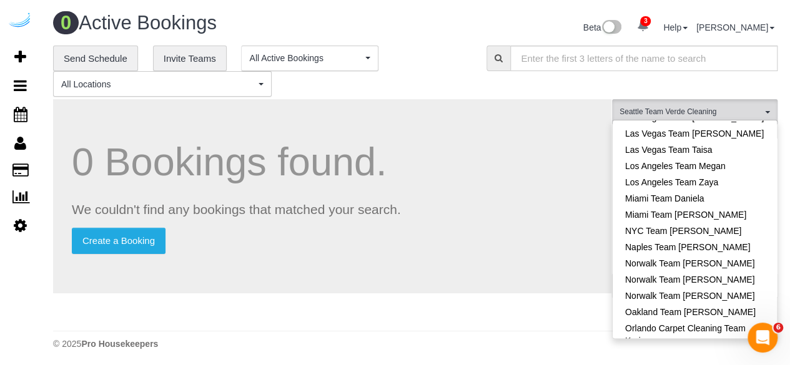
scroll to position [772, 0]
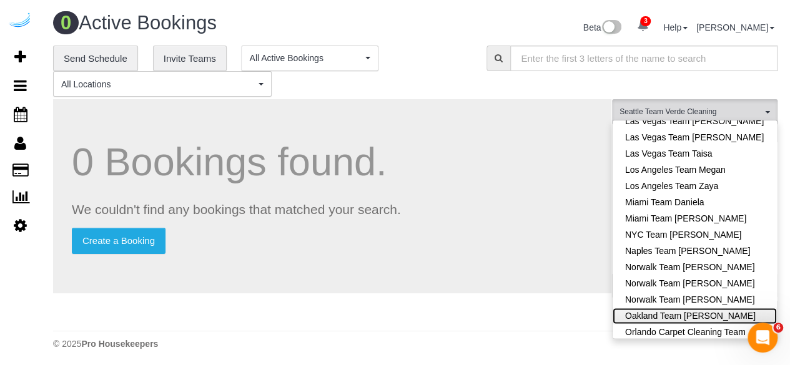
click at [708, 308] on link "Oakland Team [PERSON_NAME]" at bounding box center [695, 316] width 164 height 16
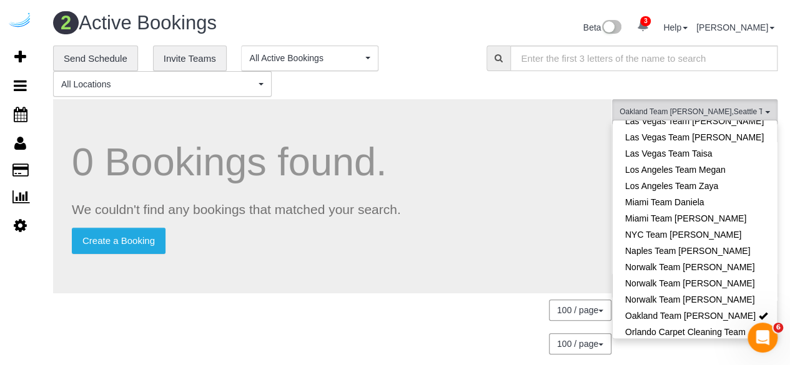
click at [537, 152] on h1 "0 Bookings found." at bounding box center [332, 162] width 521 height 43
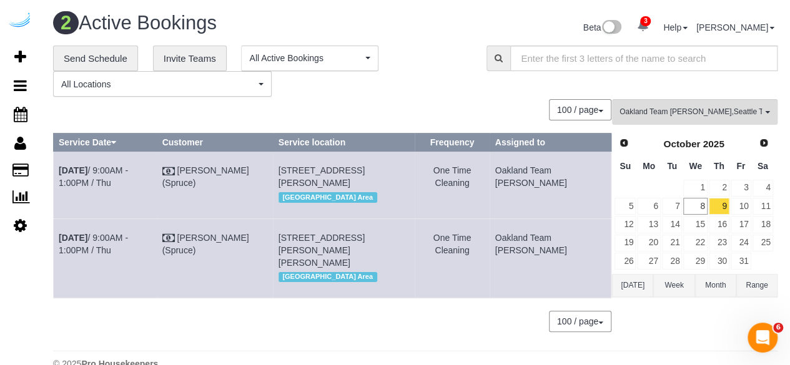
click at [420, 78] on div "**********" at bounding box center [260, 72] width 415 height 52
click at [128, 254] on link "Oct 9th / 9:00AM - 1:00PM / Thu" at bounding box center [93, 244] width 69 height 22
click at [128, 169] on link "Oct 9th / 9:00AM - 1:00PM / Thu" at bounding box center [93, 177] width 69 height 22
copy tbody "Oct 9th / 9:00AM - 1:00PM / Thu Brandie Louck (Spruce) 207 Park Ln, Building 20…"
click at [740, 206] on link "10" at bounding box center [741, 206] width 21 height 17
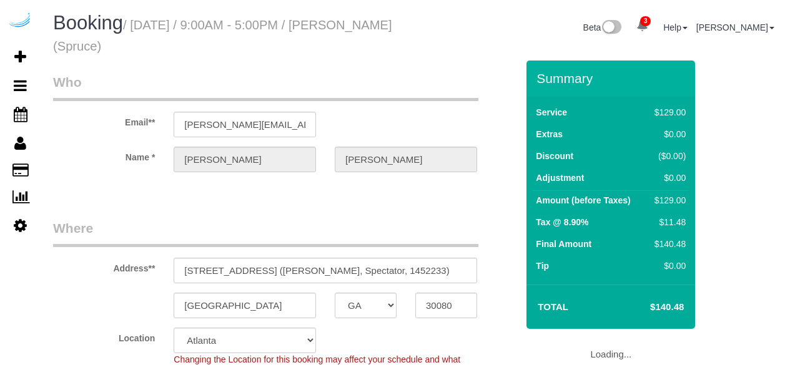
select select "GA"
select select "282"
select select "number:9"
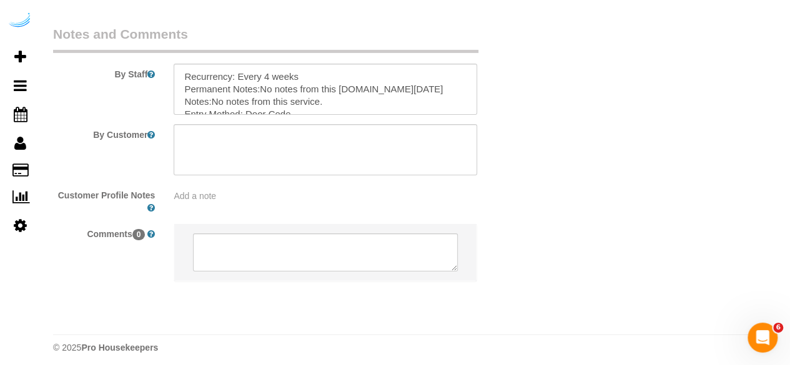
scroll to position [2047, 0]
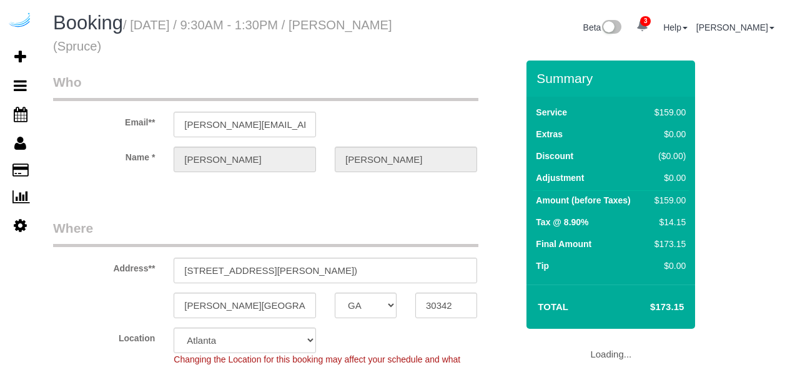
select select "GA"
select select "282"
select select "number:9"
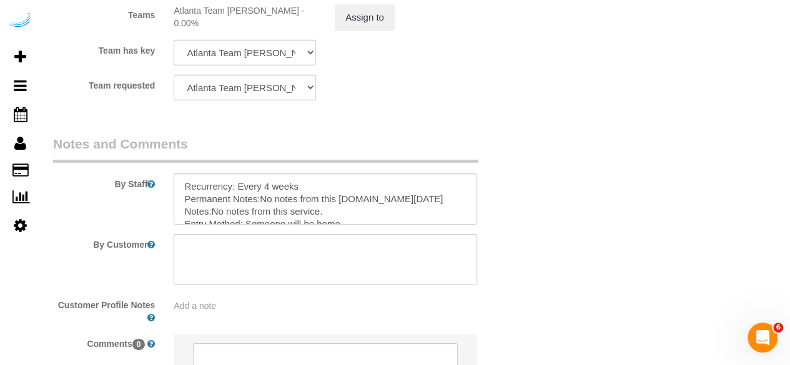
scroll to position [1939, 0]
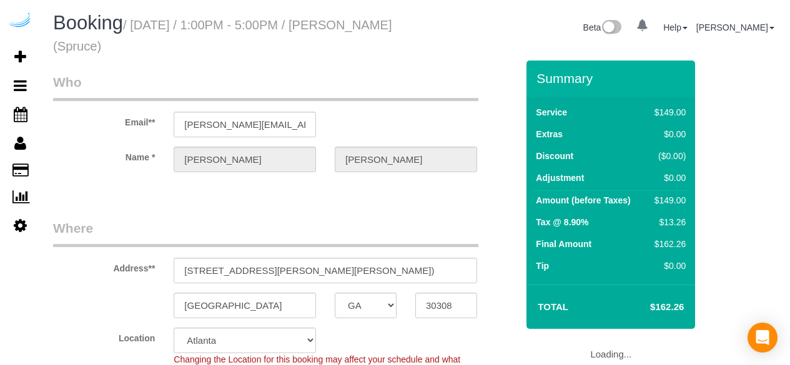
select select "GA"
select select "object:713"
select select "282"
select select "number:9"
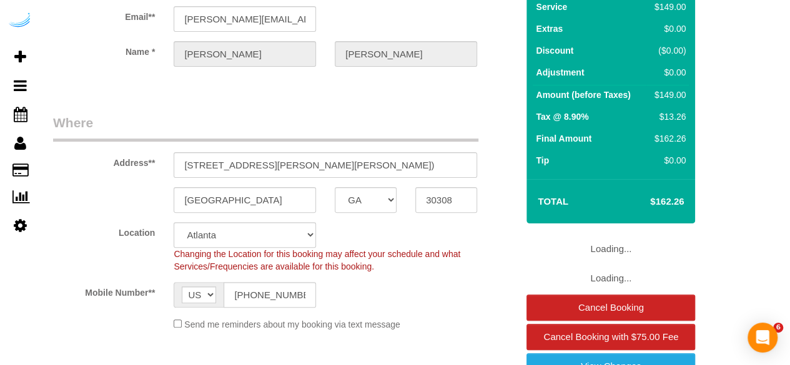
select select "object:806"
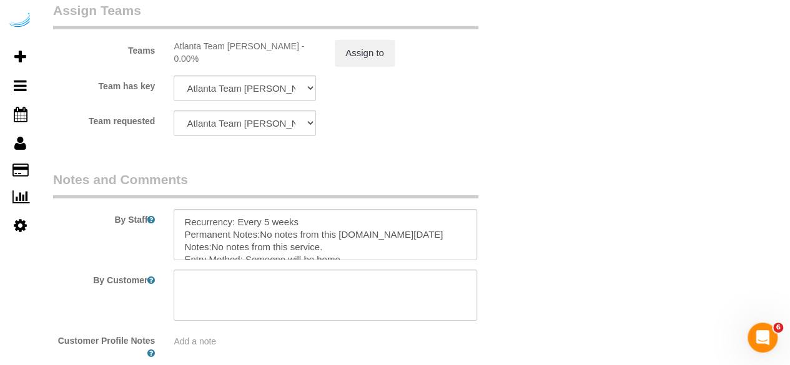
scroll to position [1921, 0]
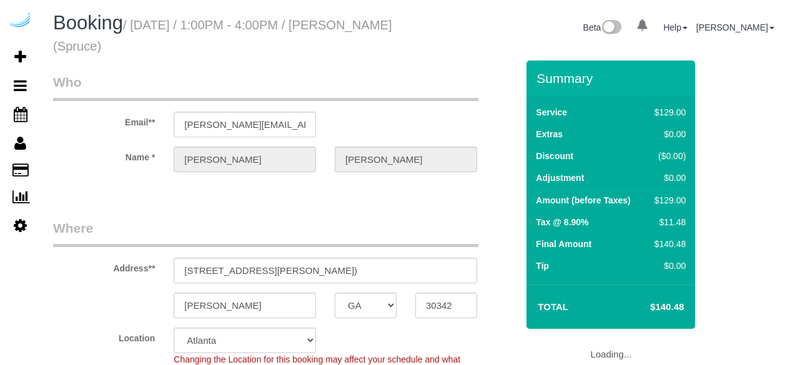
select select "GA"
select select "object:722"
select select "282"
select select "number:9"
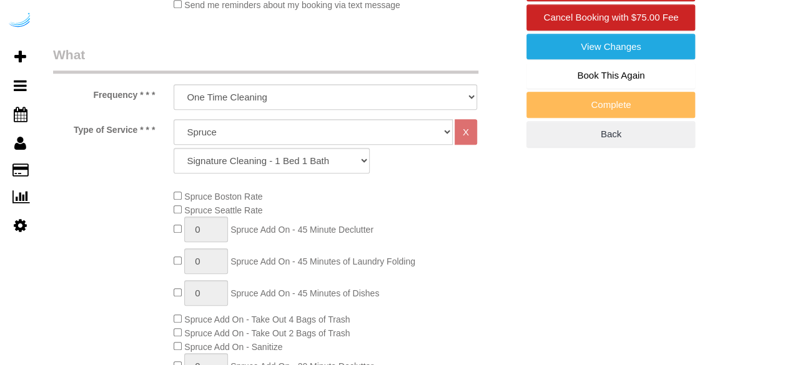
select select "object:806"
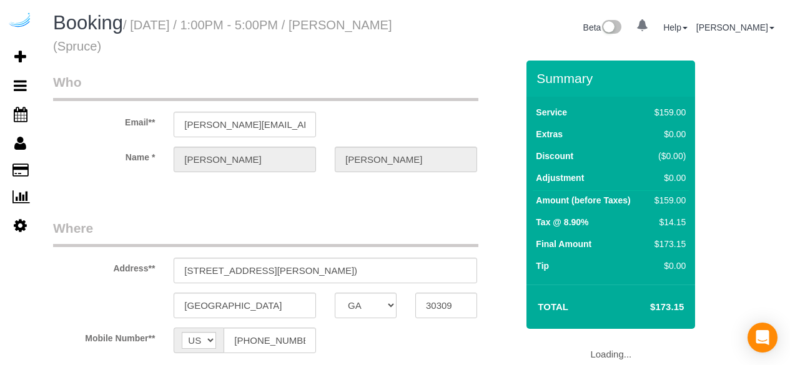
select select "GA"
select select "object:706"
select select "282"
select select "number:9"
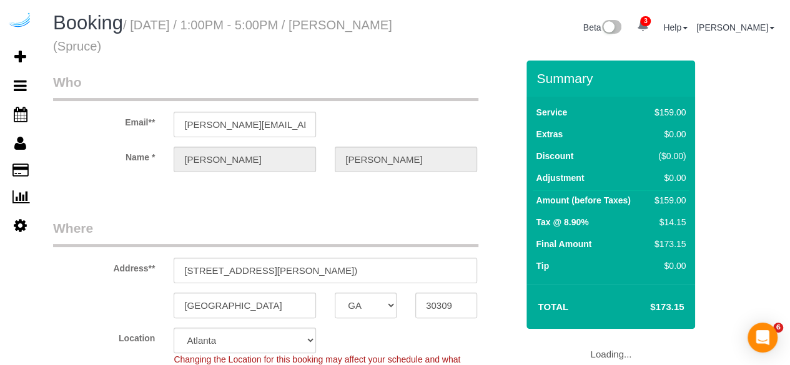
select select "object:806"
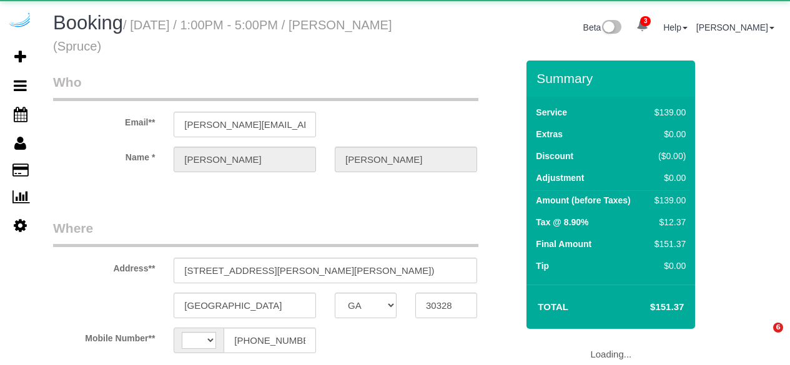
select select "GA"
select select "string:US"
select select "object:694"
select select "number:9"
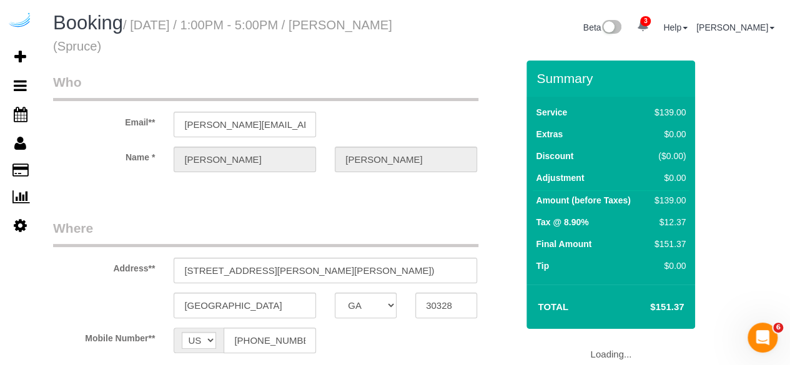
scroll to position [134, 0]
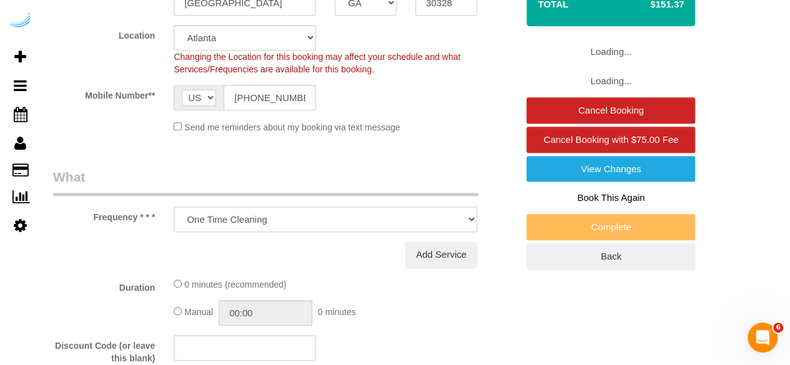
select select "282"
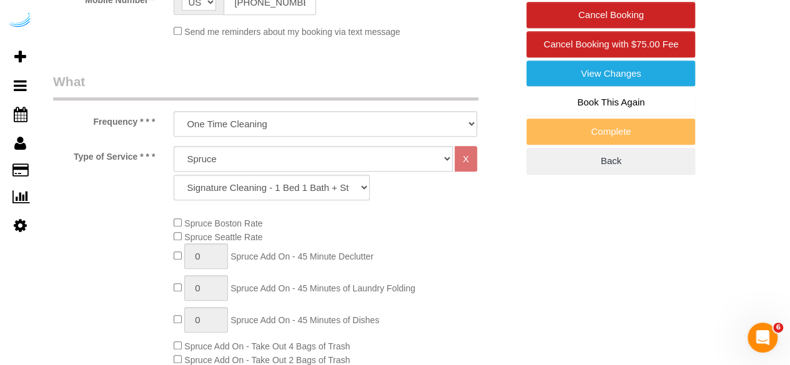
select select "object:821"
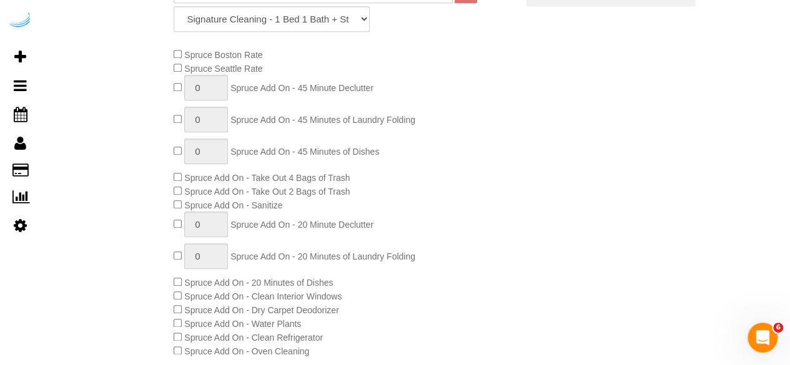
scroll to position [529, 0]
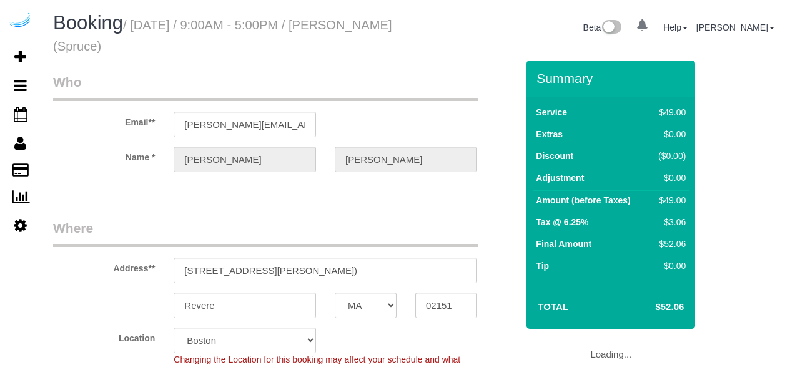
select select "MA"
select select "282"
select select "number:9"
select select "object:746"
select select "MA"
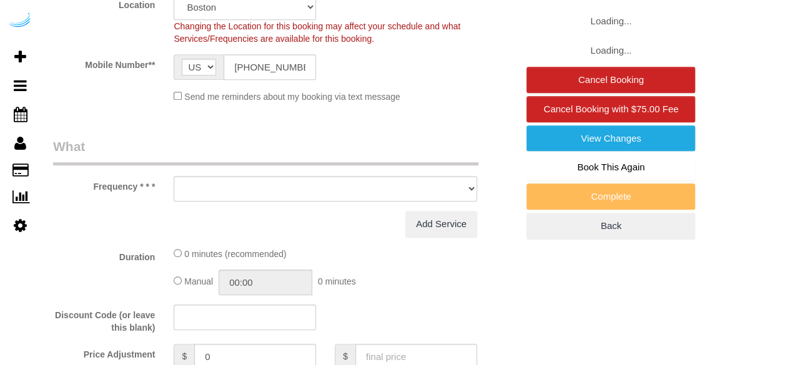
select select "object:806"
select select "282"
select select "number:9"
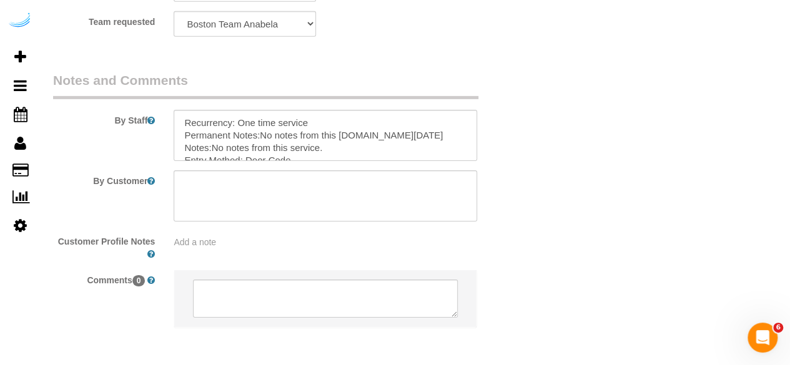
scroll to position [2052, 0]
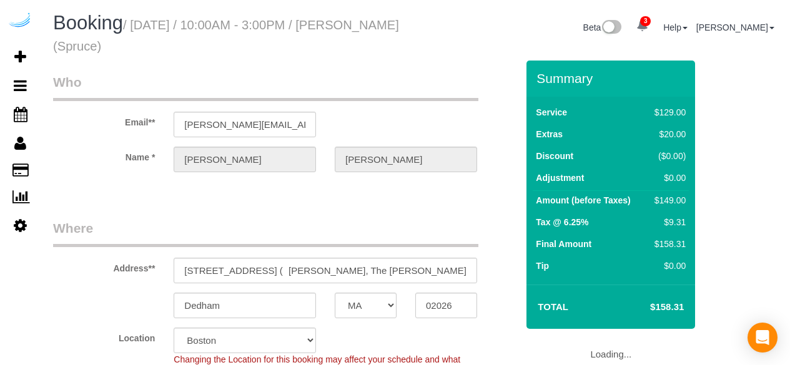
select select "MA"
select select "282"
select select "number:9"
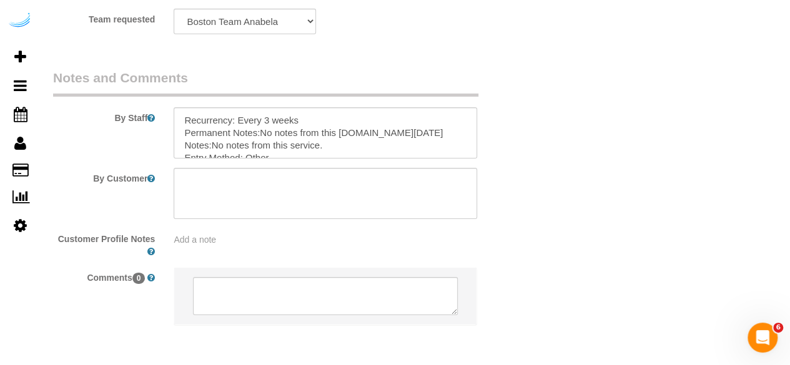
scroll to position [2052, 0]
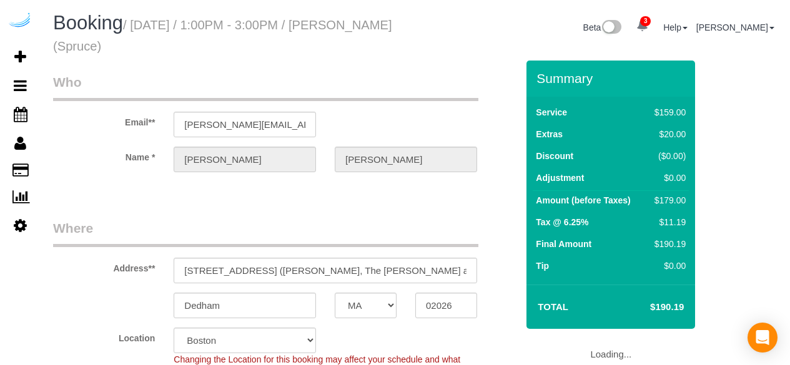
select select "MA"
select select "282"
select select "number:9"
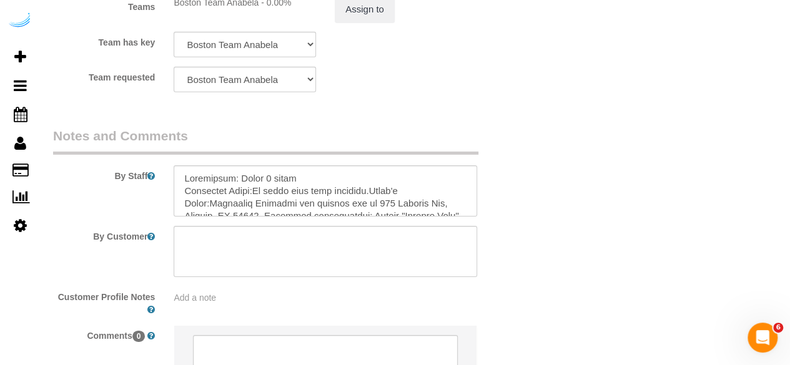
scroll to position [2052, 0]
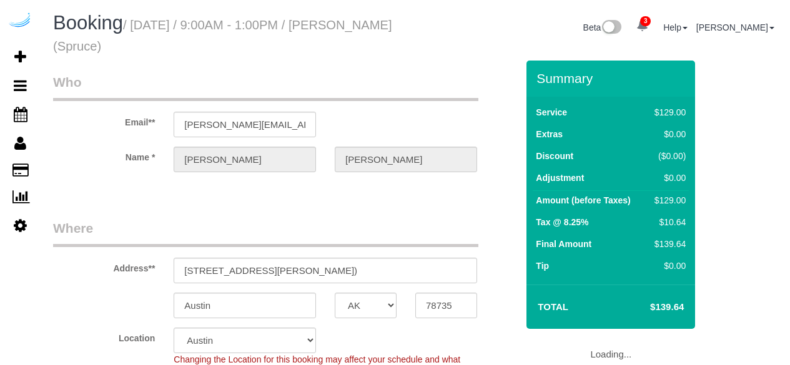
select select "[GEOGRAPHIC_DATA]"
select select "282"
select select "number:9"
select select "[GEOGRAPHIC_DATA]"
select select "282"
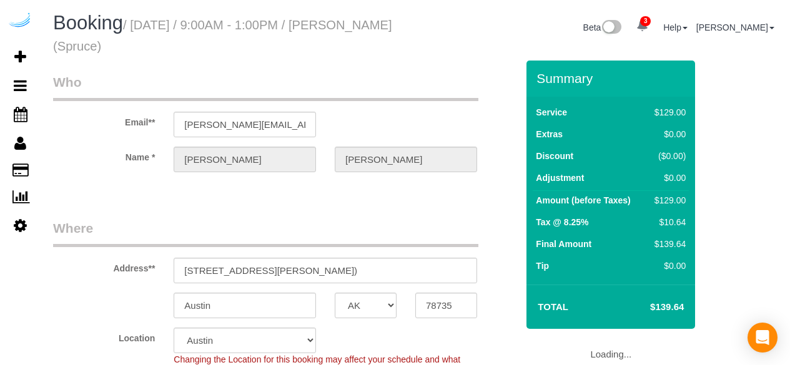
select select "number:9"
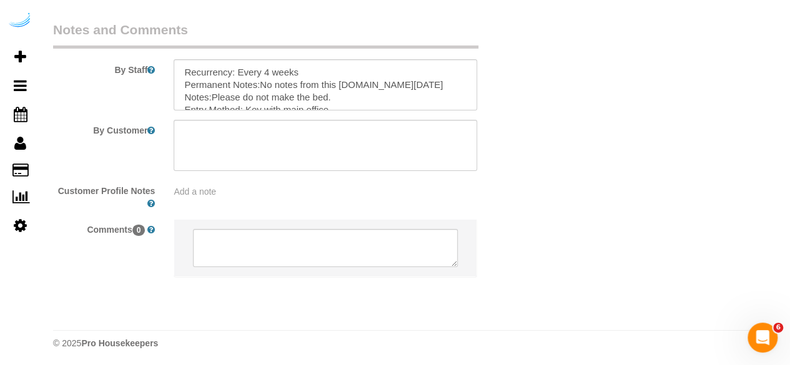
scroll to position [2052, 0]
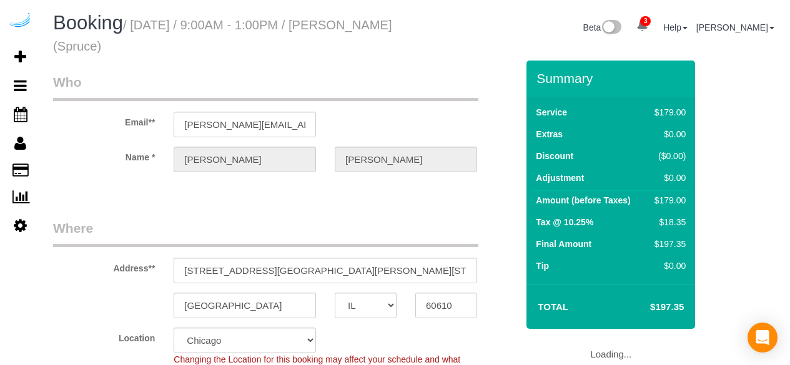
select select "IL"
select select "282"
select select "number:9"
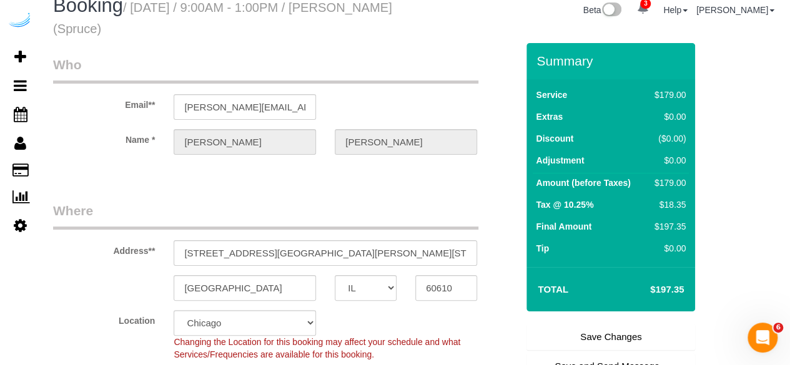
scroll to position [16, 0]
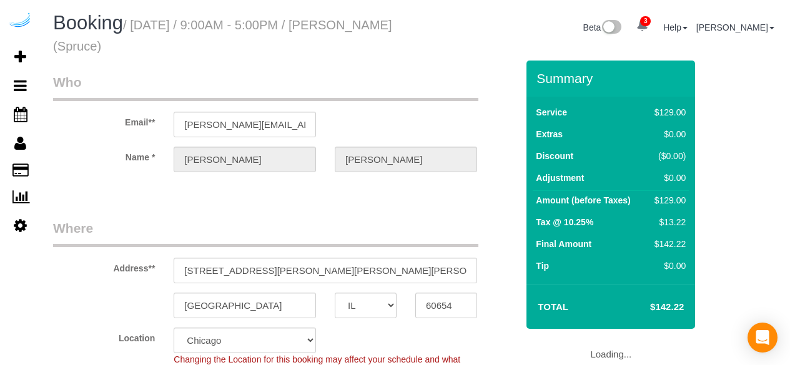
select select "IL"
select select "282"
select select "number:9"
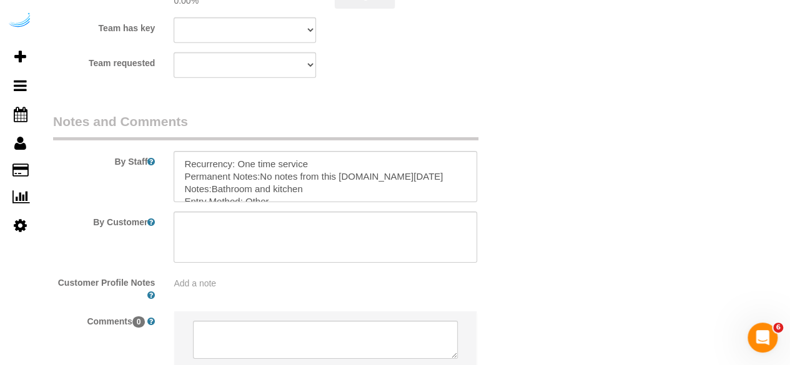
scroll to position [1960, 0]
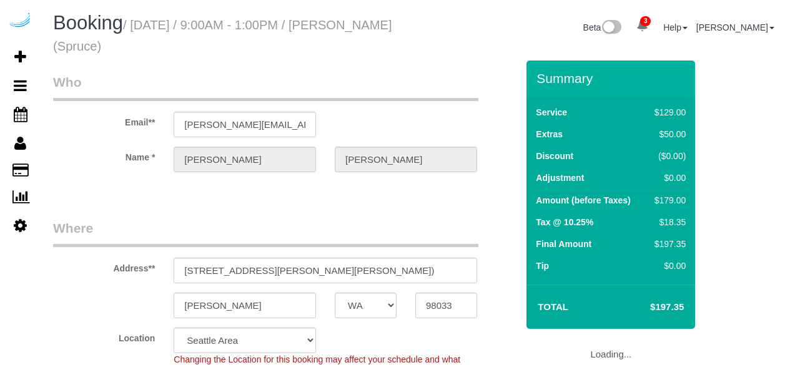
select select "WA"
select select "282"
select select "number:9"
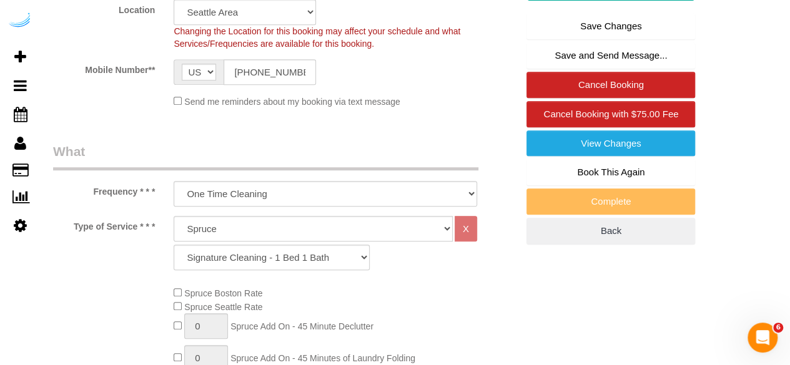
scroll to position [326, 0]
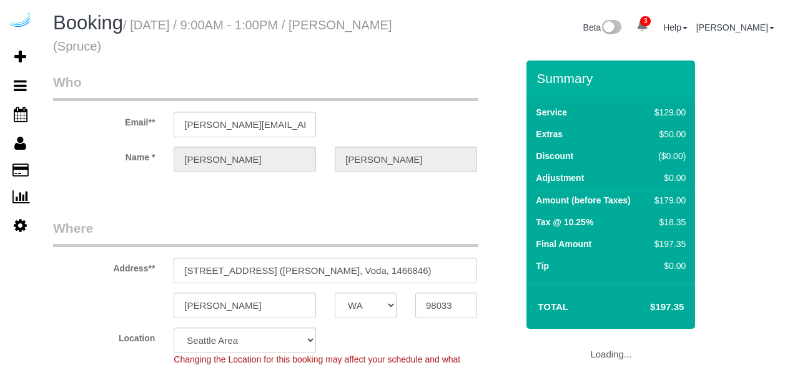
select select "WA"
select select "282"
select select "number:9"
